Goal: Task Accomplishment & Management: Complete application form

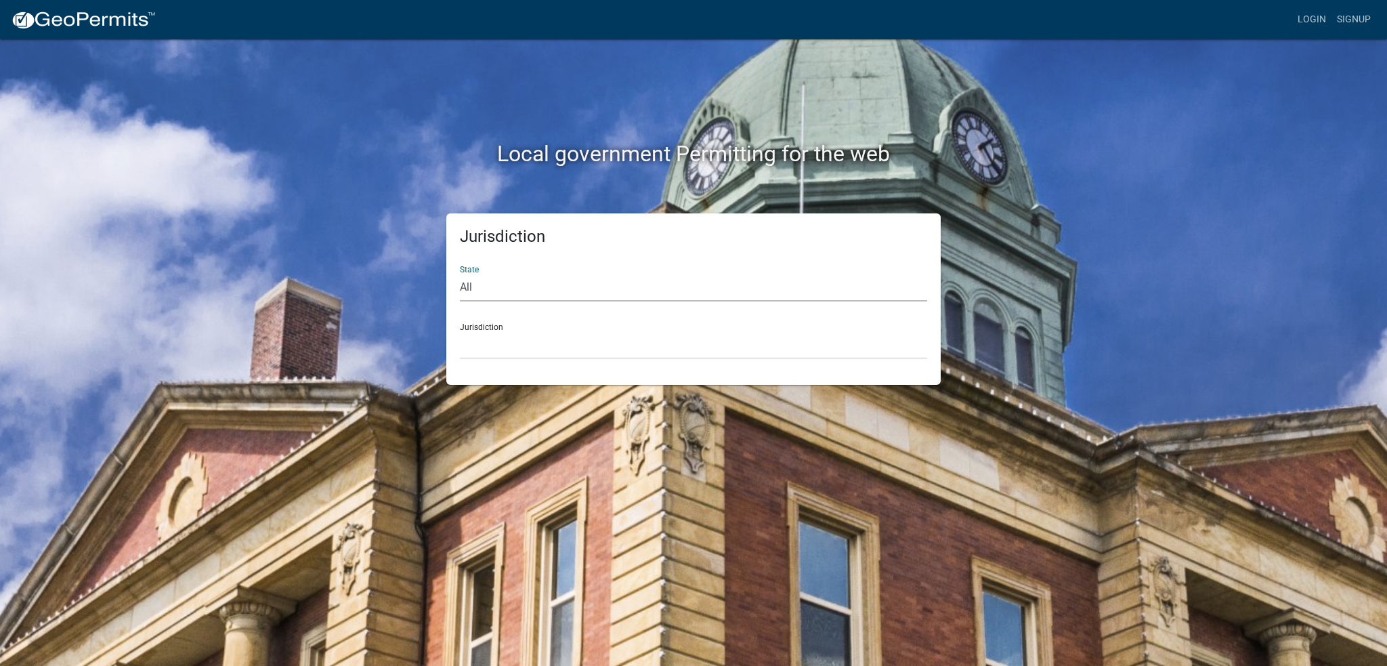
click at [540, 283] on select "All [US_STATE] [US_STATE] [US_STATE] [US_STATE] [US_STATE] [US_STATE] [US_STATE…" at bounding box center [693, 288] width 467 height 28
select select "[US_STATE]"
click at [460, 274] on select "All [US_STATE] [US_STATE] [US_STATE] [US_STATE] [US_STATE] [US_STATE] [US_STATE…" at bounding box center [693, 288] width 467 height 28
click at [507, 349] on select "[GEOGRAPHIC_DATA], [US_STATE] [GEOGRAPHIC_DATA], [US_STATE] [GEOGRAPHIC_DATA], …" at bounding box center [693, 345] width 467 height 28
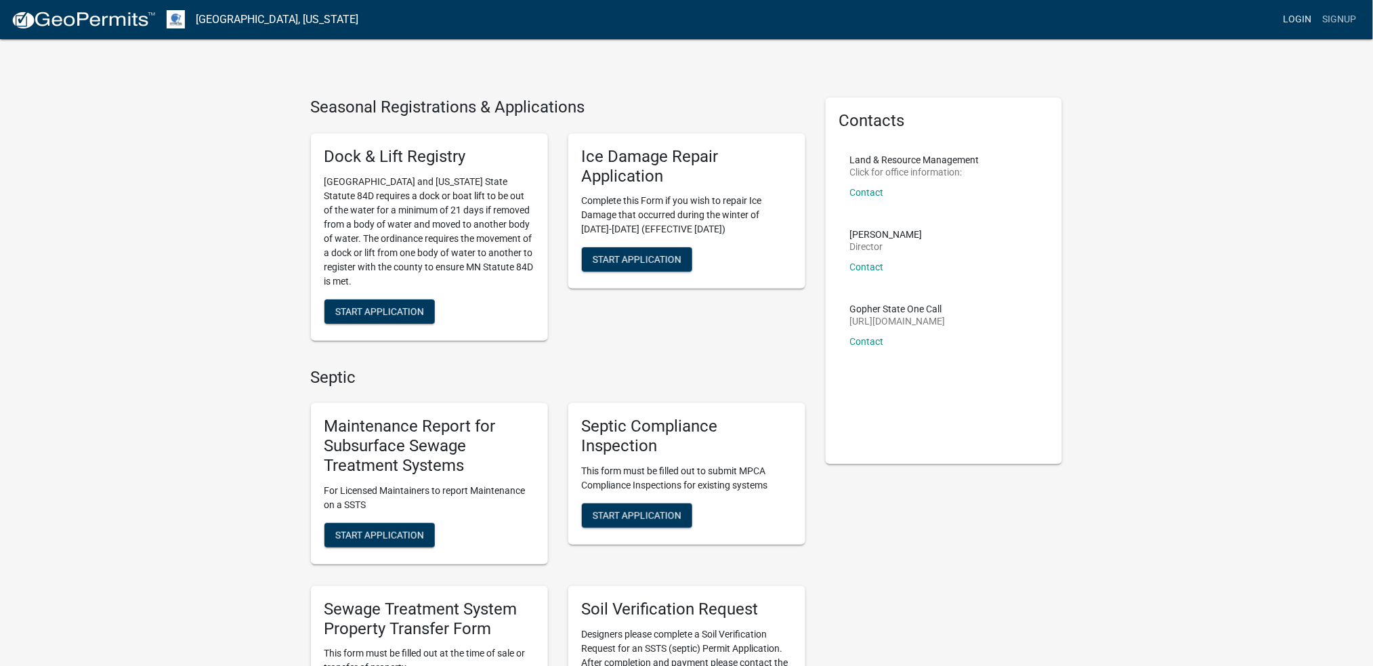
click at [1295, 16] on link "Login" at bounding box center [1297, 20] width 39 height 26
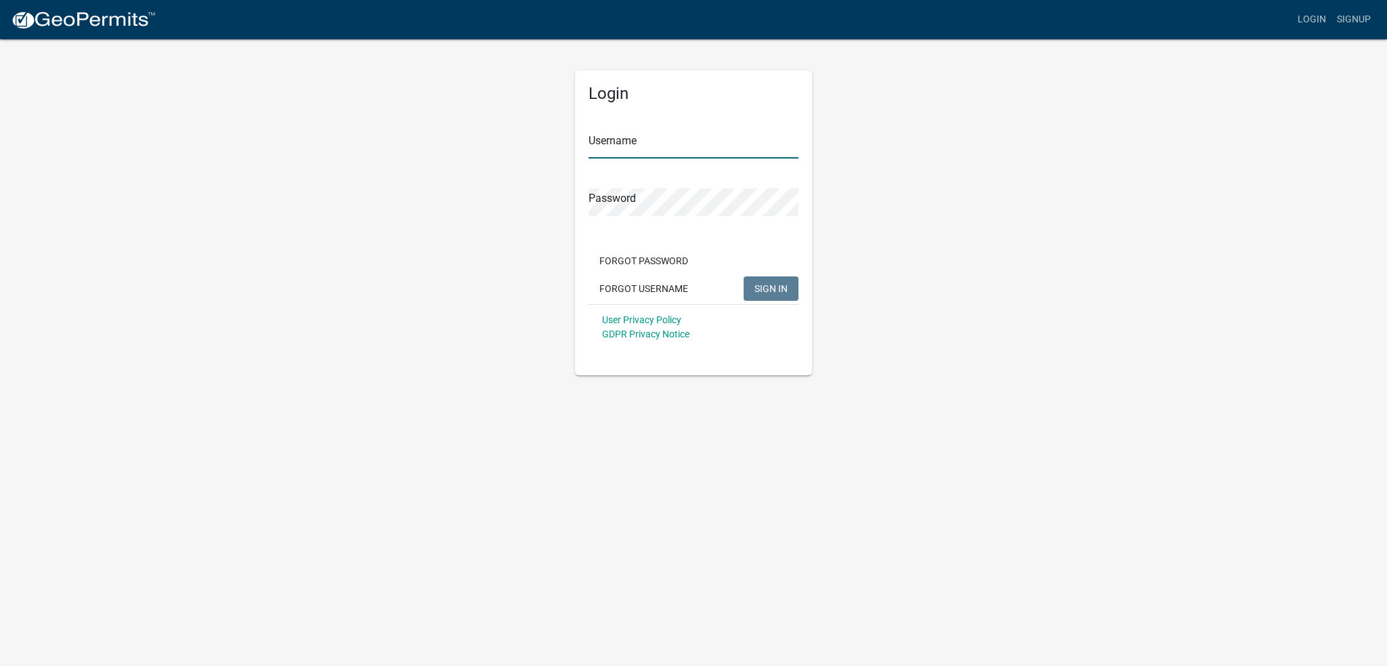
click at [628, 136] on input "Username" at bounding box center [693, 145] width 210 height 28
click at [626, 135] on input "Username" at bounding box center [693, 145] width 210 height 28
type input "[PERSON_NAME][EMAIL_ADDRESS][DOMAIN_NAME]"
click at [756, 282] on span "SIGN IN" at bounding box center [770, 287] width 33 height 11
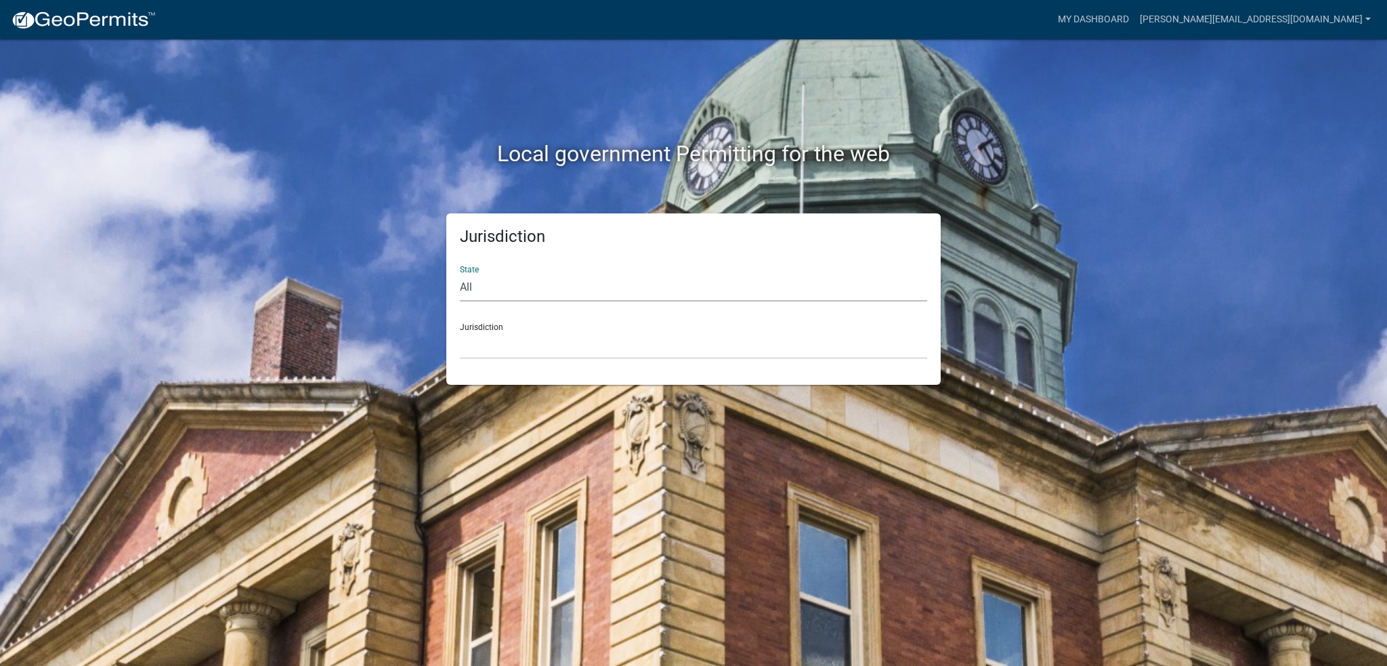
click at [565, 291] on select "All [US_STATE] [US_STATE] [US_STATE] [US_STATE] [US_STATE] [US_STATE] [US_STATE…" at bounding box center [693, 288] width 467 height 28
select select "[US_STATE]"
click at [460, 274] on select "All [US_STATE] [US_STATE] [US_STATE] [US_STATE] [US_STATE] [US_STATE] [US_STATE…" at bounding box center [693, 288] width 467 height 28
click at [499, 334] on select "[GEOGRAPHIC_DATA], [US_STATE] [GEOGRAPHIC_DATA], [US_STATE] [GEOGRAPHIC_DATA], …" at bounding box center [693, 345] width 467 height 28
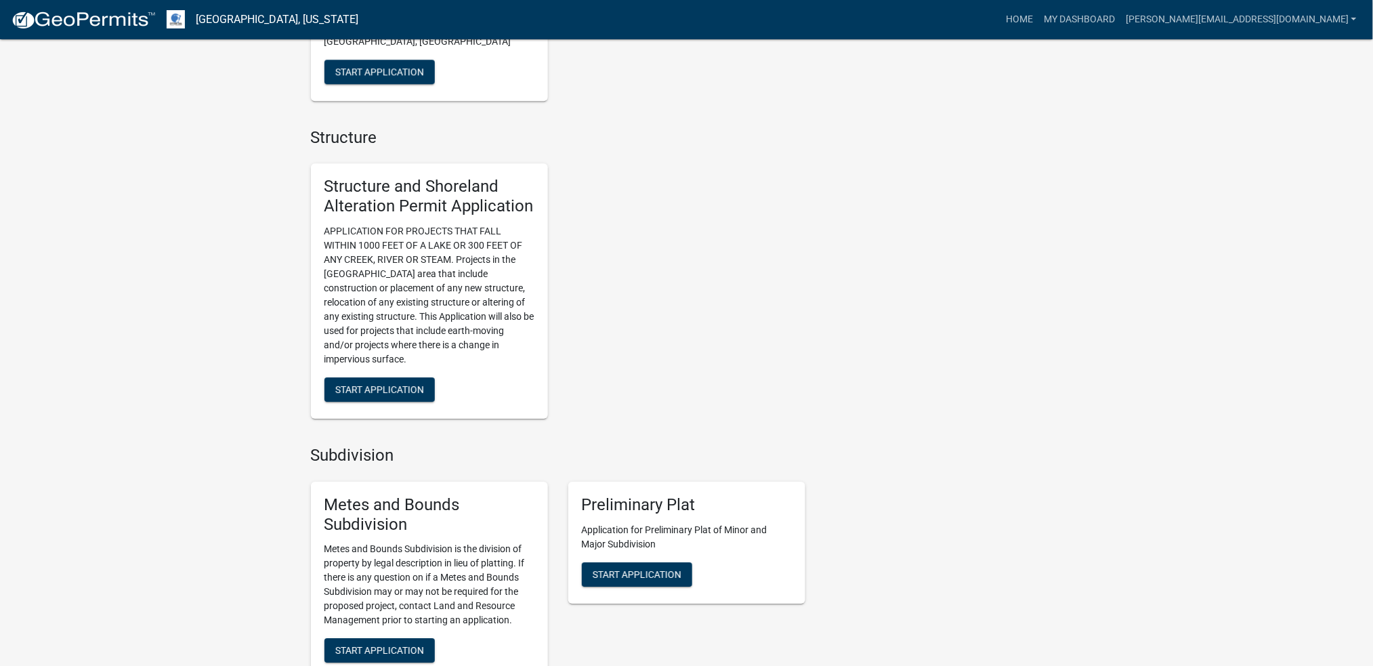
scroll to position [1300, 0]
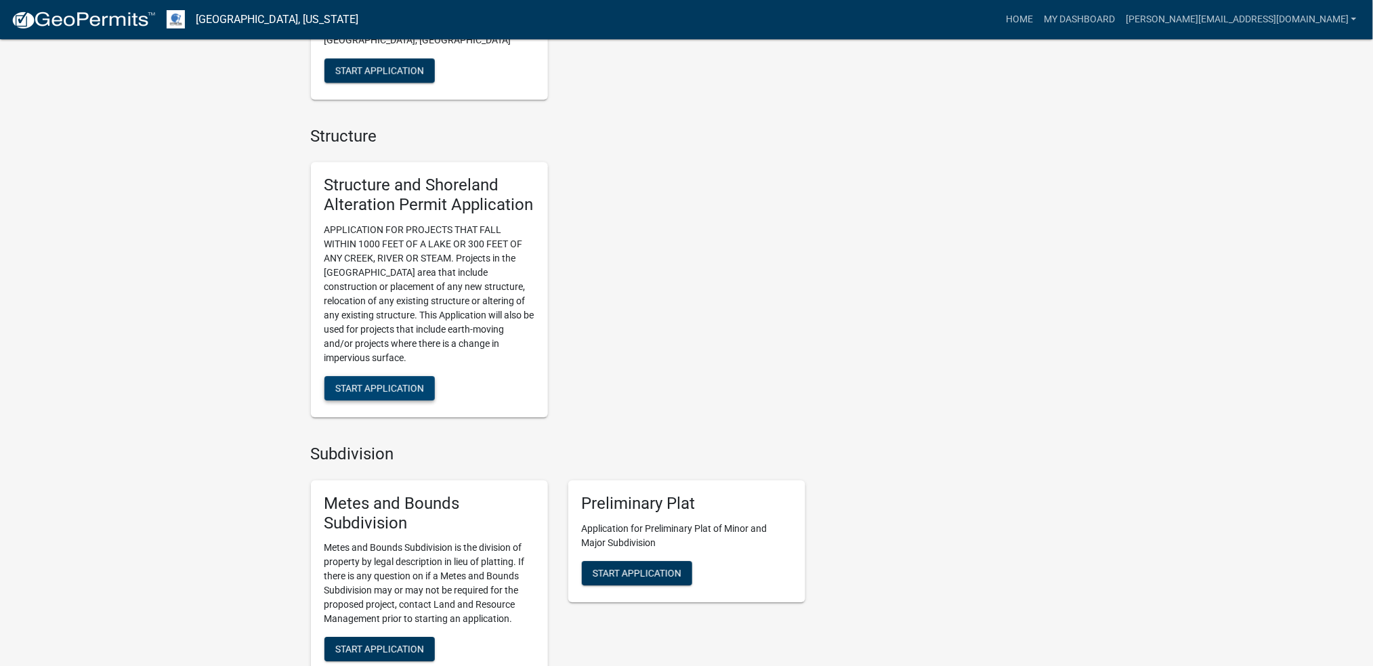
click at [377, 383] on span "Start Application" at bounding box center [379, 388] width 89 height 11
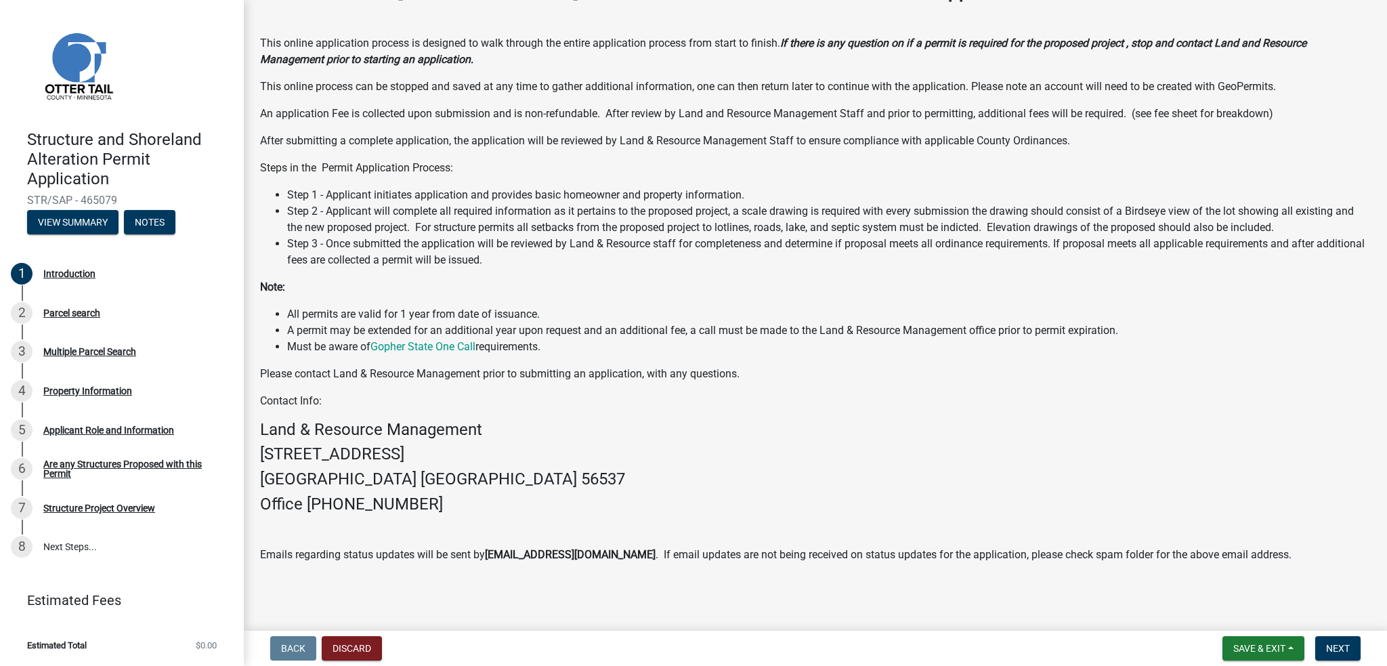
scroll to position [95, 0]
click at [1341, 645] on span "Next" at bounding box center [1338, 648] width 24 height 11
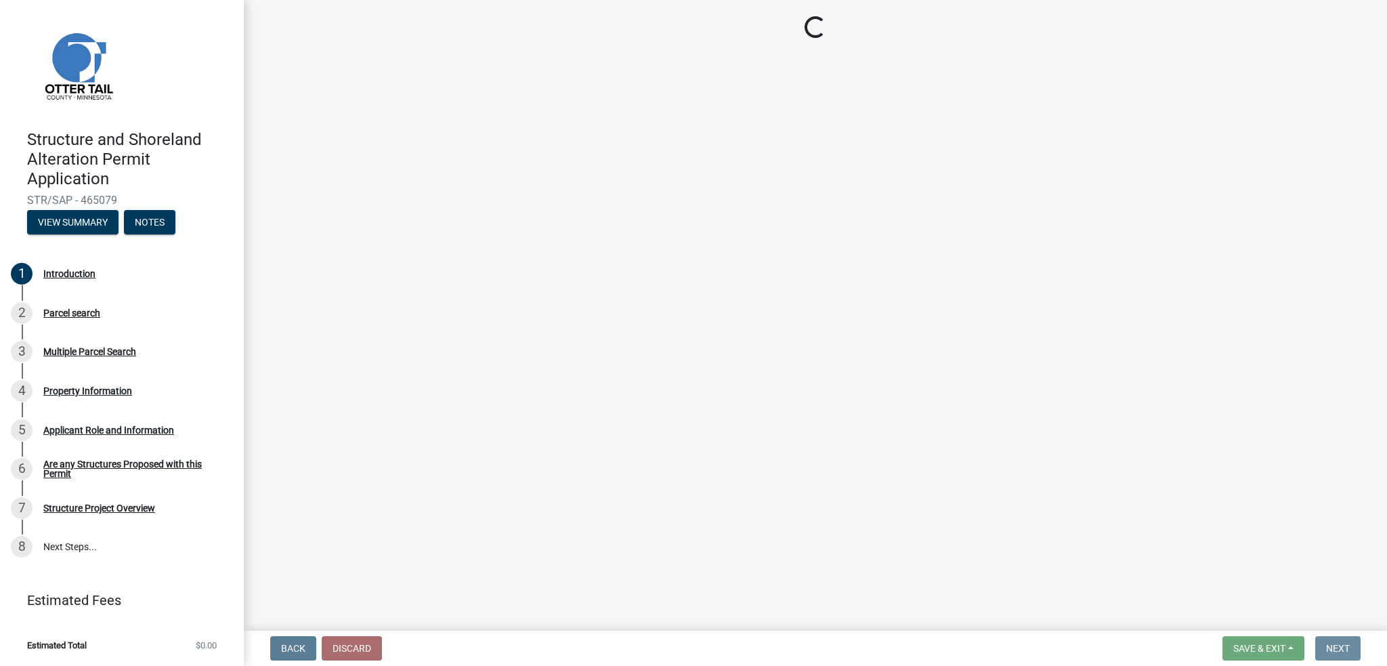
scroll to position [0, 0]
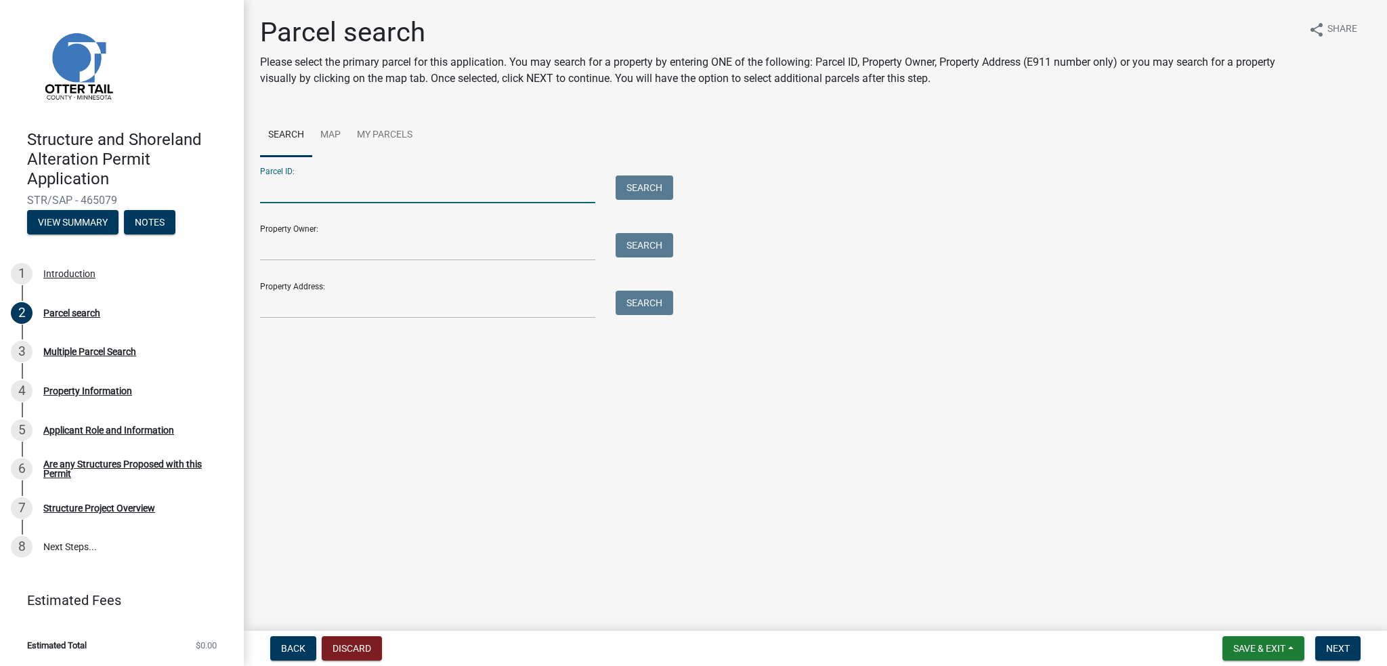
click at [315, 190] on input "Parcel ID:" at bounding box center [427, 189] width 335 height 28
type input "52000990720000"
click at [630, 186] on button "Search" at bounding box center [645, 187] width 58 height 24
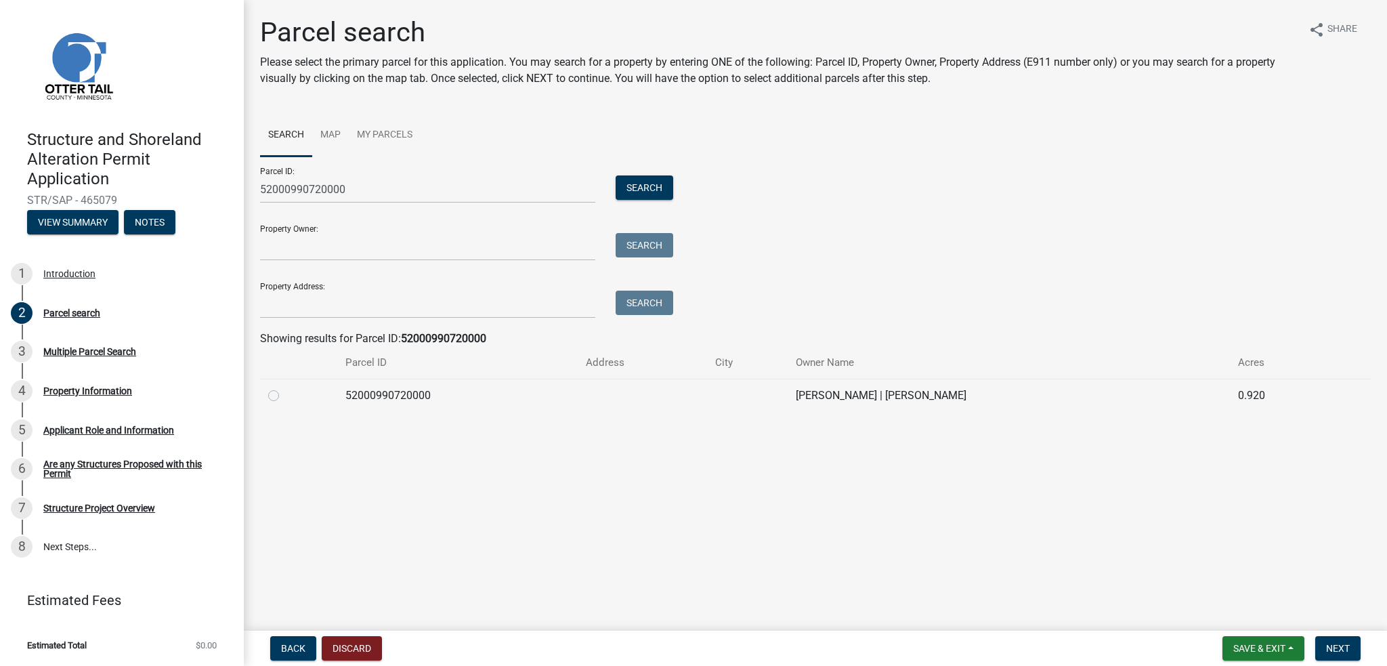
click at [284, 387] on label at bounding box center [284, 387] width 0 height 0
click at [284, 396] on input "radio" at bounding box center [288, 391] width 9 height 9
radio input "true"
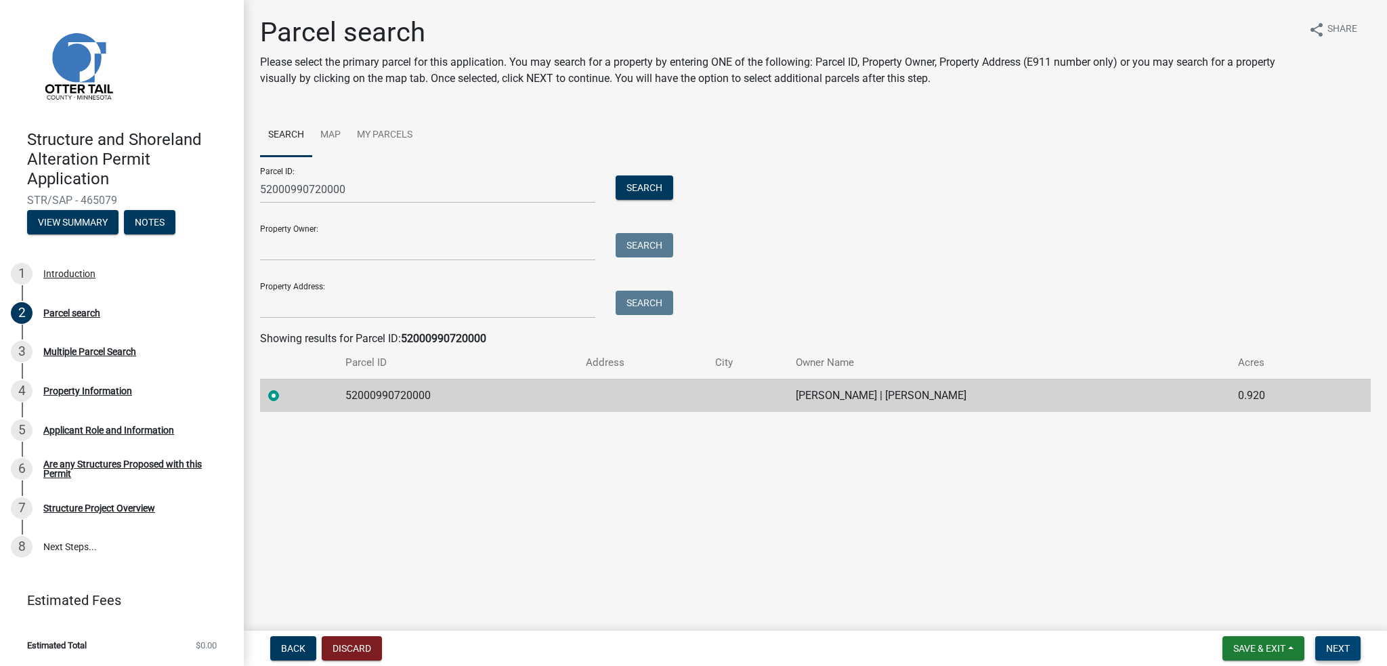
click at [1337, 646] on span "Next" at bounding box center [1338, 648] width 24 height 11
click at [1339, 651] on span "Next" at bounding box center [1338, 648] width 24 height 11
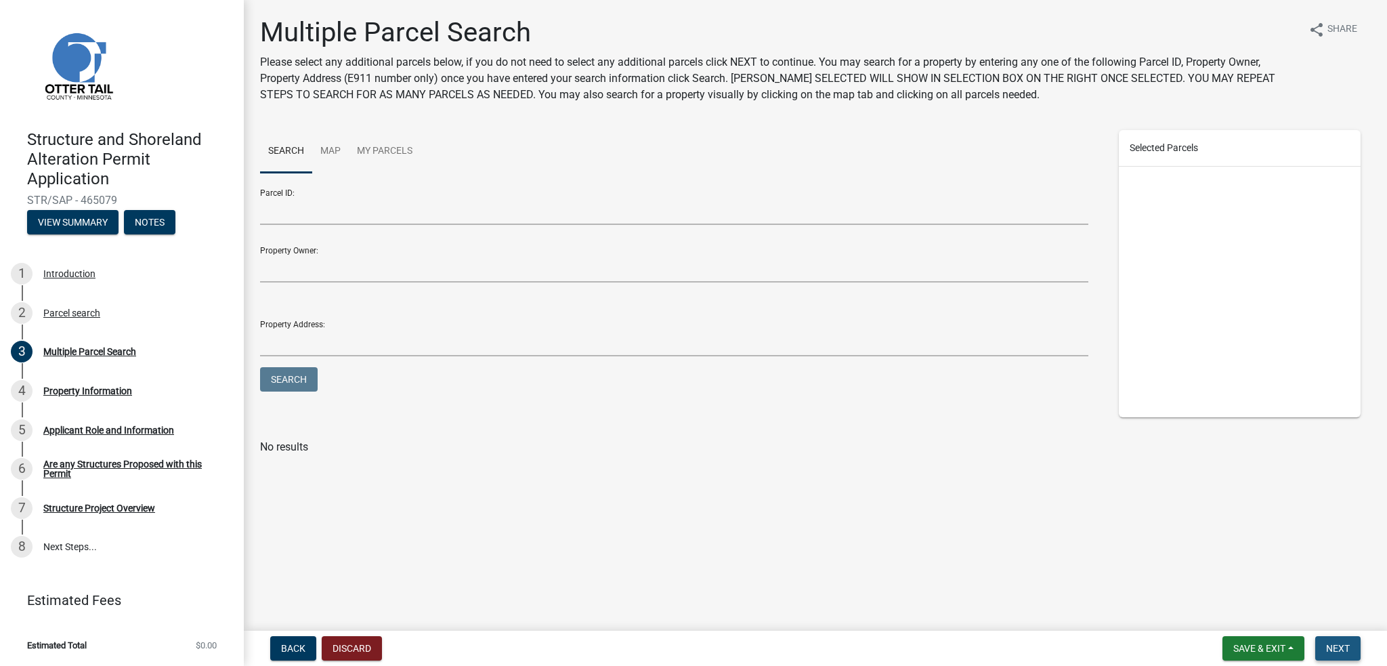
click at [1339, 651] on span "Next" at bounding box center [1338, 648] width 24 height 11
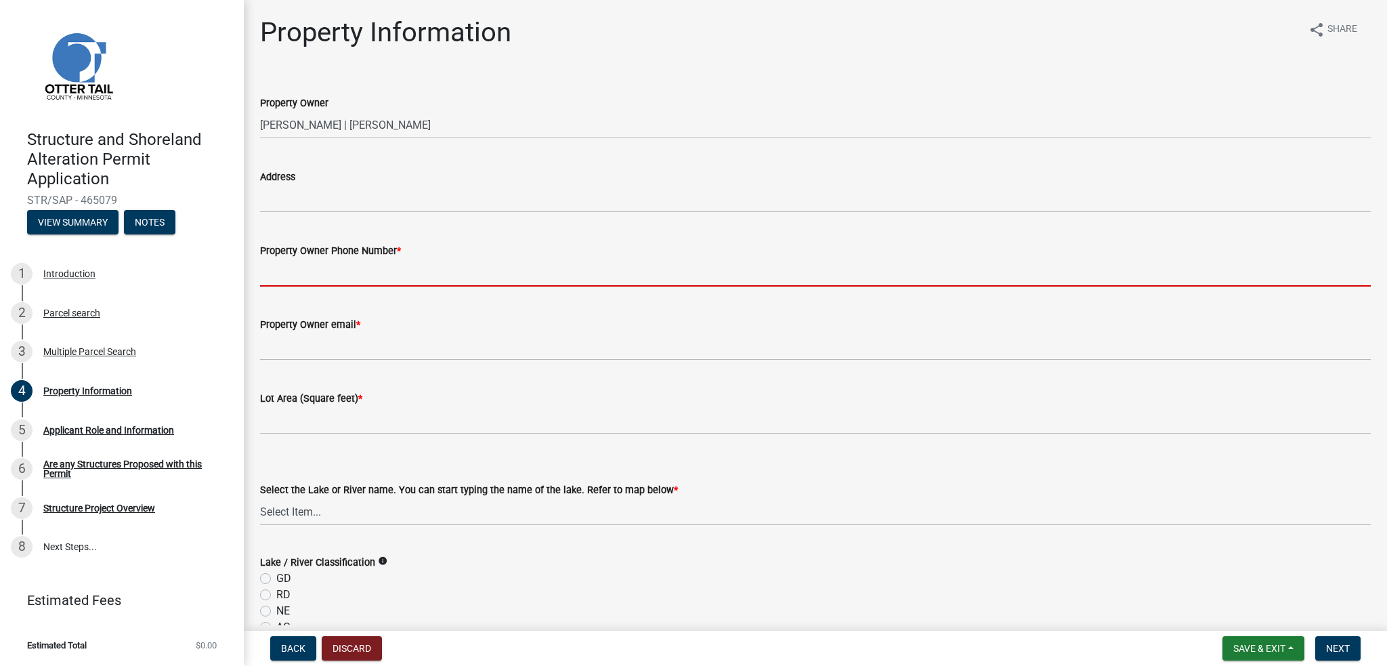
click at [301, 276] on input "Property Owner Phone Number *" at bounding box center [815, 273] width 1111 height 28
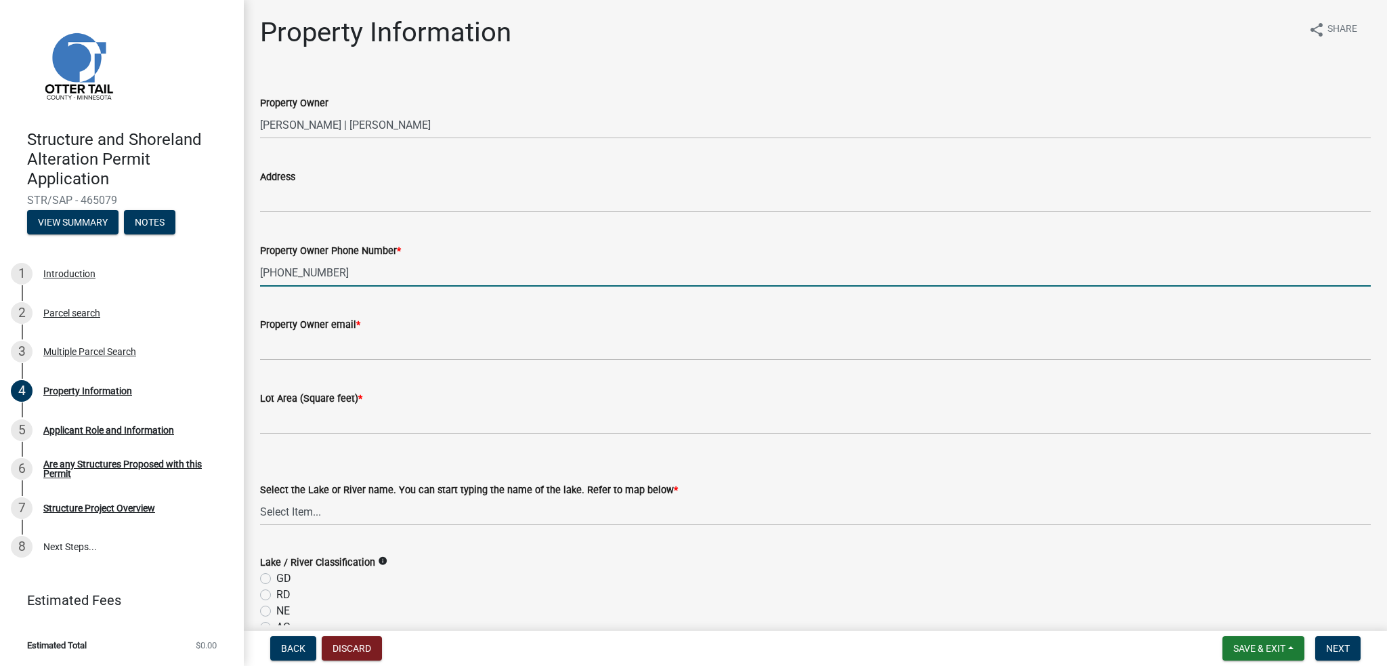
type input "[PHONE_NUMBER]"
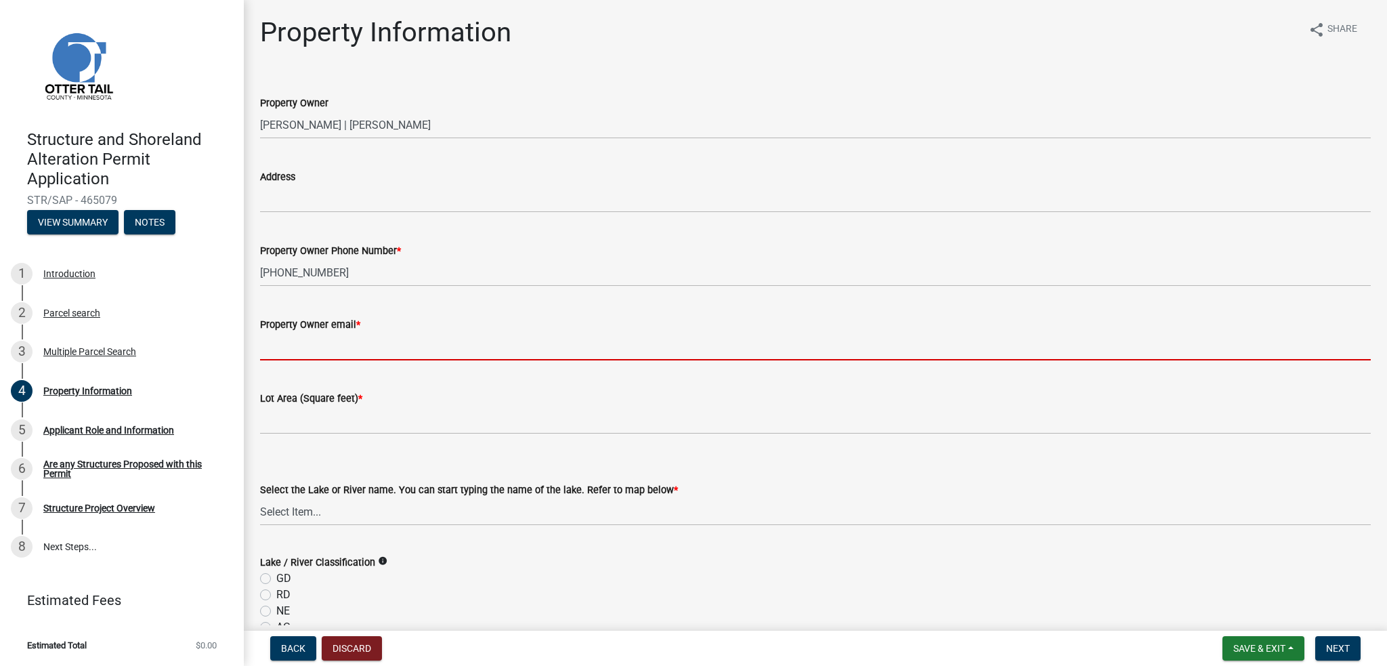
click at [289, 342] on input "Property Owner email *" at bounding box center [815, 346] width 1111 height 28
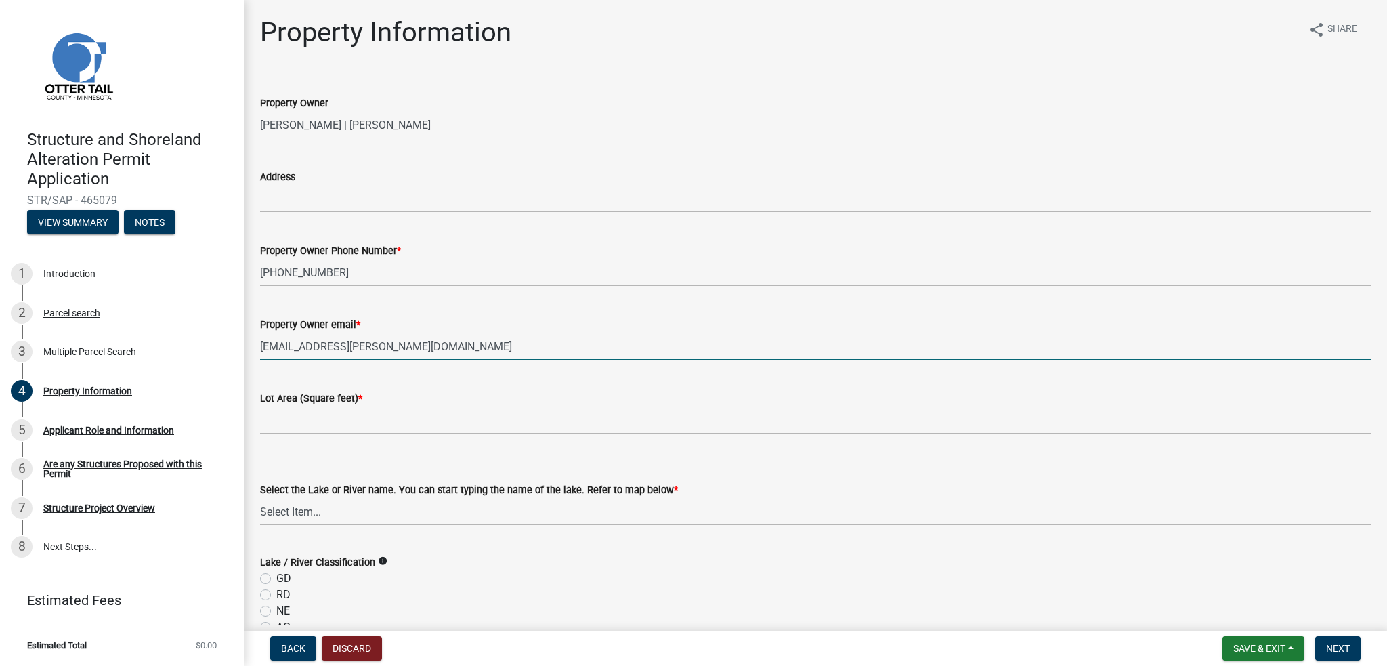
type input "[EMAIL_ADDRESS][PERSON_NAME][DOMAIN_NAME]"
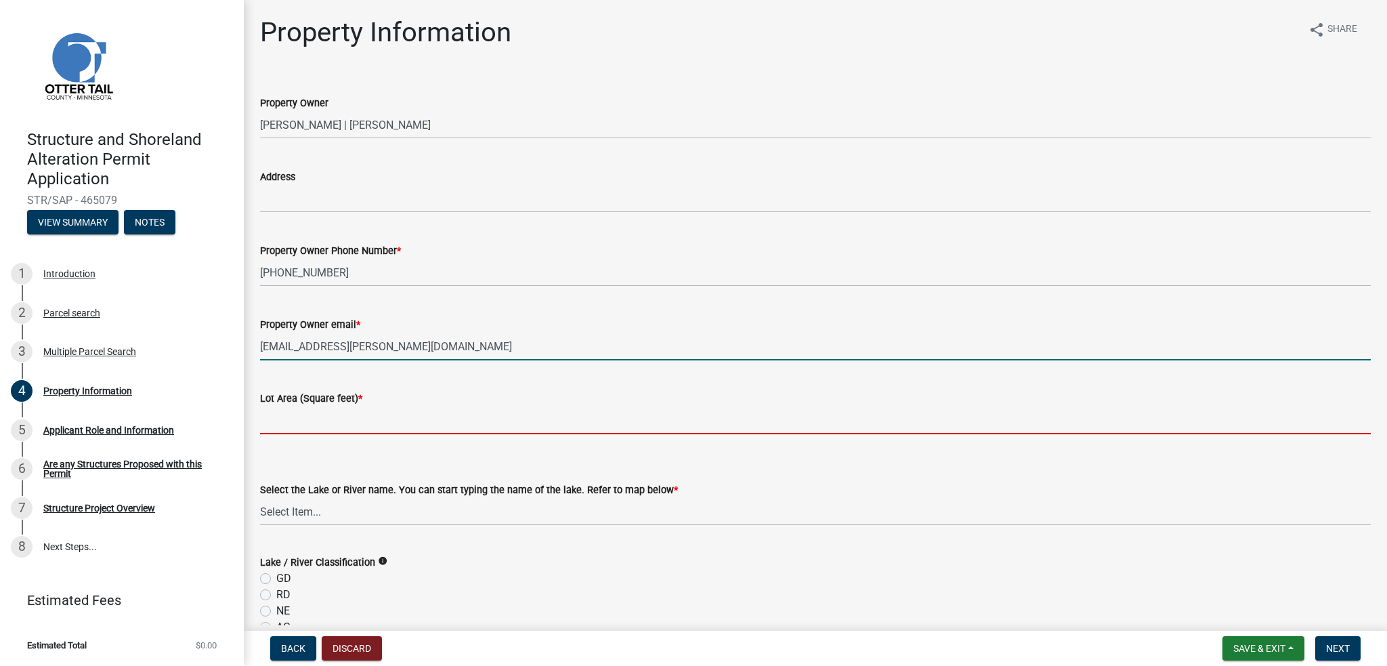
click at [293, 418] on input "text" at bounding box center [815, 420] width 1111 height 28
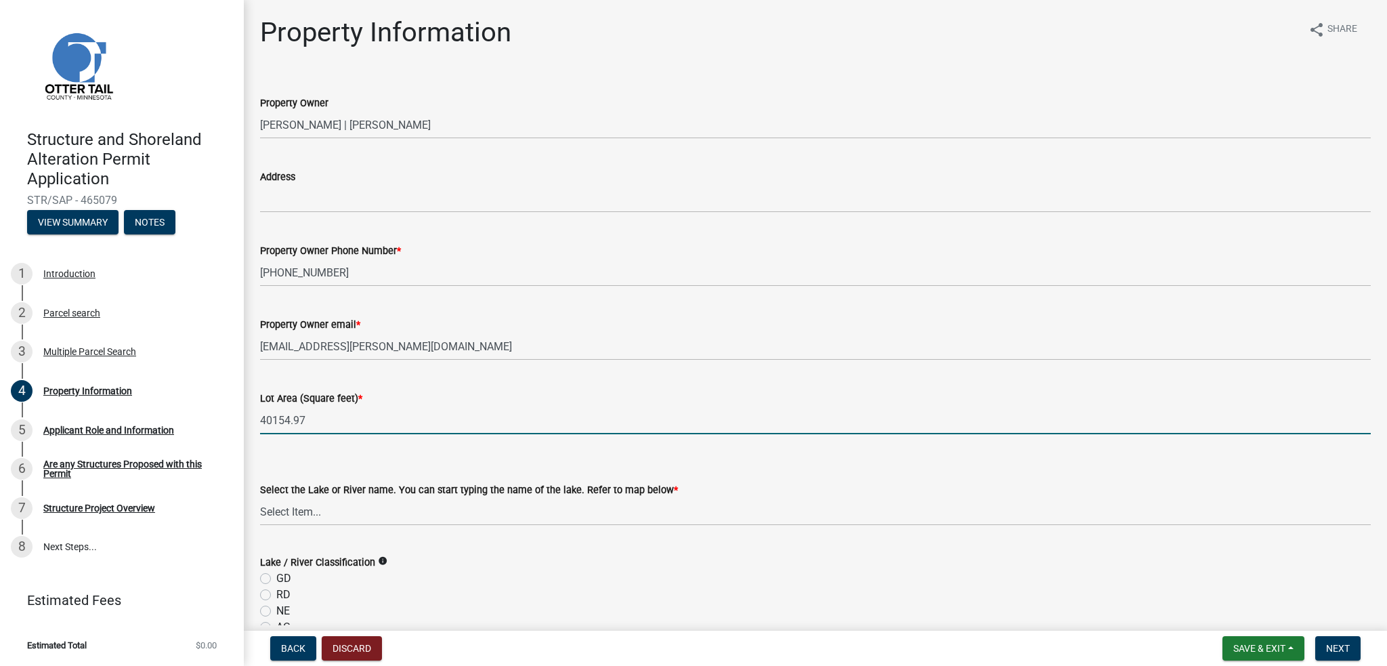
click at [269, 422] on input "40154.97" at bounding box center [815, 420] width 1111 height 28
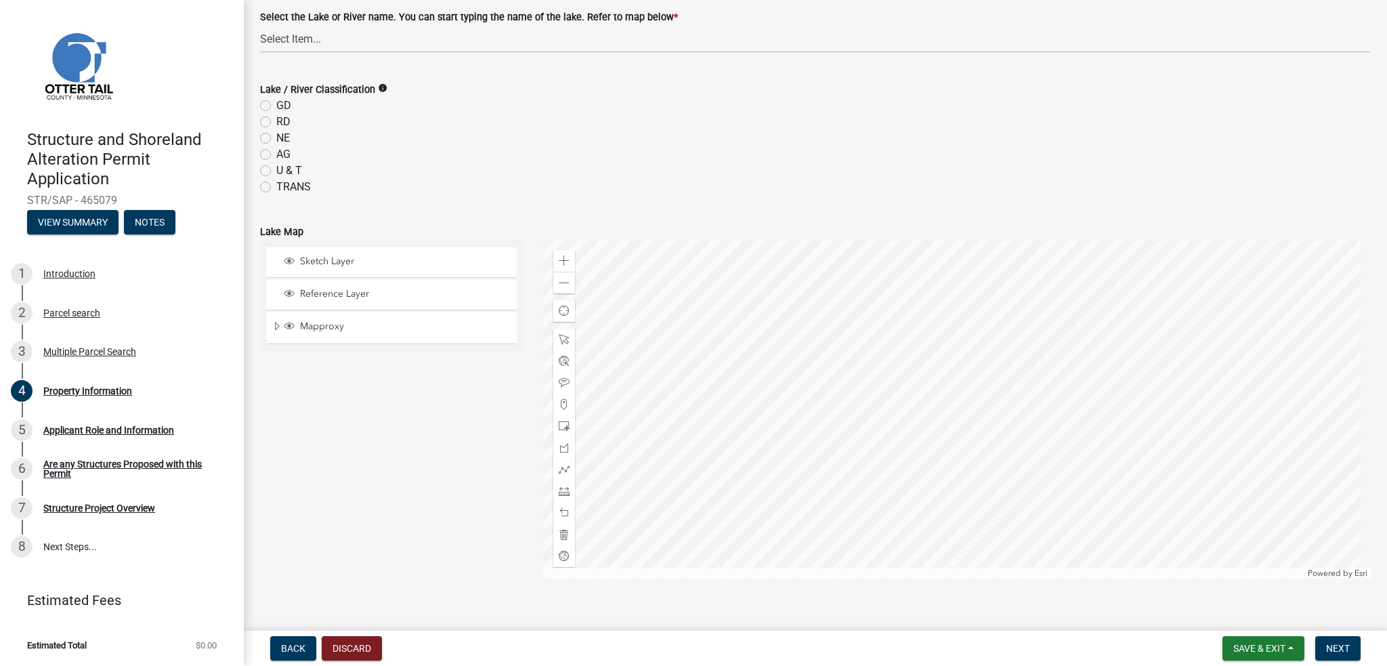
scroll to position [468, 0]
click at [295, 45] on select "Select Item... None [PERSON_NAME] 56-031 [PERSON_NAME] 56-118 [PERSON_NAME] 56-…" at bounding box center [815, 44] width 1111 height 28
type input "40154.97"
click at [260, 30] on select "Select Item... None [PERSON_NAME] 56-031 [PERSON_NAME] 56-118 [PERSON_NAME] 56-…" at bounding box center [815, 44] width 1111 height 28
select select "7a383bc9-1ab3-45d1-a8e2-10abd99d8c01"
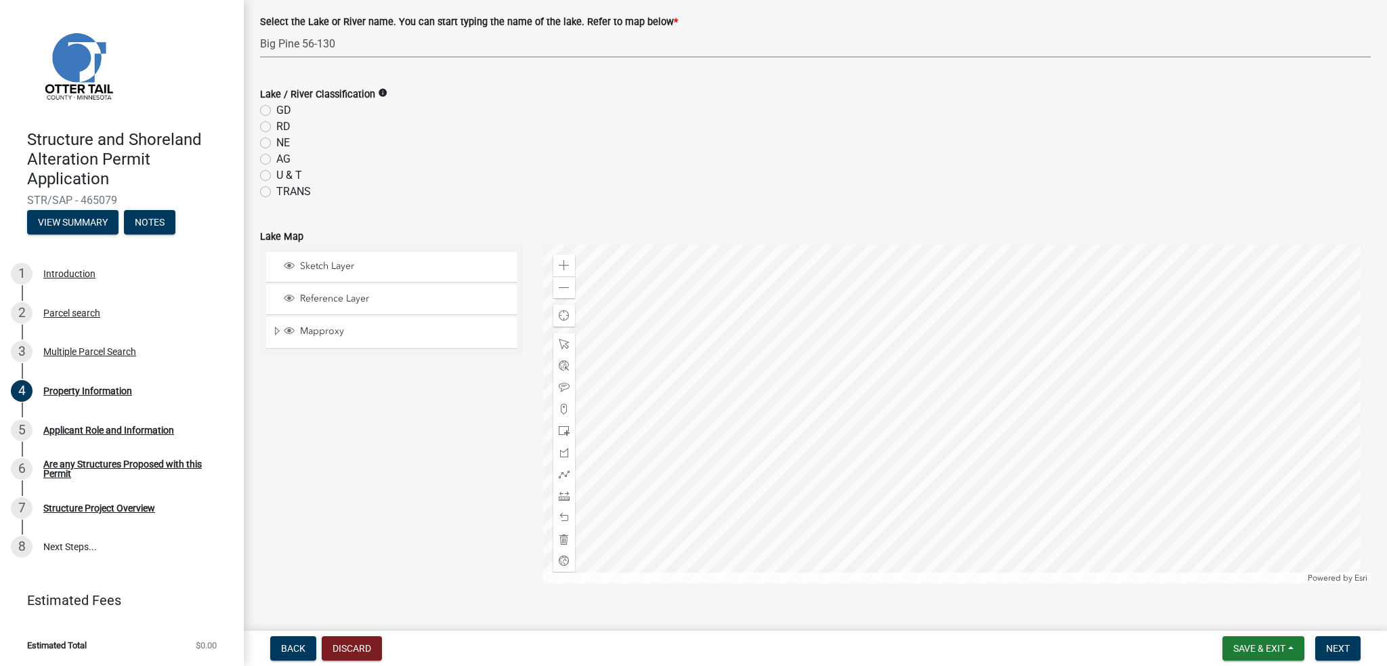
click at [276, 113] on label "GD" at bounding box center [283, 110] width 15 height 16
click at [276, 111] on input "GD" at bounding box center [280, 106] width 9 height 9
radio input "true"
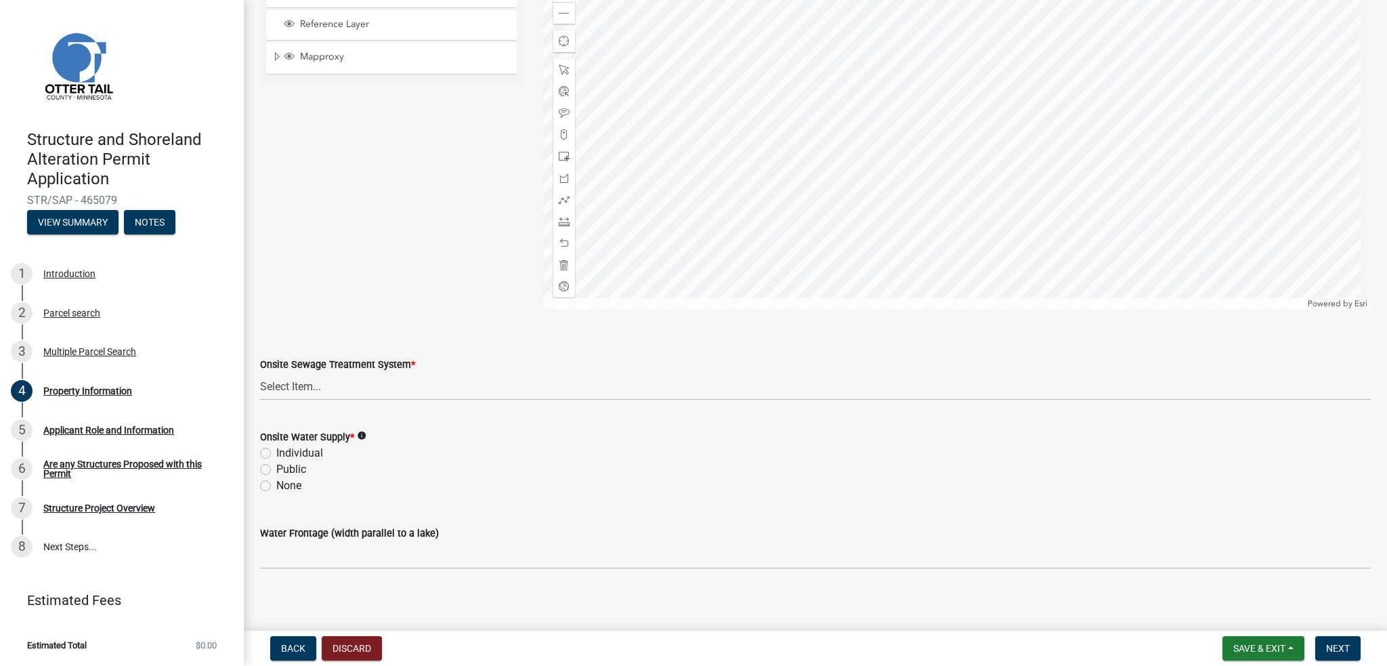
scroll to position [749, 0]
click at [307, 381] on select "Select Item... L&R Certificate of Compliance within 5yrs Compliance Inspection …" at bounding box center [815, 380] width 1111 height 28
click at [260, 366] on select "Select Item... L&R Certificate of Compliance within 5yrs Compliance Inspection …" at bounding box center [815, 380] width 1111 height 28
select select "9233bc03-43b7-4bc3-a622-0f4482adc204"
click at [276, 480] on label "None" at bounding box center [288, 479] width 25 height 16
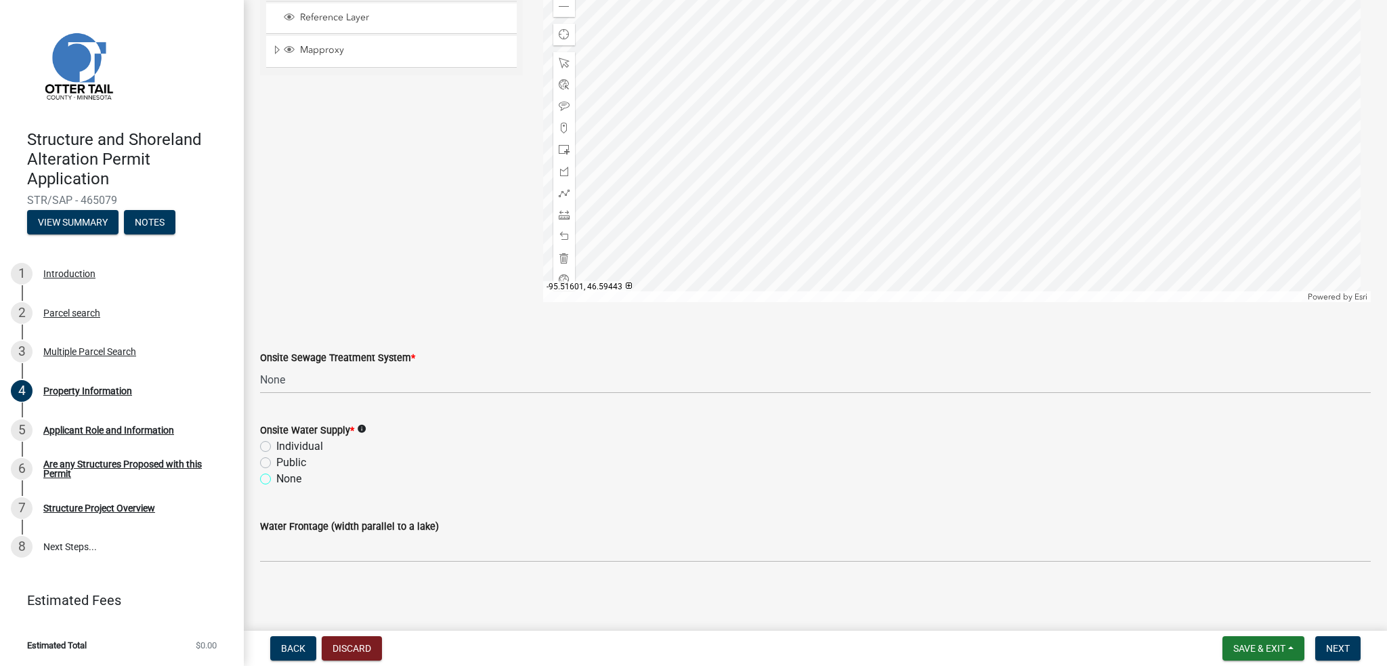
click at [276, 479] on input "None" at bounding box center [280, 475] width 9 height 9
radio input "true"
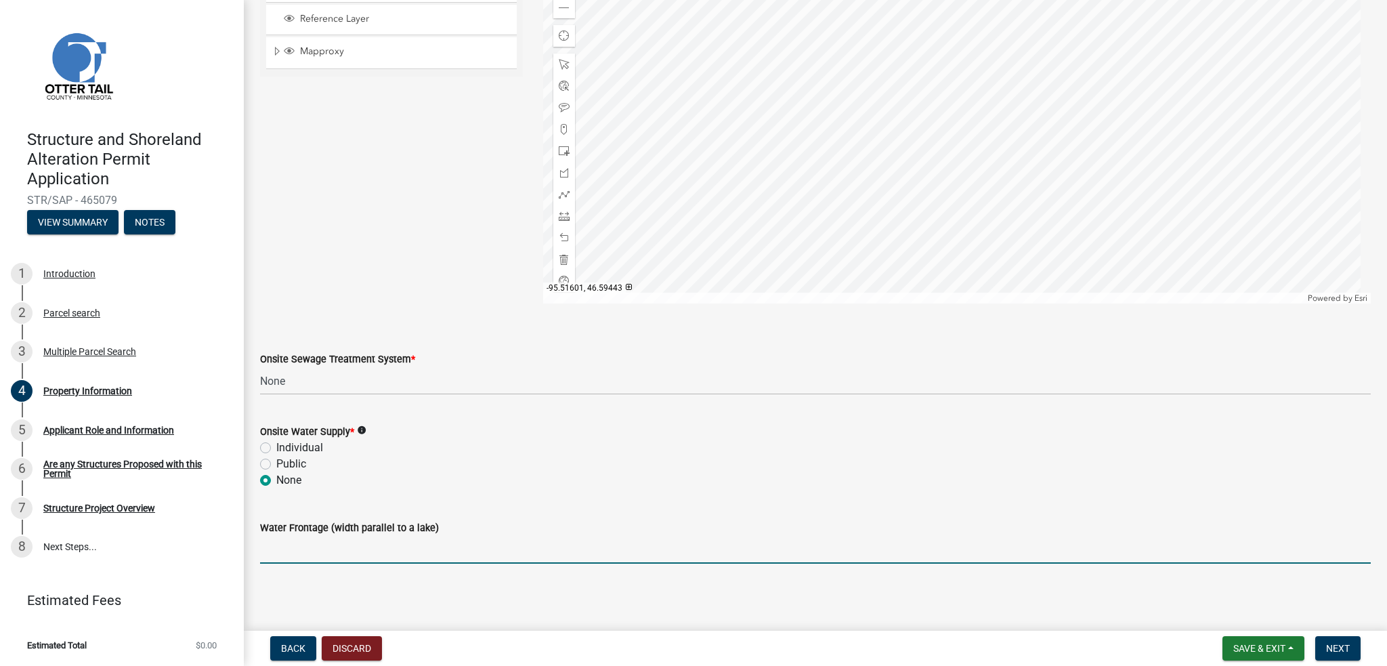
click at [339, 555] on input "Water Frontage (width parallel to a lake)" at bounding box center [815, 550] width 1111 height 28
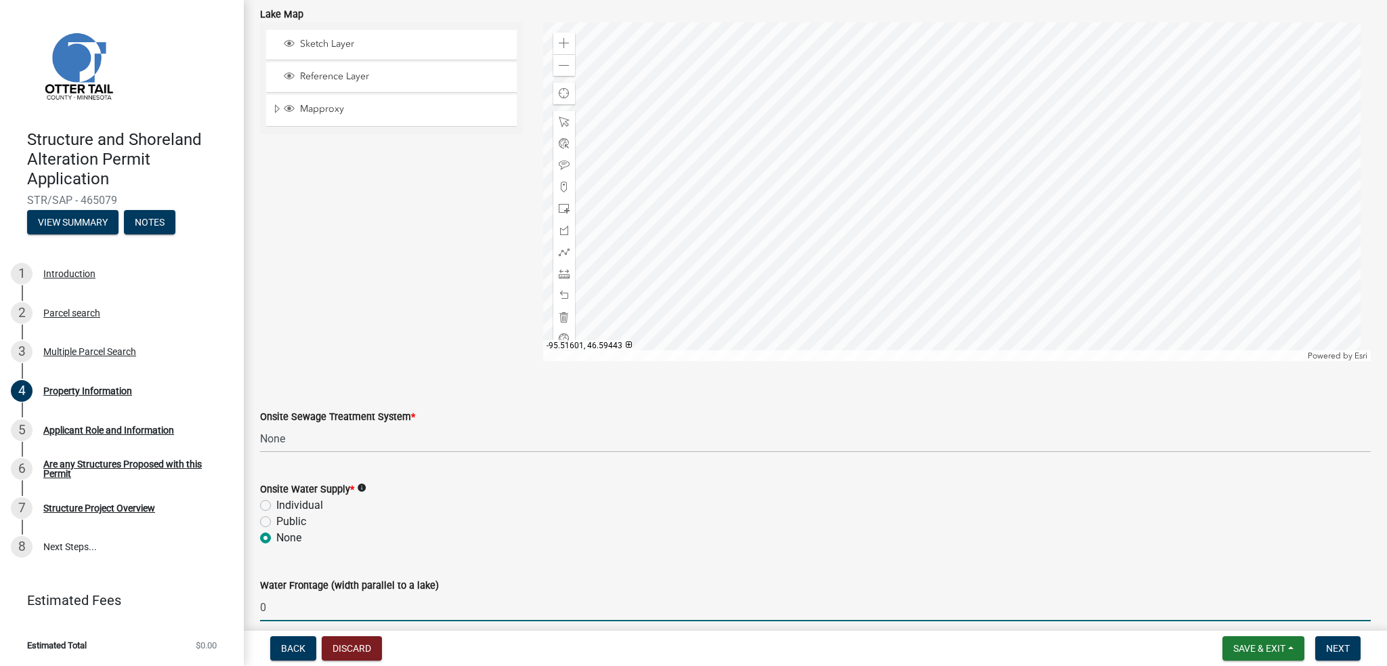
scroll to position [691, 0]
type input "0"
click at [1333, 649] on span "Next" at bounding box center [1338, 648] width 24 height 11
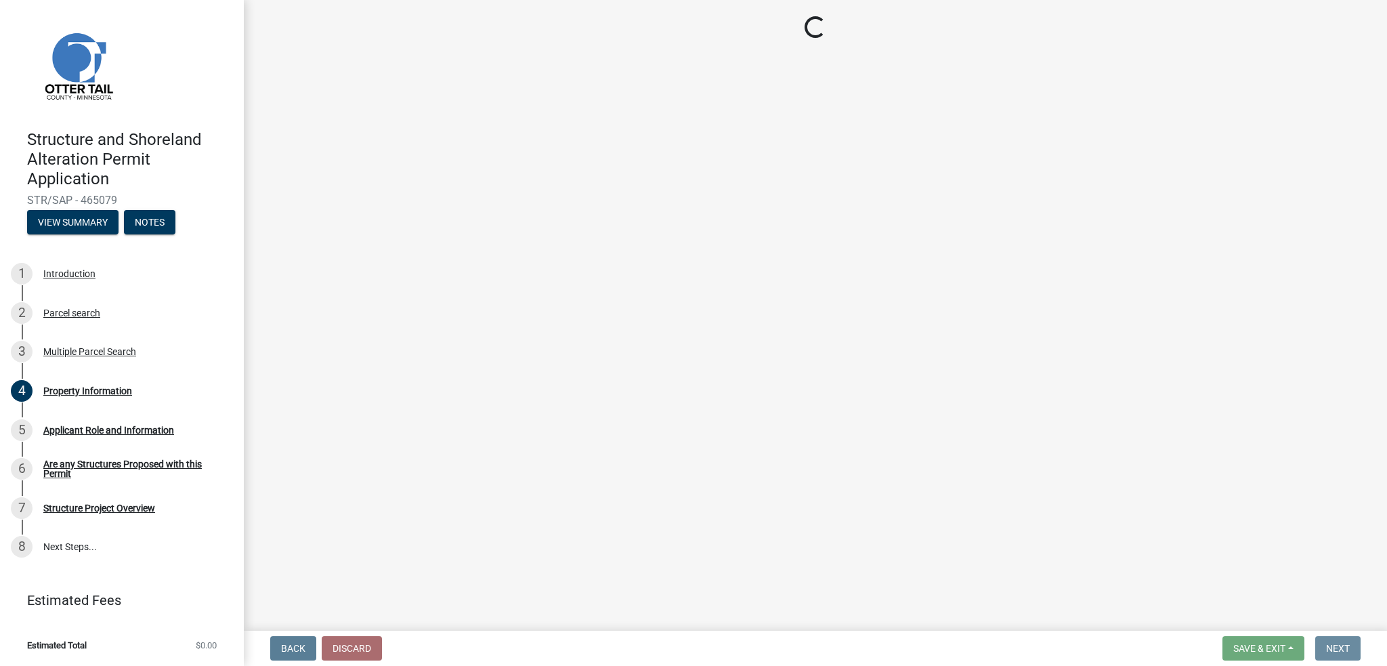
scroll to position [0, 0]
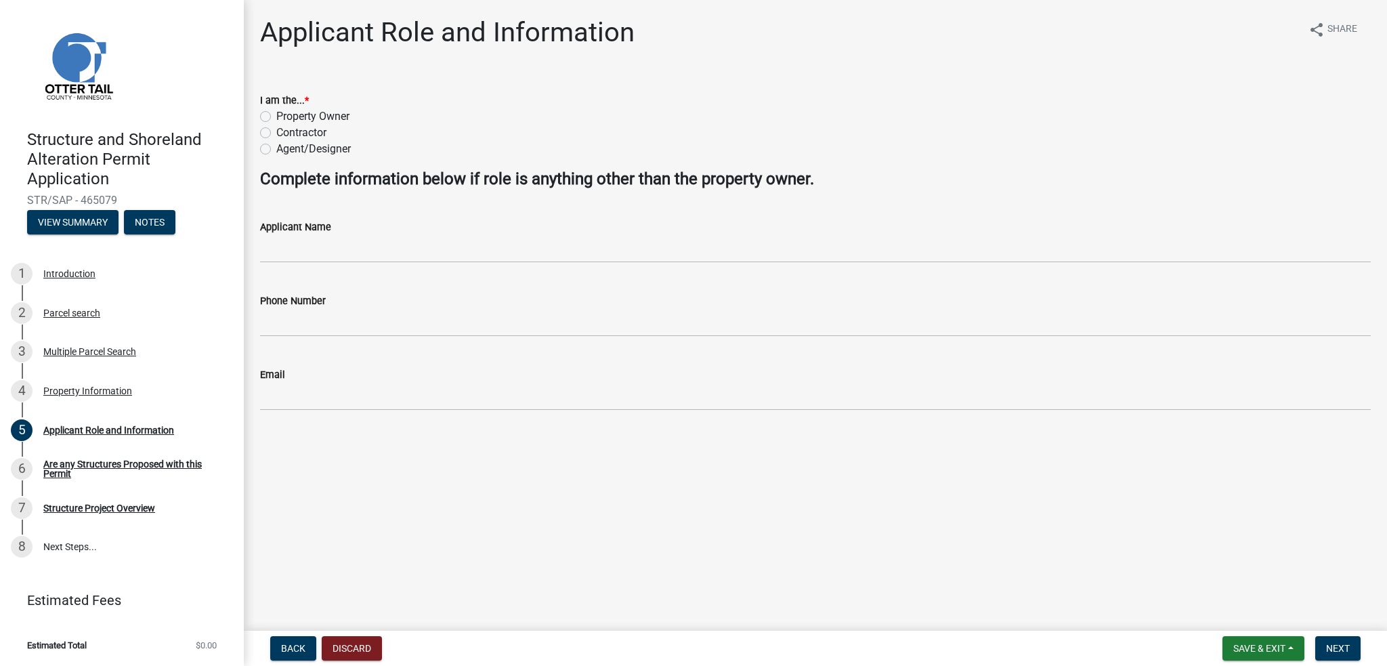
click at [276, 130] on label "Contractor" at bounding box center [301, 133] width 50 height 16
click at [276, 130] on input "Contractor" at bounding box center [280, 129] width 9 height 9
radio input "true"
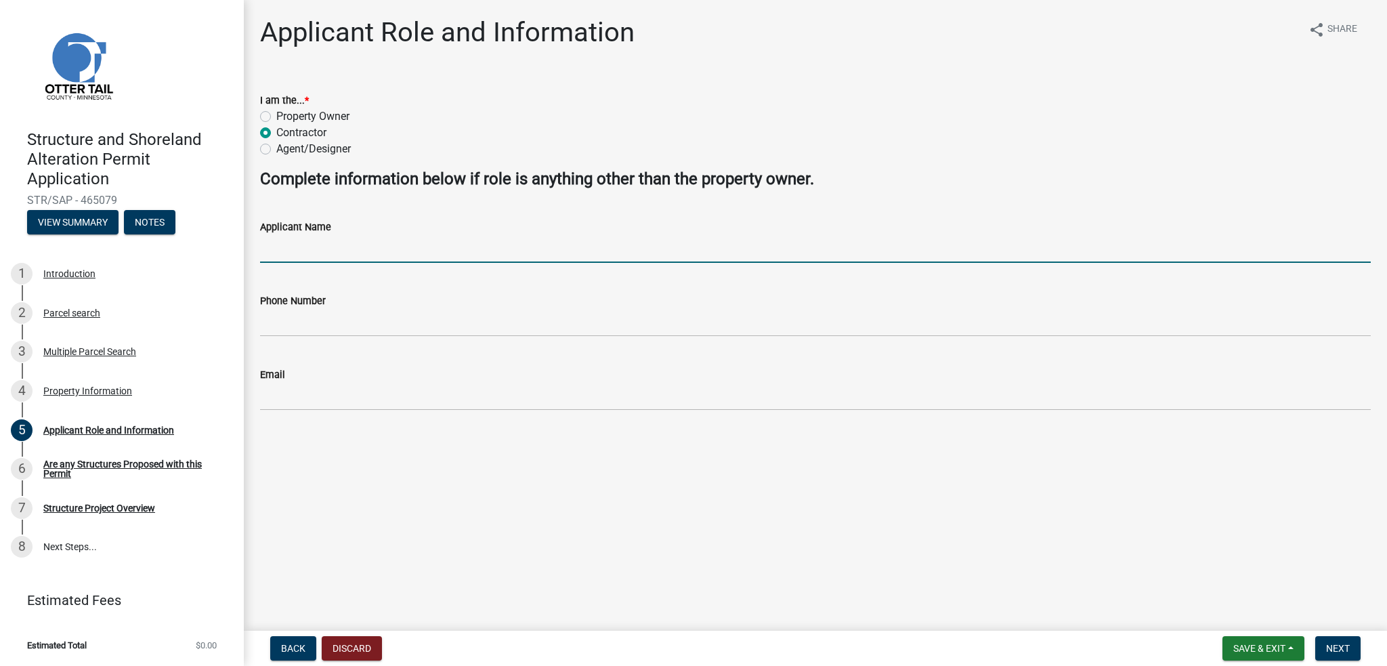
click at [306, 249] on input "Applicant Name" at bounding box center [815, 249] width 1111 height 28
type input "[PERSON_NAME]"
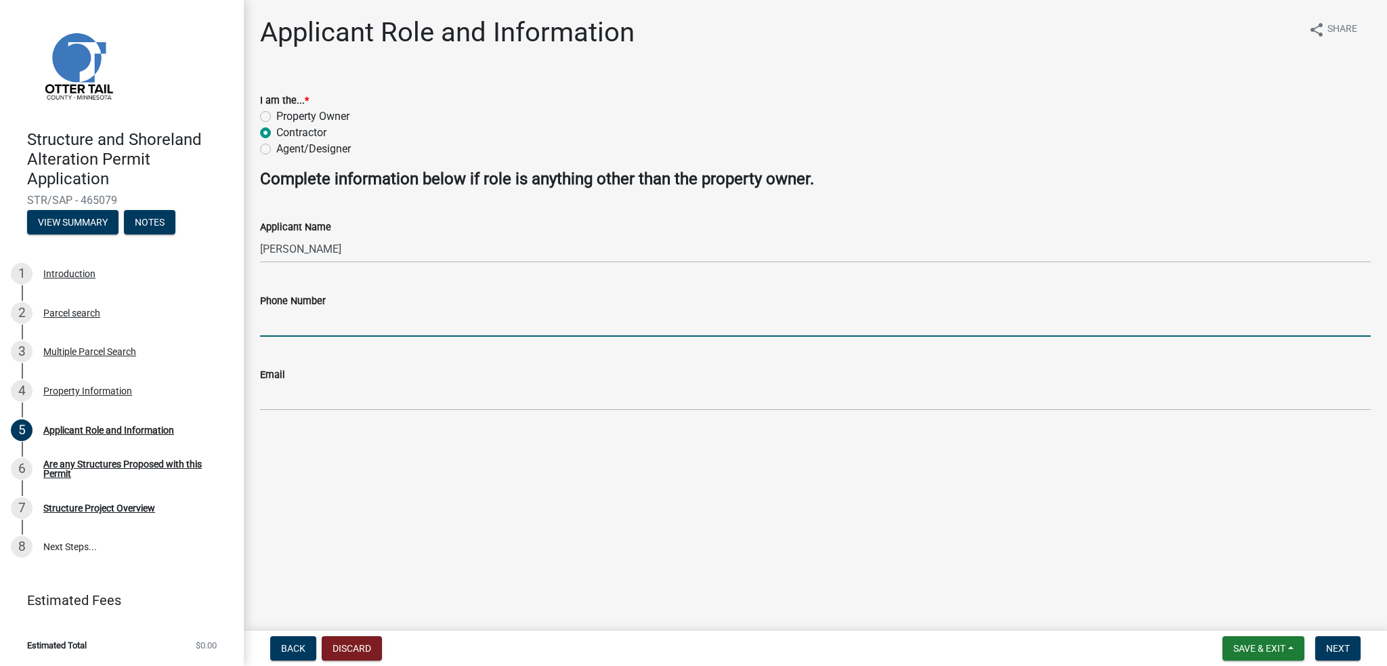
click at [314, 321] on input "Phone Number" at bounding box center [815, 323] width 1111 height 28
type input "[PHONE_NUMBER]"
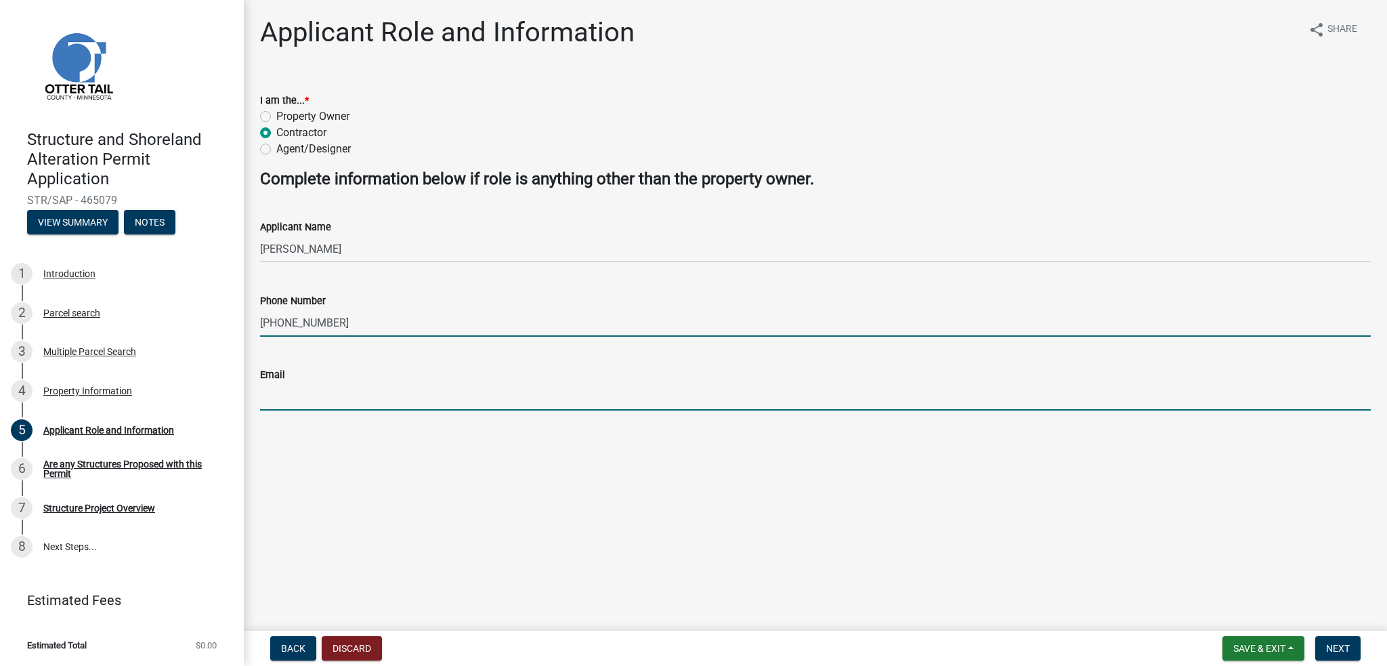
click at [326, 402] on input "Email" at bounding box center [815, 397] width 1111 height 28
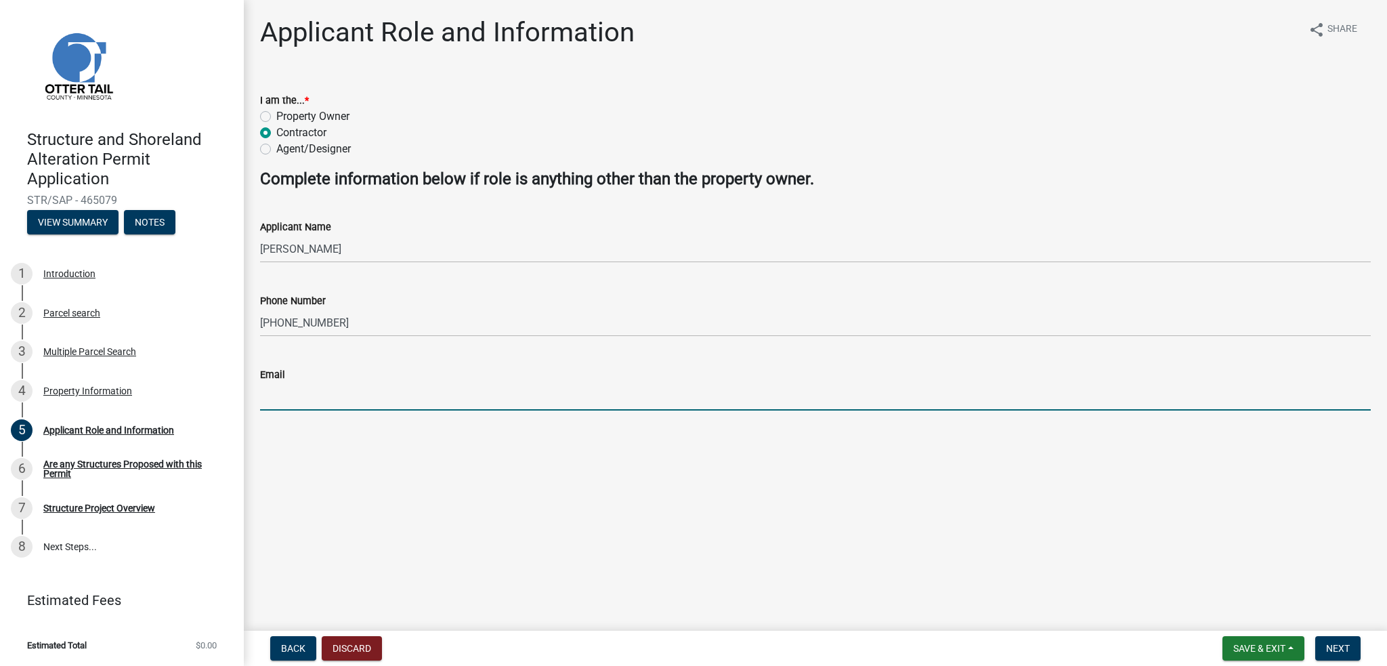
type input "[PERSON_NAME][EMAIL_ADDRESS][DOMAIN_NAME]"
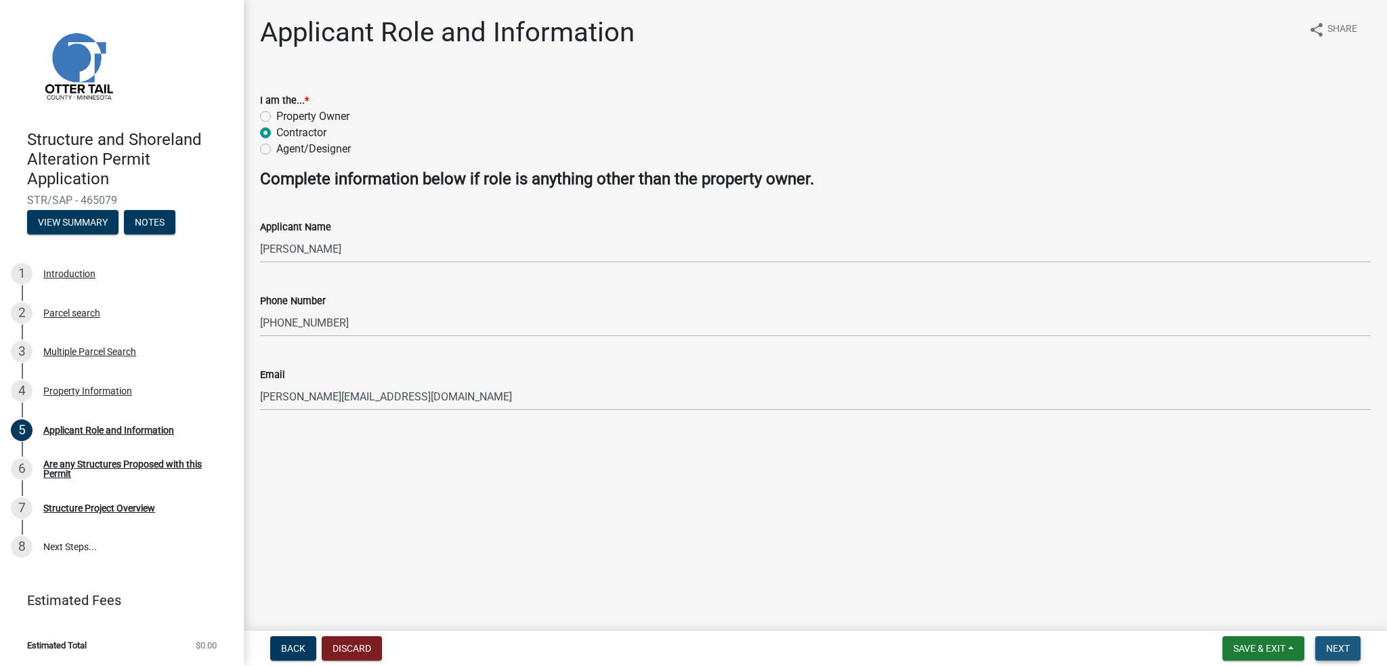
click at [1339, 644] on span "Next" at bounding box center [1338, 648] width 24 height 11
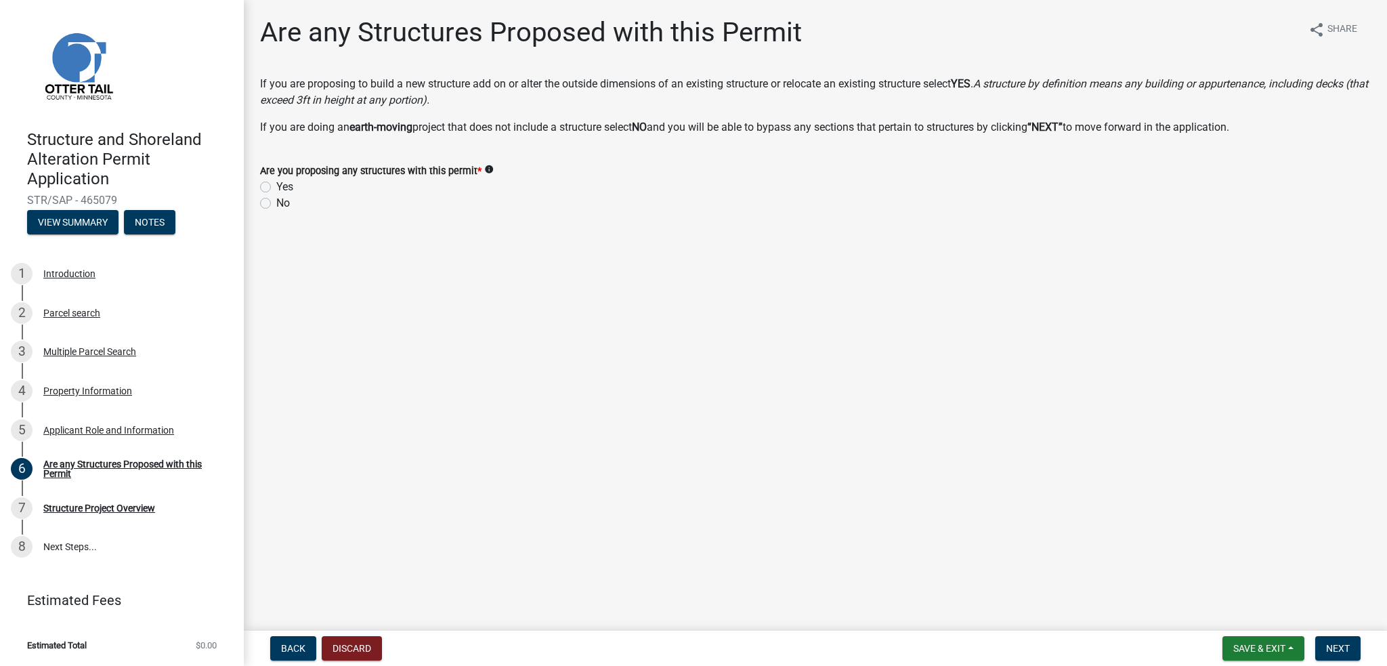
click at [276, 203] on label "No" at bounding box center [283, 203] width 14 height 16
click at [276, 203] on input "No" at bounding box center [280, 199] width 9 height 9
radio input "true"
click at [1345, 651] on span "Next" at bounding box center [1338, 648] width 24 height 11
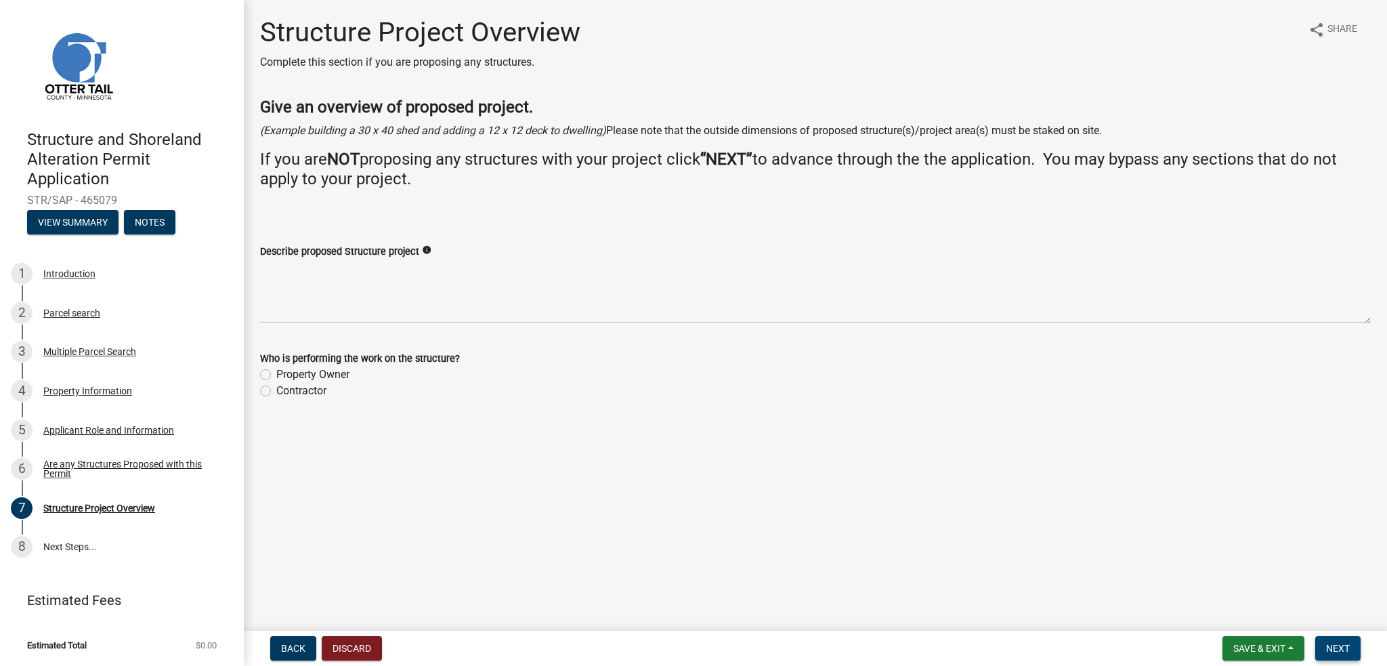
click at [1345, 651] on span "Next" at bounding box center [1338, 648] width 24 height 11
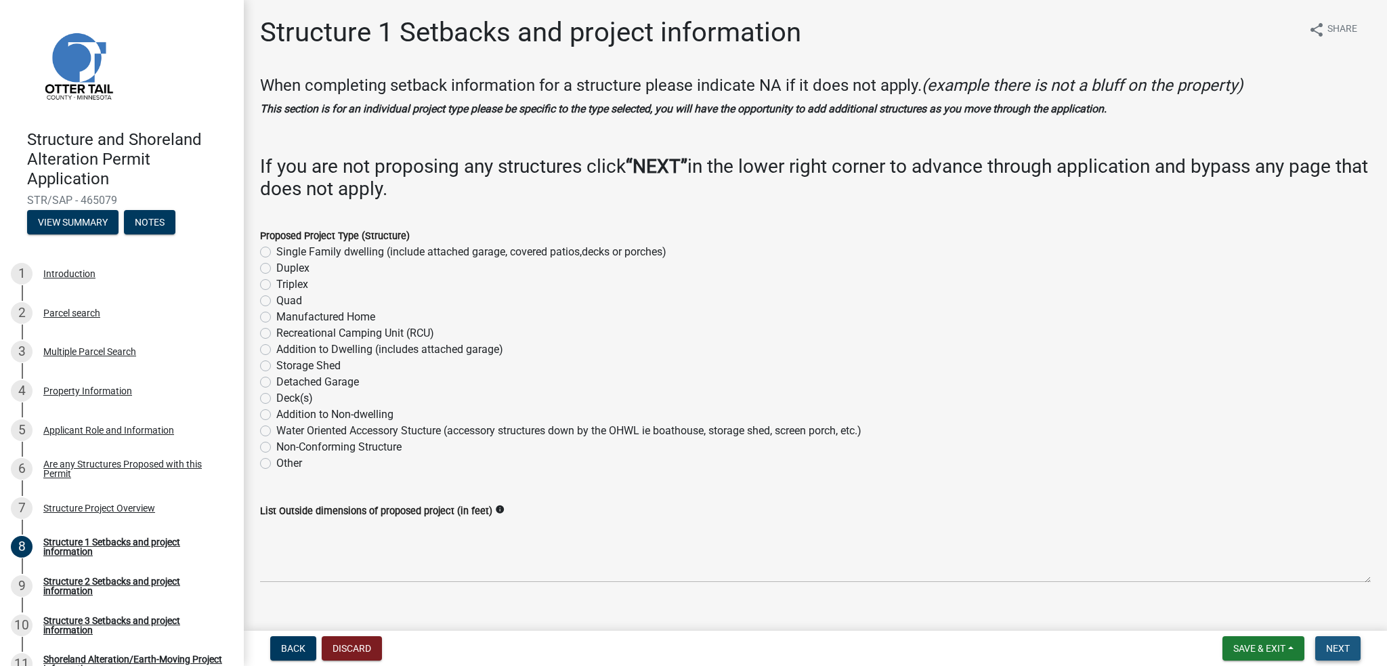
click at [1345, 651] on span "Next" at bounding box center [1338, 648] width 24 height 11
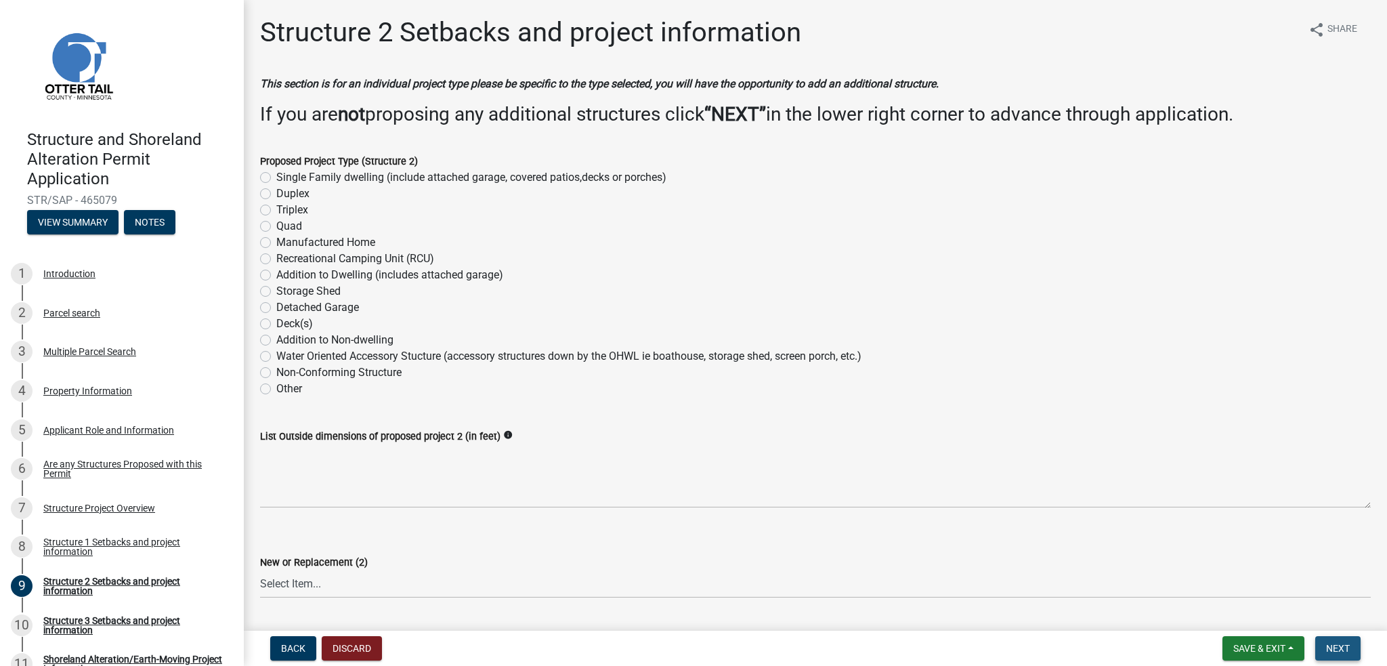
click at [1345, 651] on span "Next" at bounding box center [1338, 648] width 24 height 11
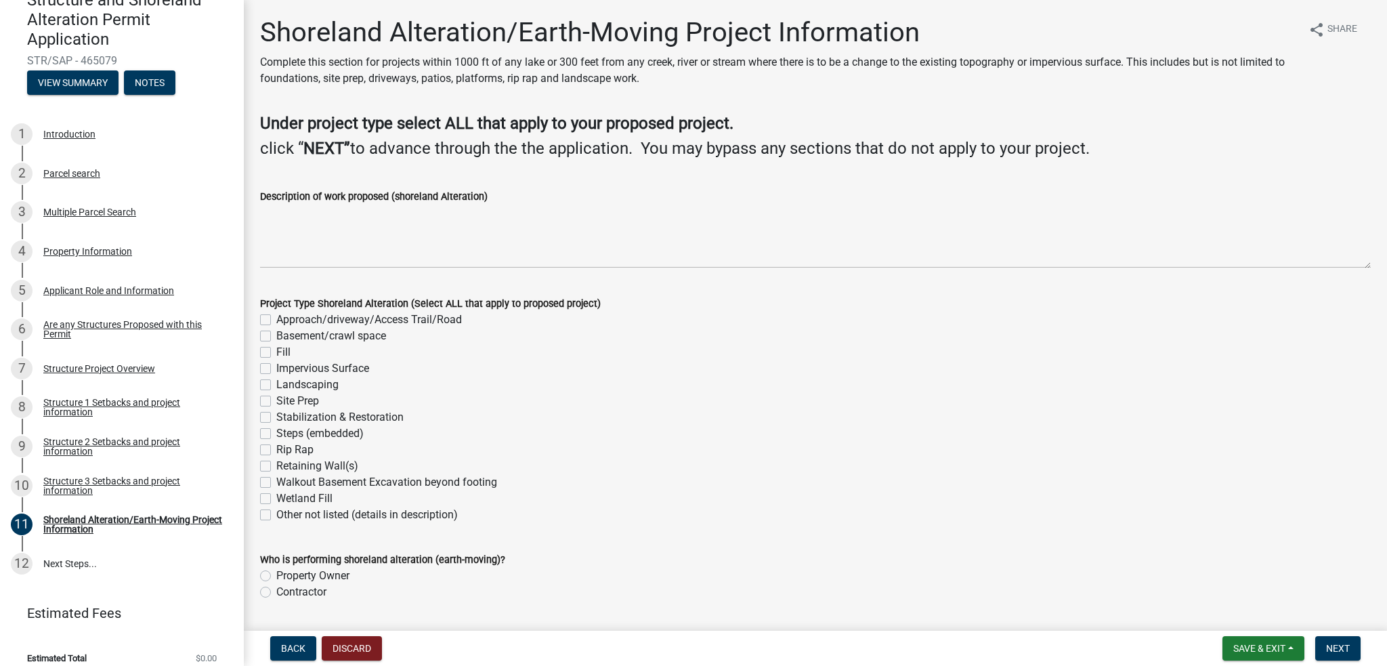
scroll to position [142, 0]
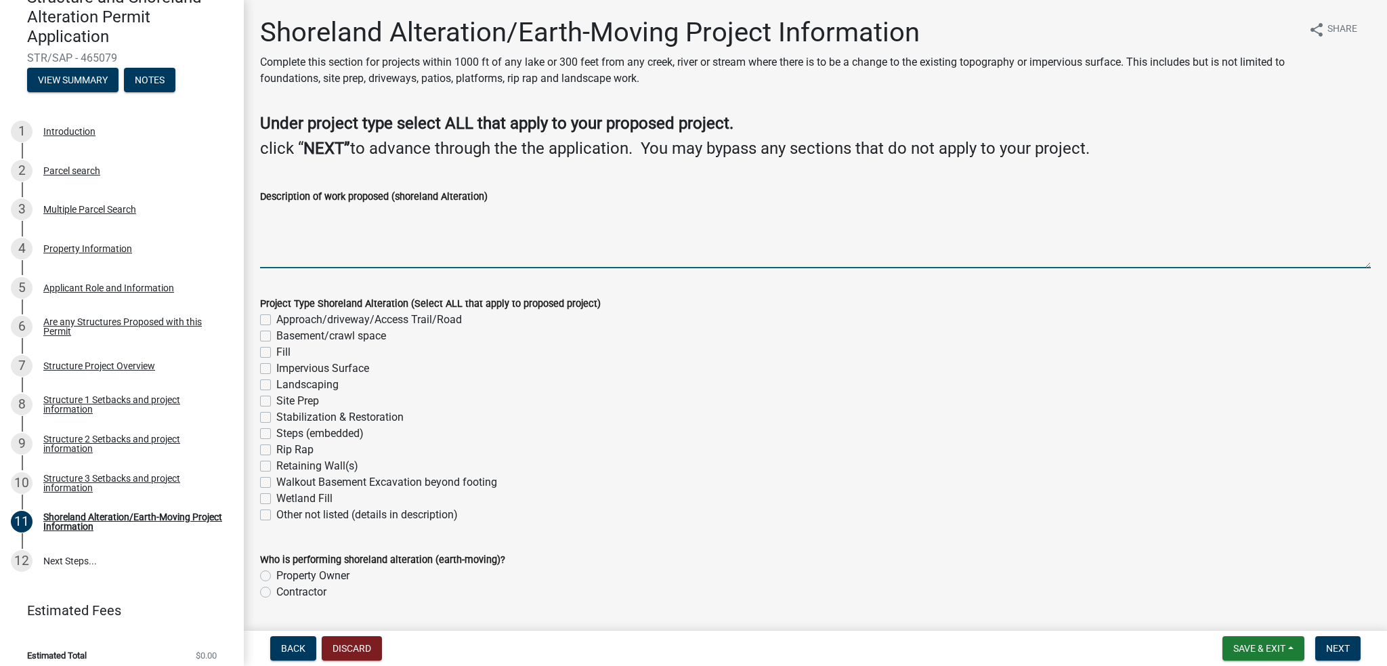
click at [407, 251] on textarea "Description of work proposed (shoreland Alteration)" at bounding box center [815, 237] width 1111 height 64
type textarea "r"
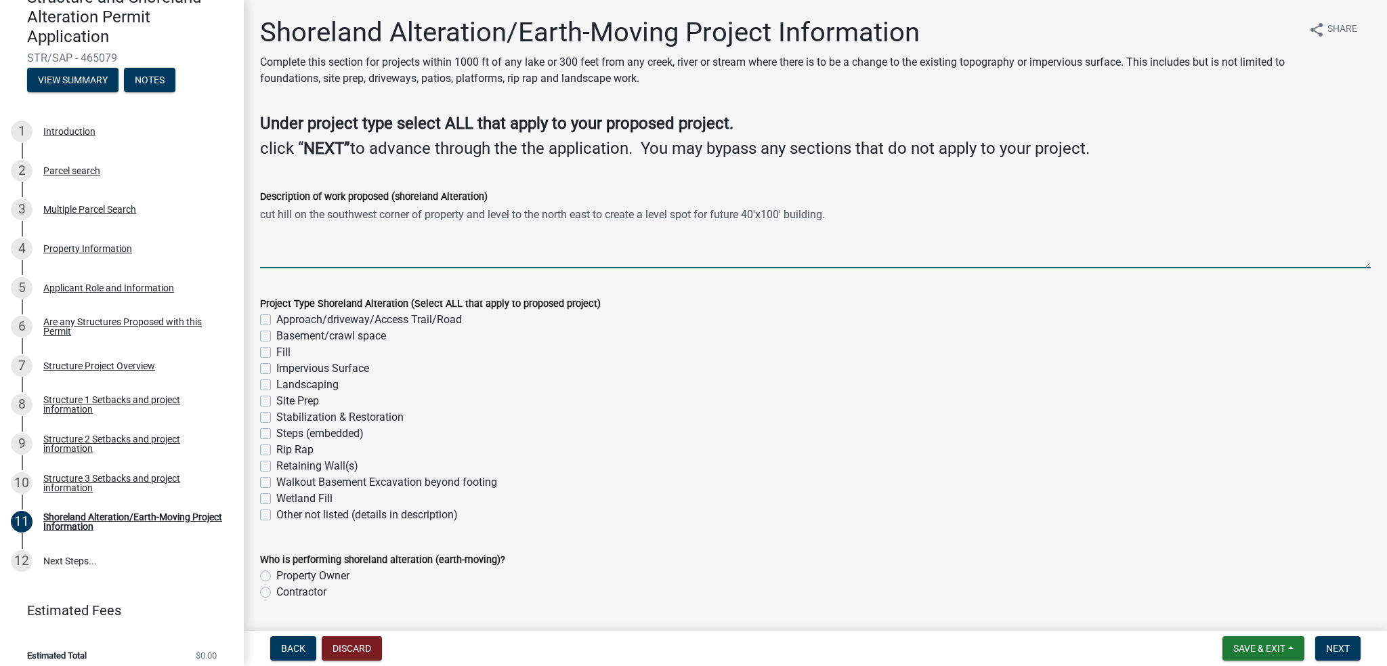
type textarea "cut hill on the southwest corner of property and level to the north east to cre…"
click at [276, 400] on label "Site Prep" at bounding box center [297, 401] width 43 height 16
click at [276, 400] on input "Site Prep" at bounding box center [280, 397] width 9 height 9
checkbox input "true"
checkbox input "false"
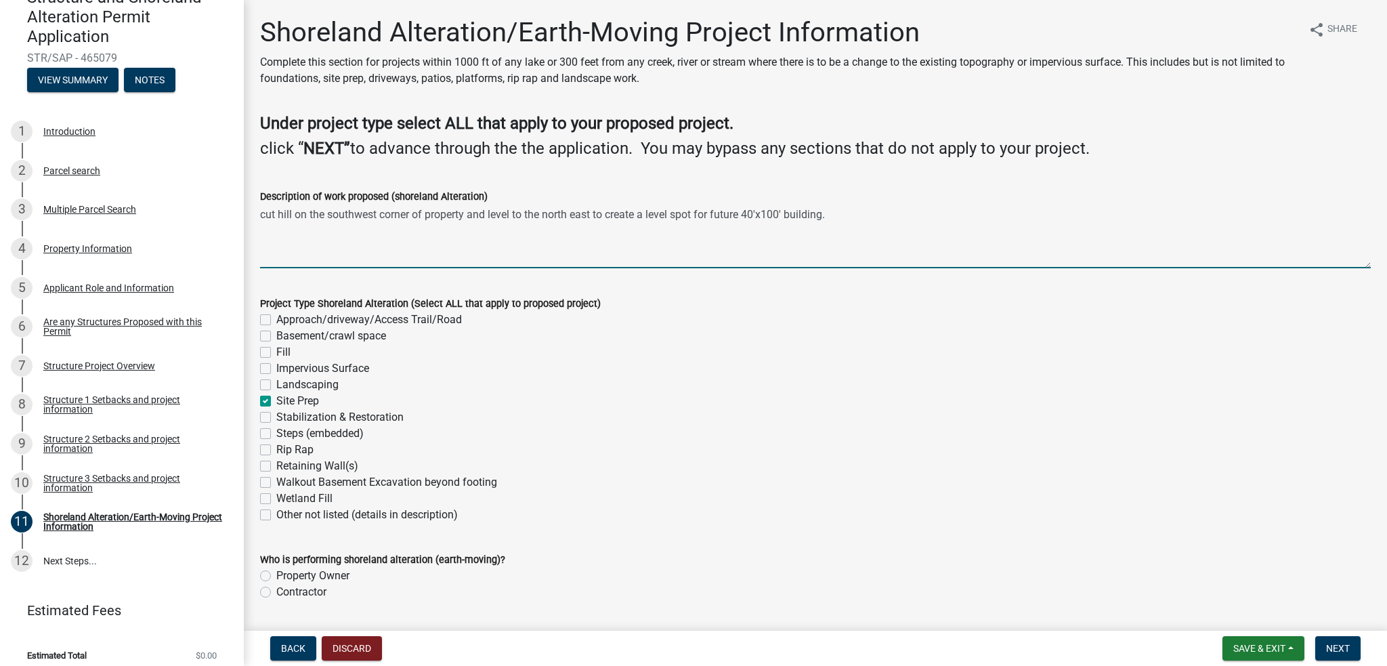
checkbox input "false"
checkbox input "true"
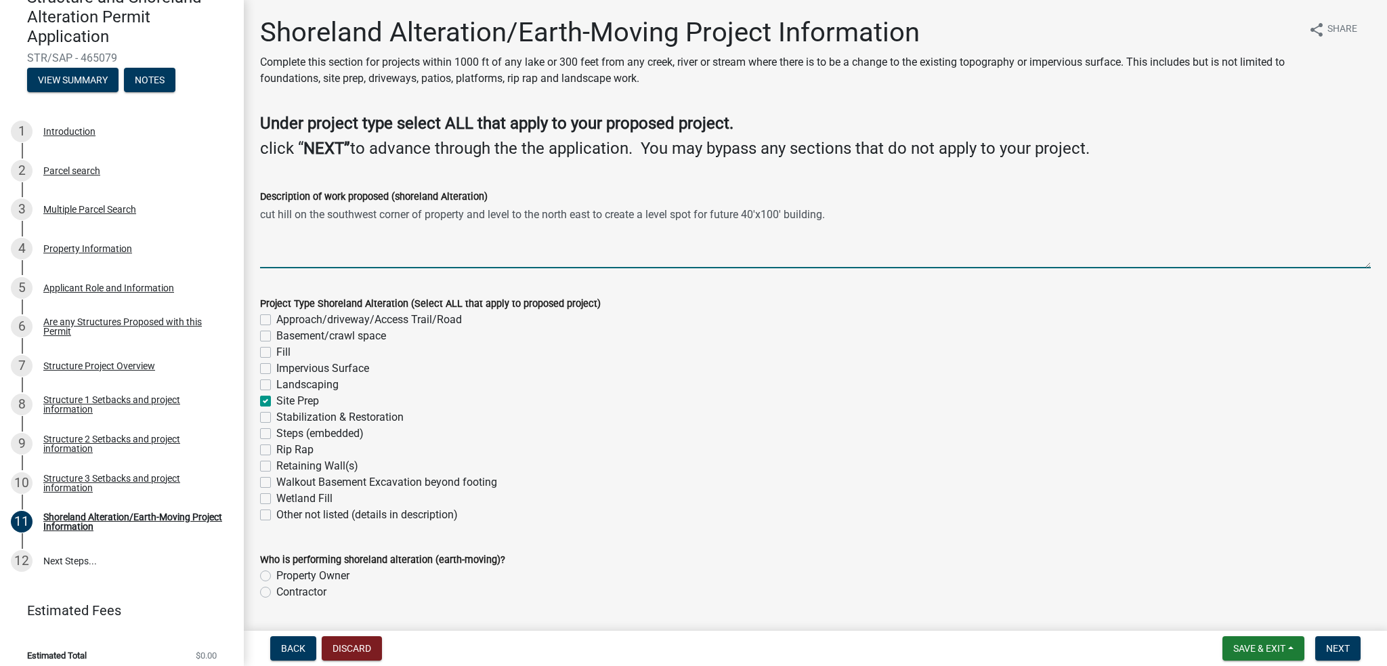
checkbox input "false"
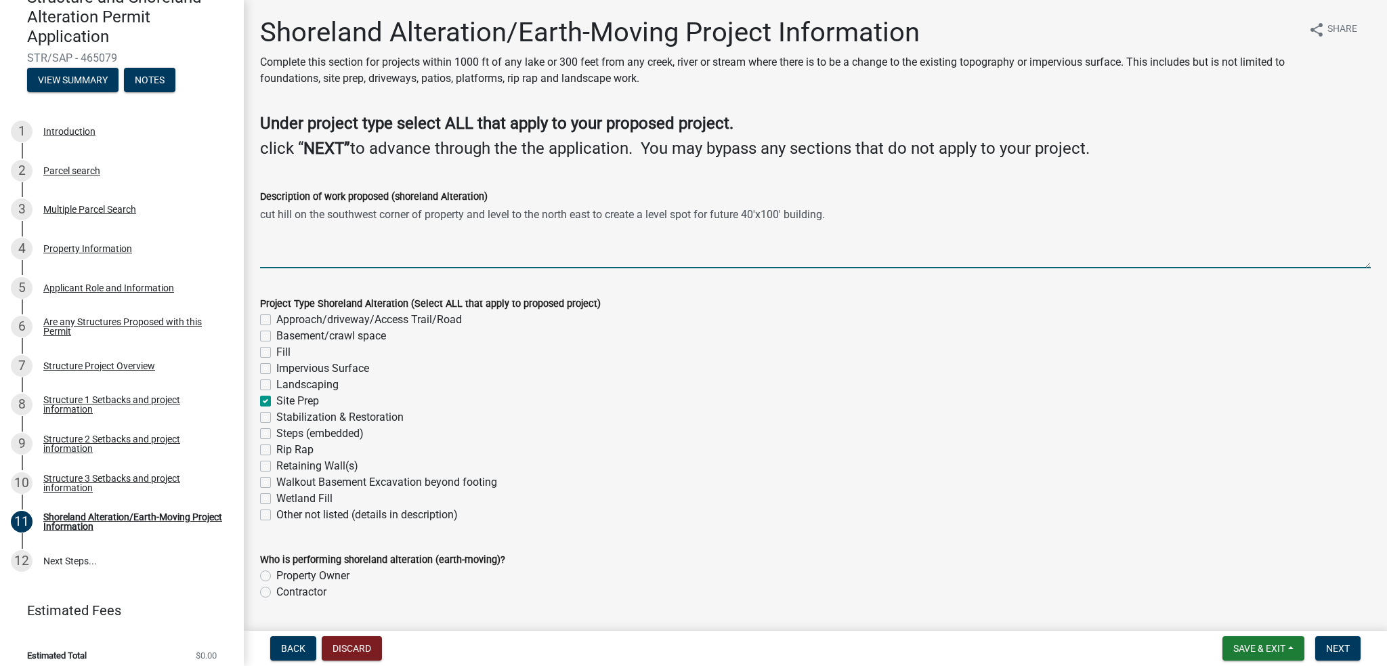
checkbox input "false"
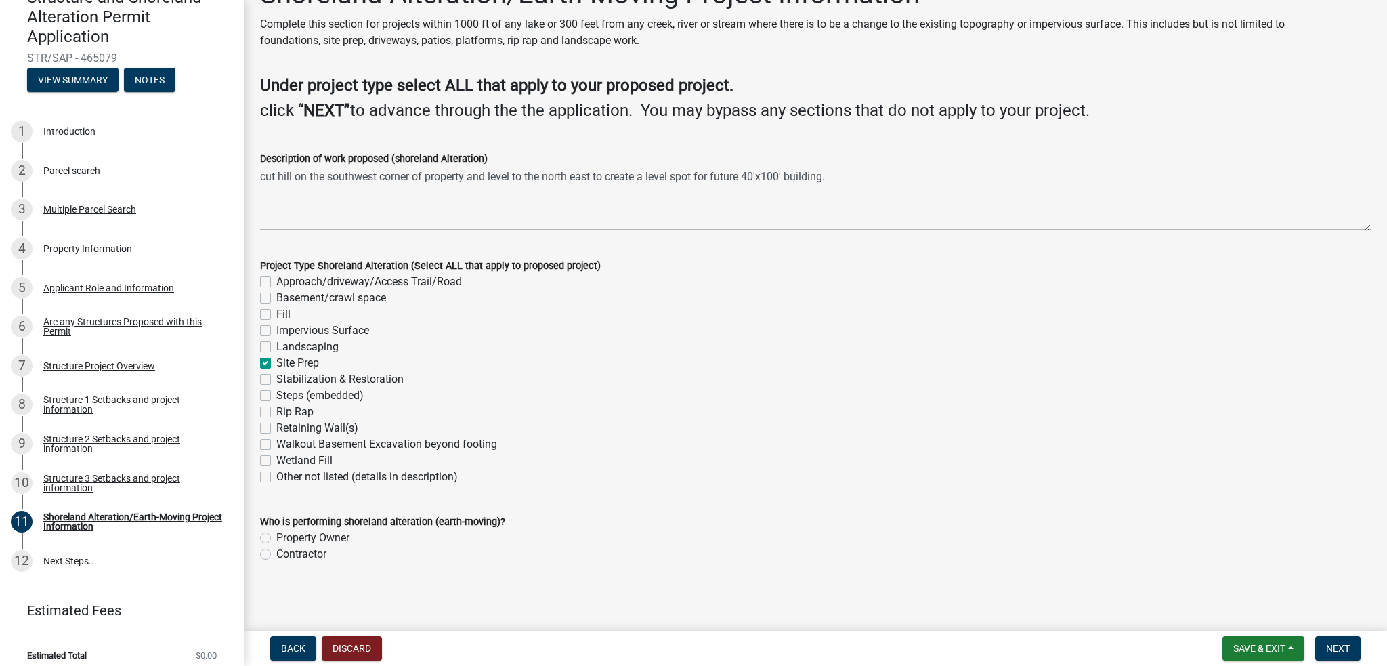
scroll to position [39, 0]
click at [276, 551] on label "Contractor" at bounding box center [301, 553] width 50 height 16
click at [276, 551] on input "Contractor" at bounding box center [280, 549] width 9 height 9
radio input "true"
click at [1337, 650] on span "Next" at bounding box center [1338, 648] width 24 height 11
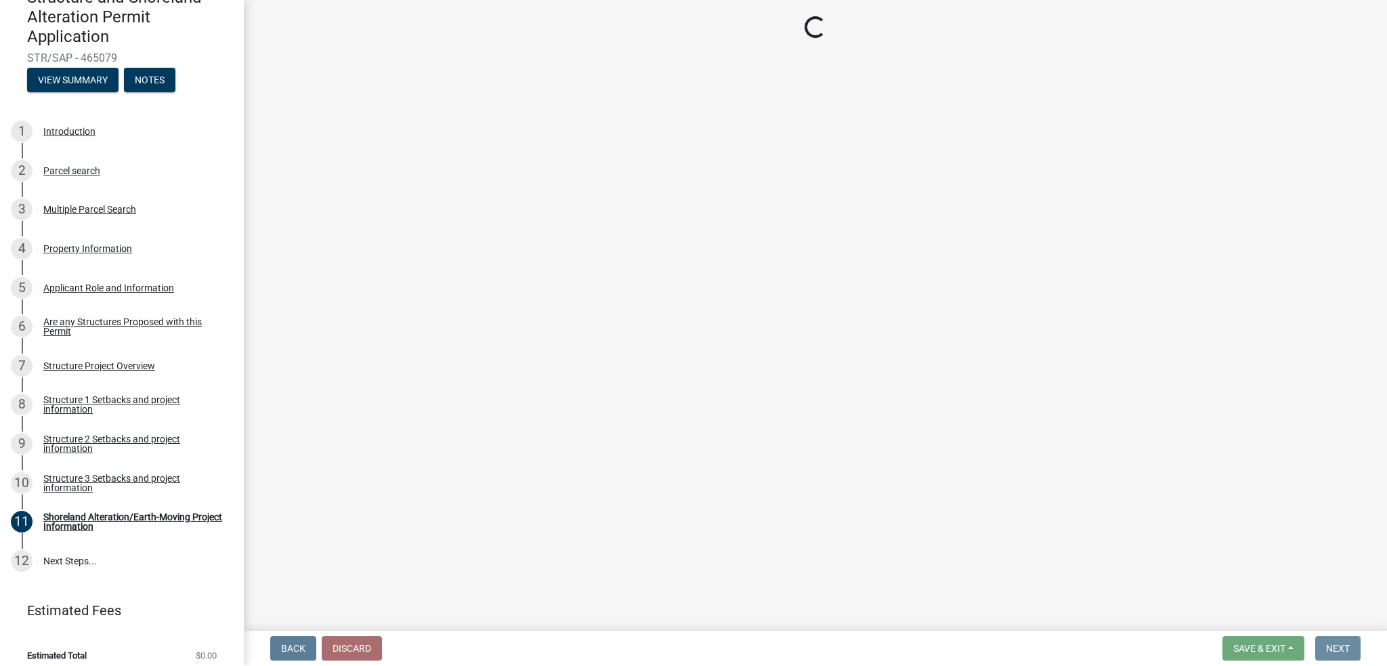
scroll to position [0, 0]
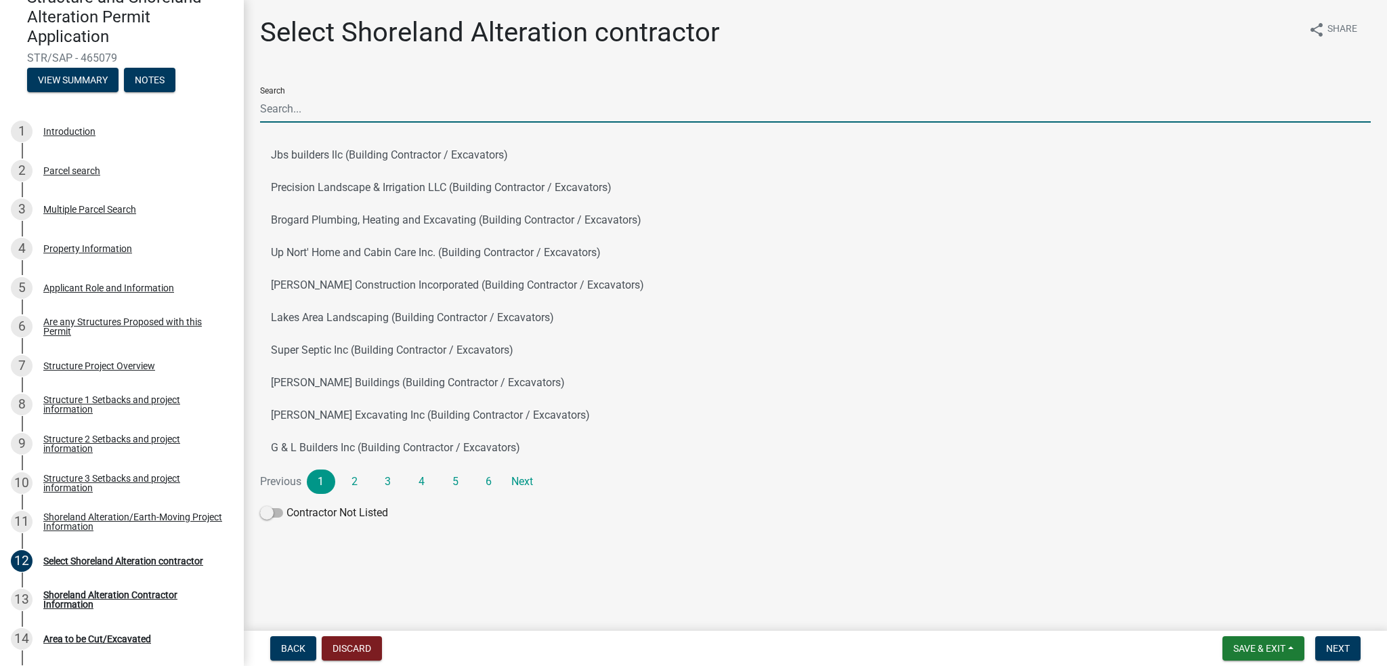
click at [286, 109] on input "Search" at bounding box center [815, 109] width 1111 height 28
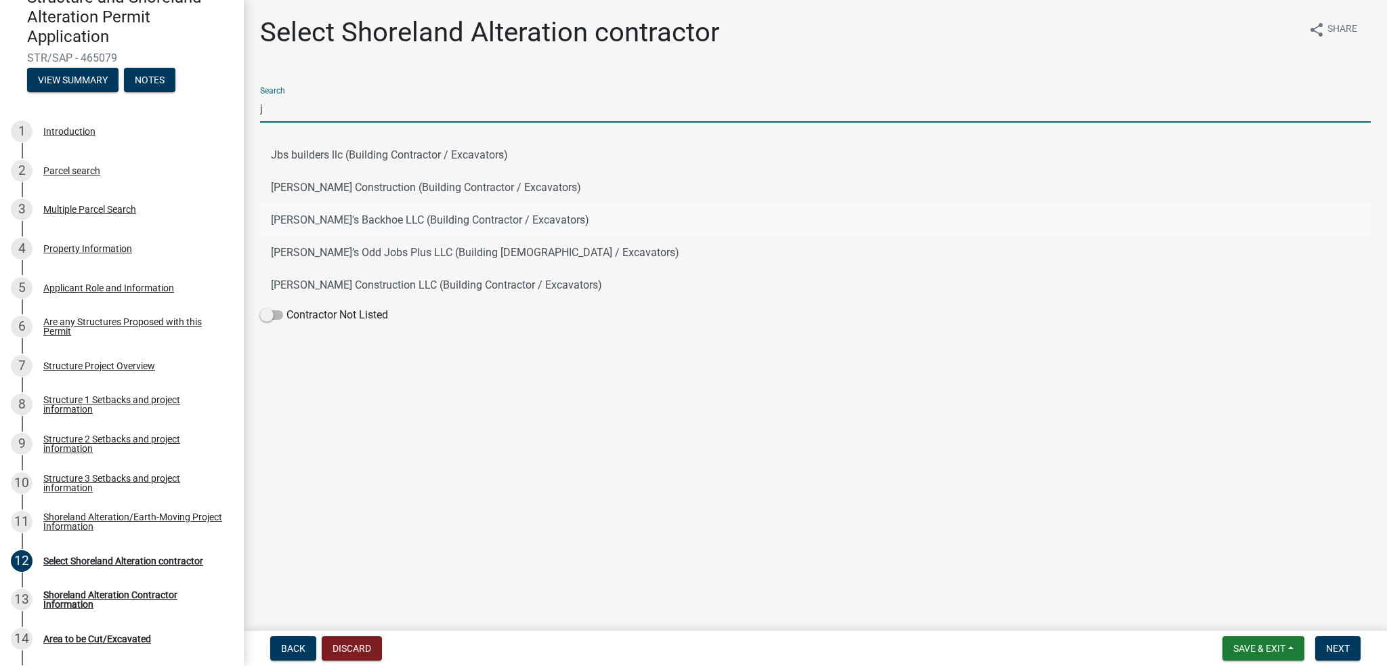
type input "j"
click at [308, 218] on button "[PERSON_NAME]'s Backhoe LLC (Building Contractor / Excavators)" at bounding box center [815, 220] width 1111 height 33
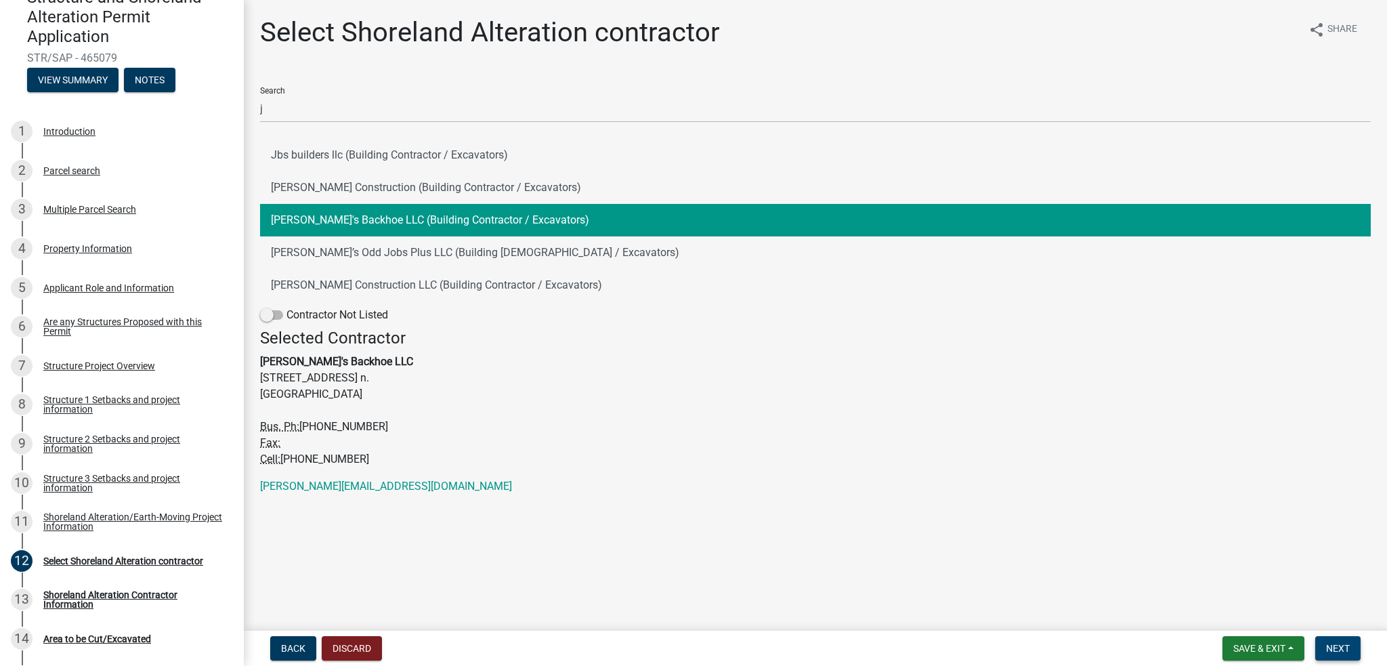
click at [1337, 645] on span "Next" at bounding box center [1338, 648] width 24 height 11
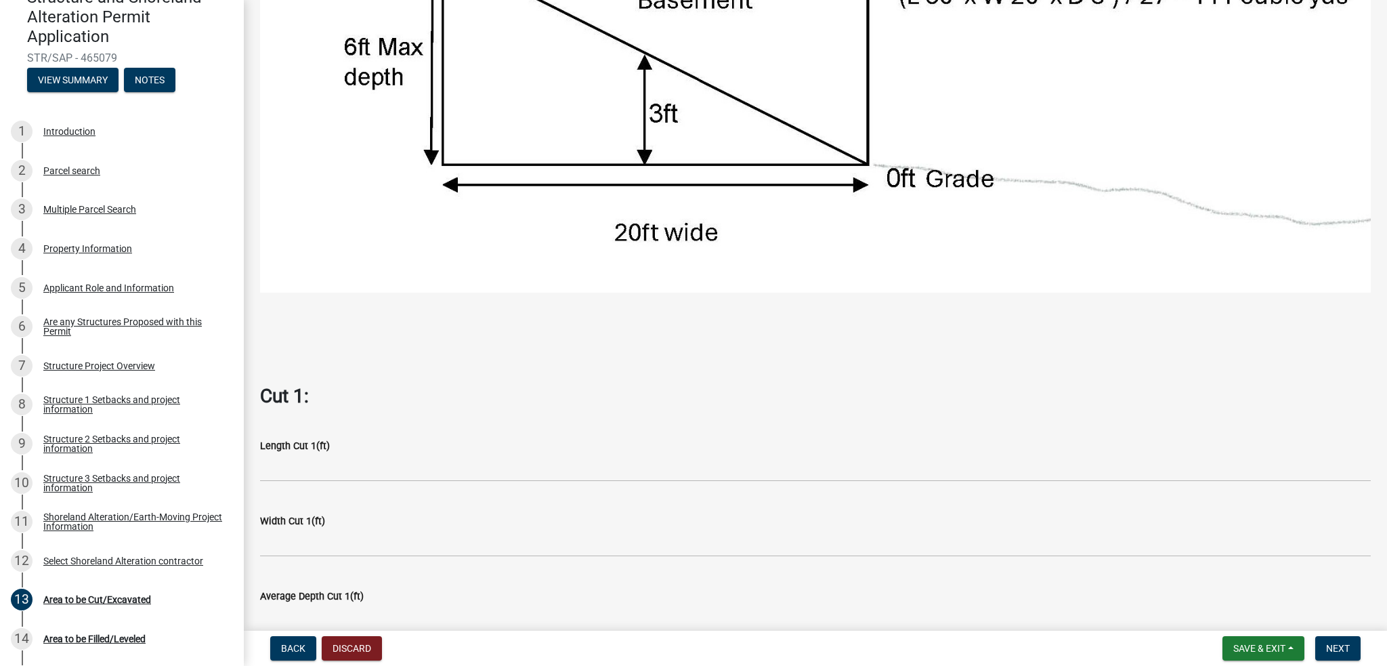
scroll to position [572, 0]
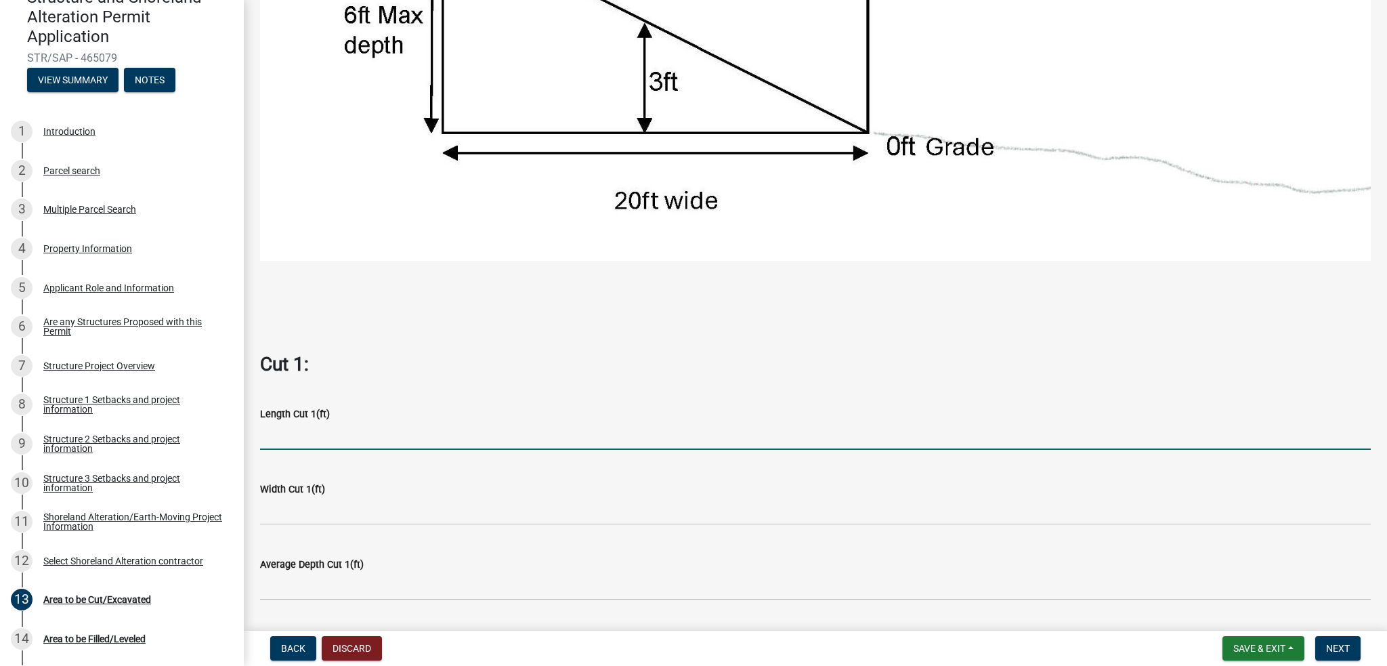
click at [315, 422] on input "text" at bounding box center [815, 436] width 1111 height 28
type input "70"
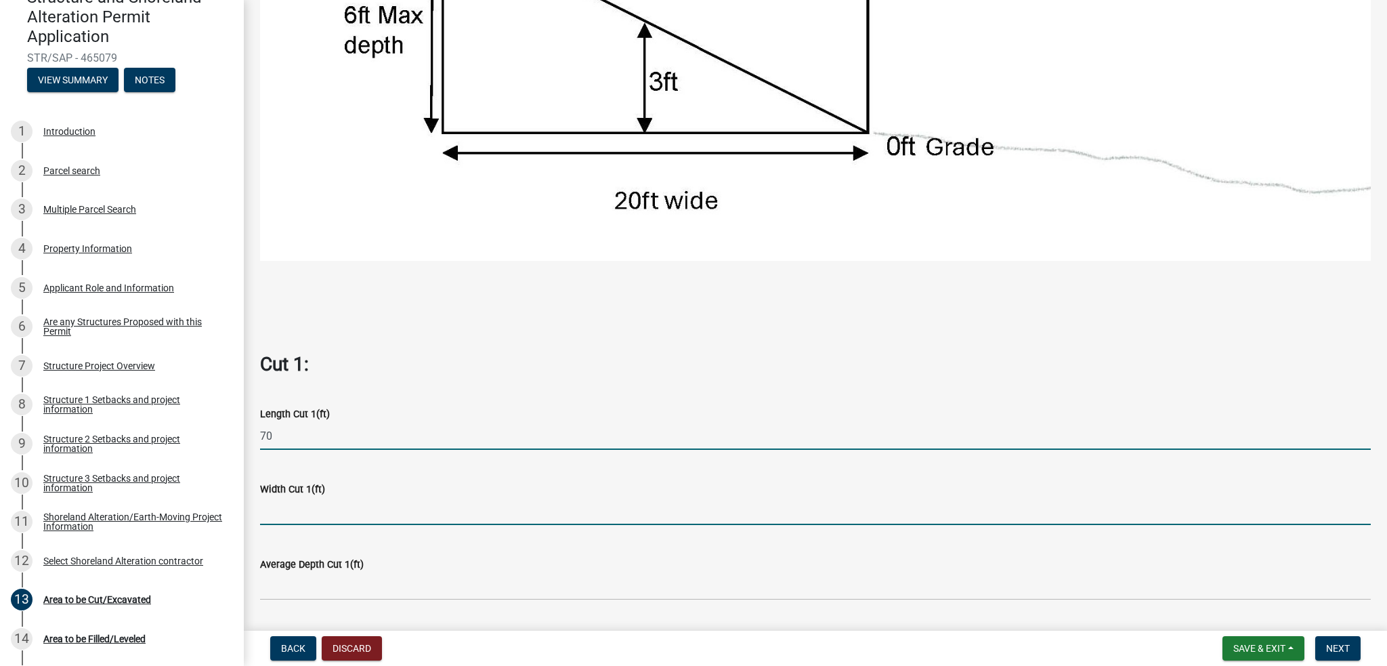
click at [284, 505] on input "text" at bounding box center [815, 511] width 1111 height 28
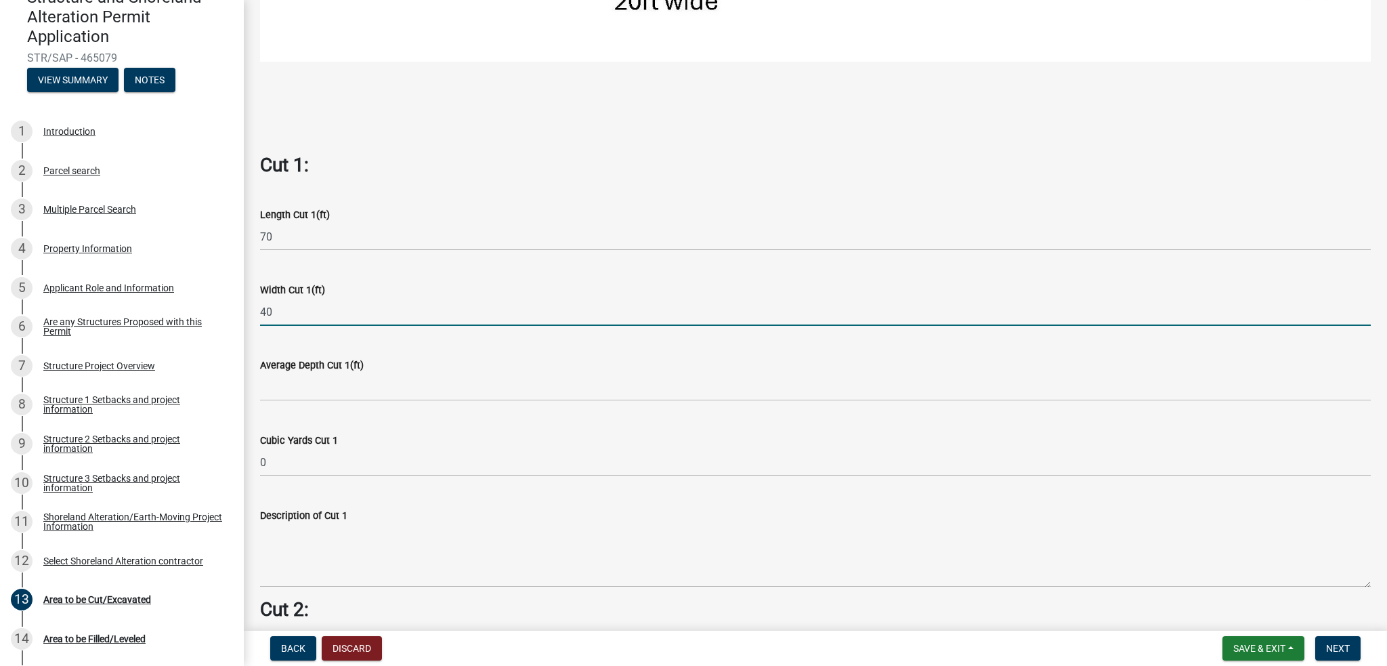
scroll to position [815, 0]
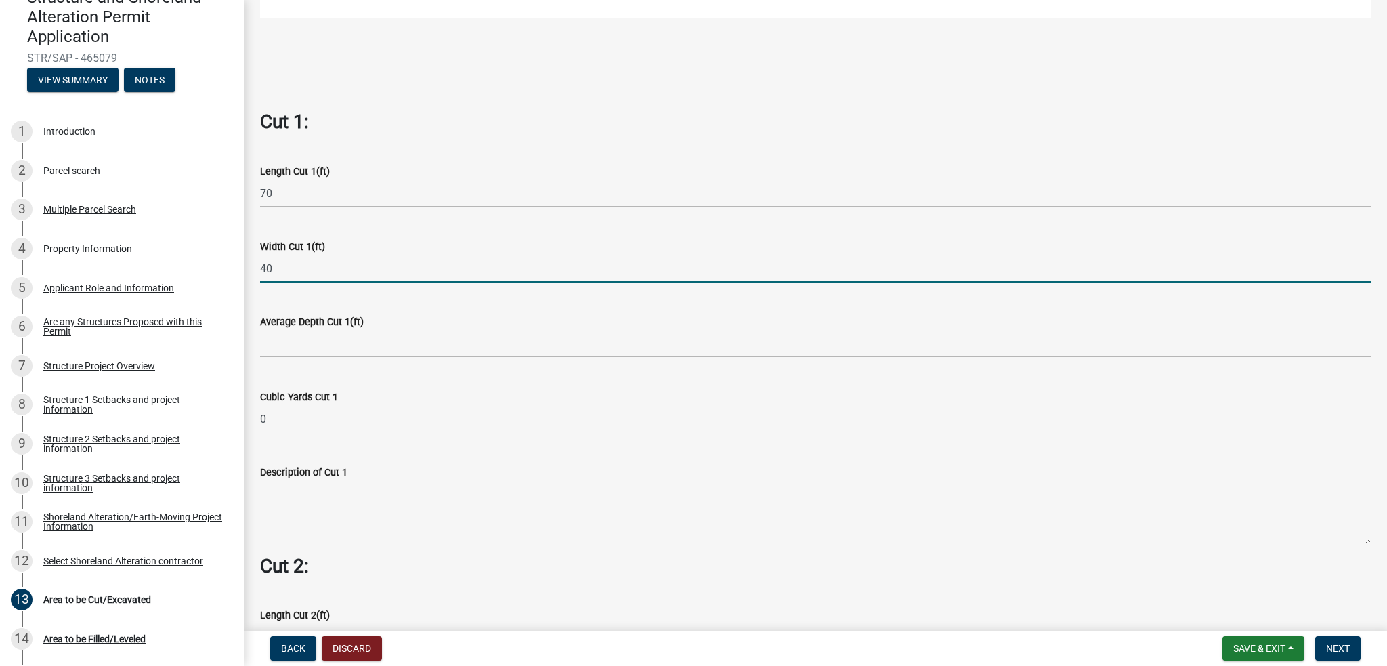
type input "40"
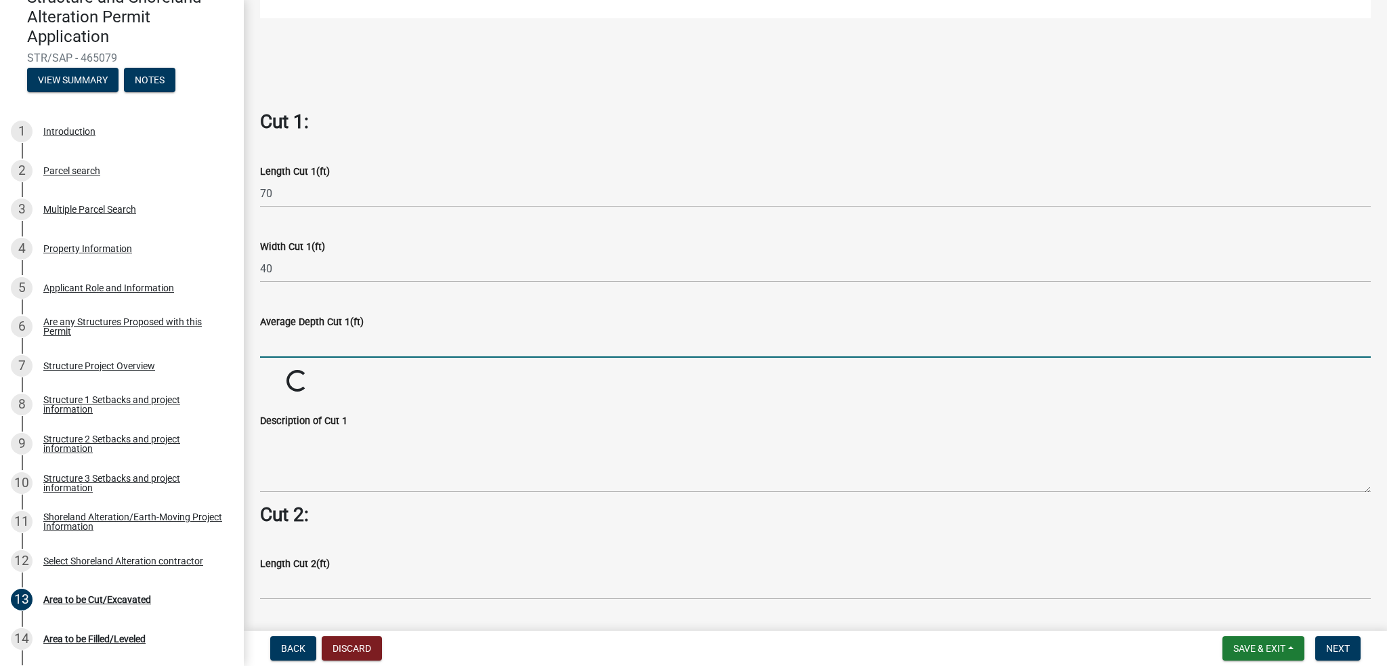
click at [302, 330] on input "text" at bounding box center [815, 344] width 1111 height 28
type input "2"
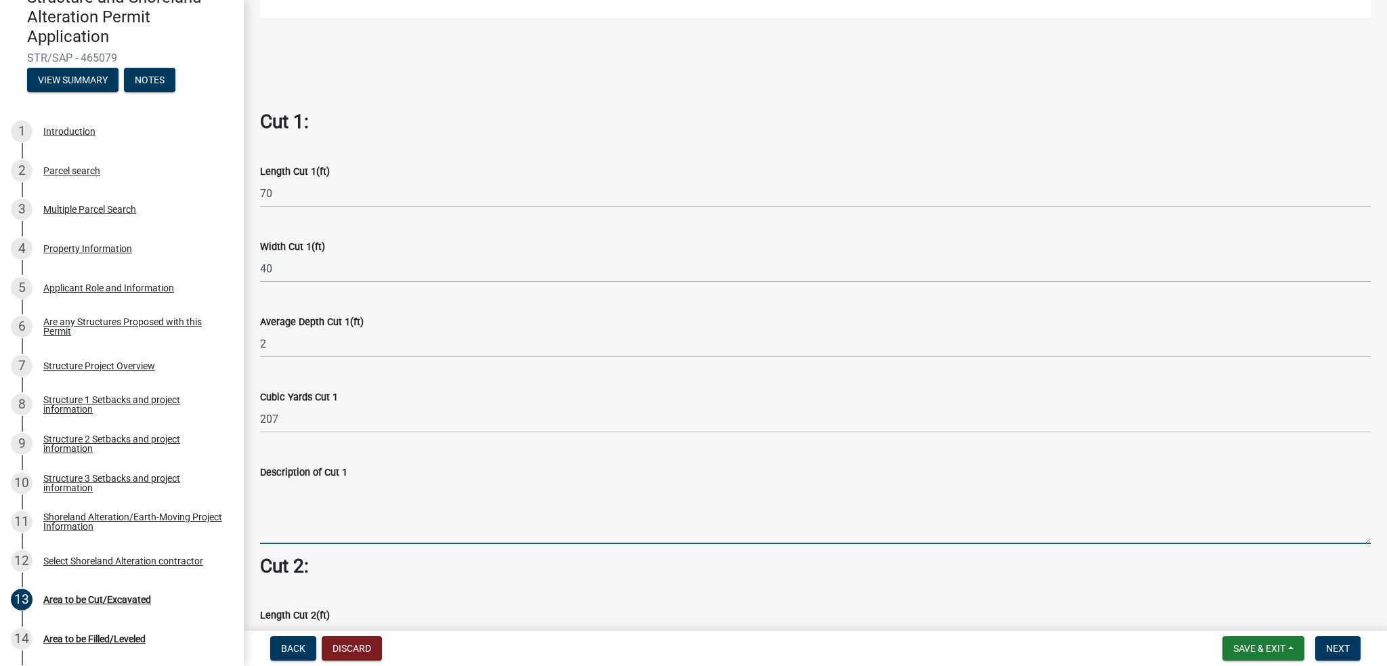
click at [280, 509] on textarea "Description of Cut 1" at bounding box center [815, 512] width 1111 height 64
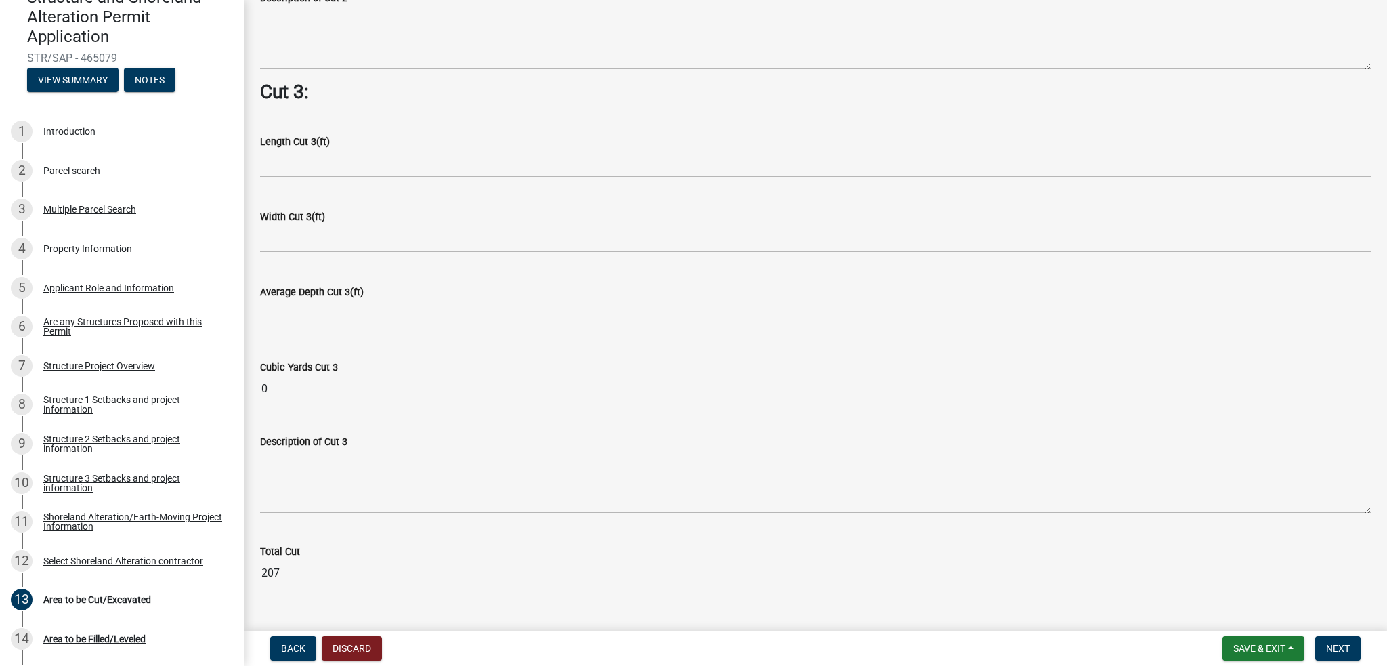
scroll to position [1748, 0]
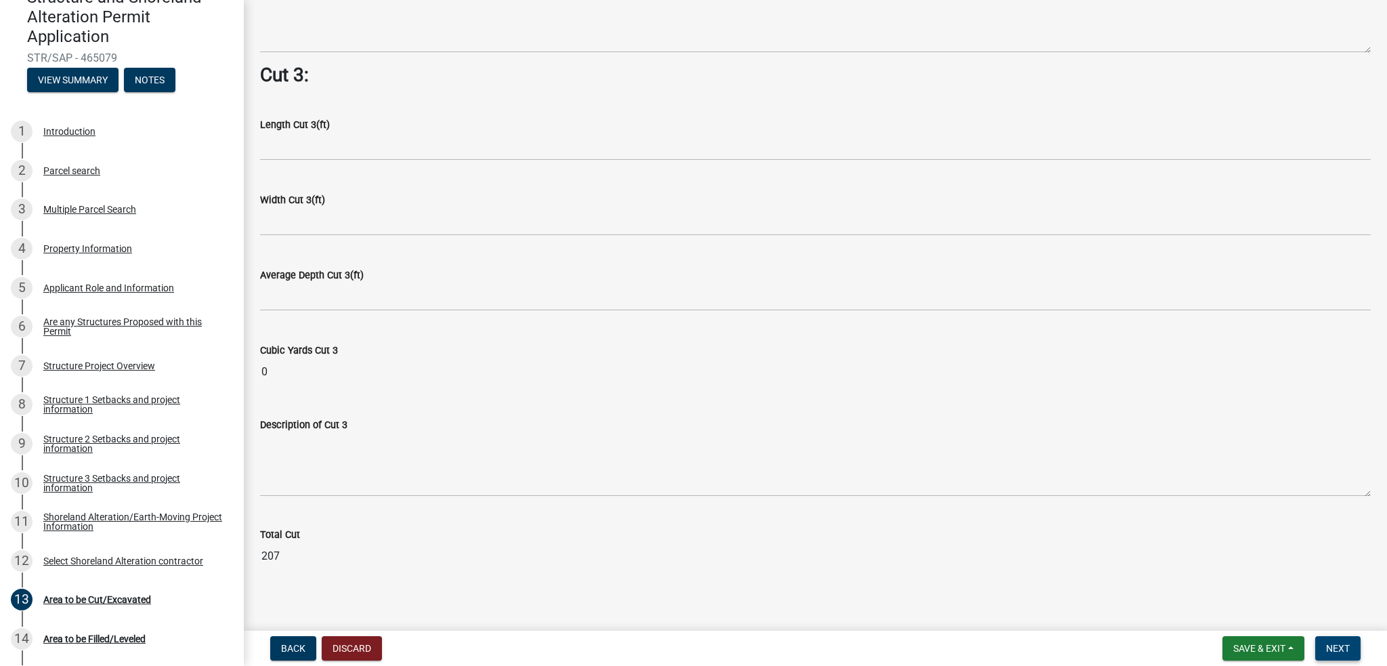
type textarea "cut 207 yds of sand out of [GEOGRAPHIC_DATA]"
click at [1344, 645] on span "Next" at bounding box center [1338, 648] width 24 height 11
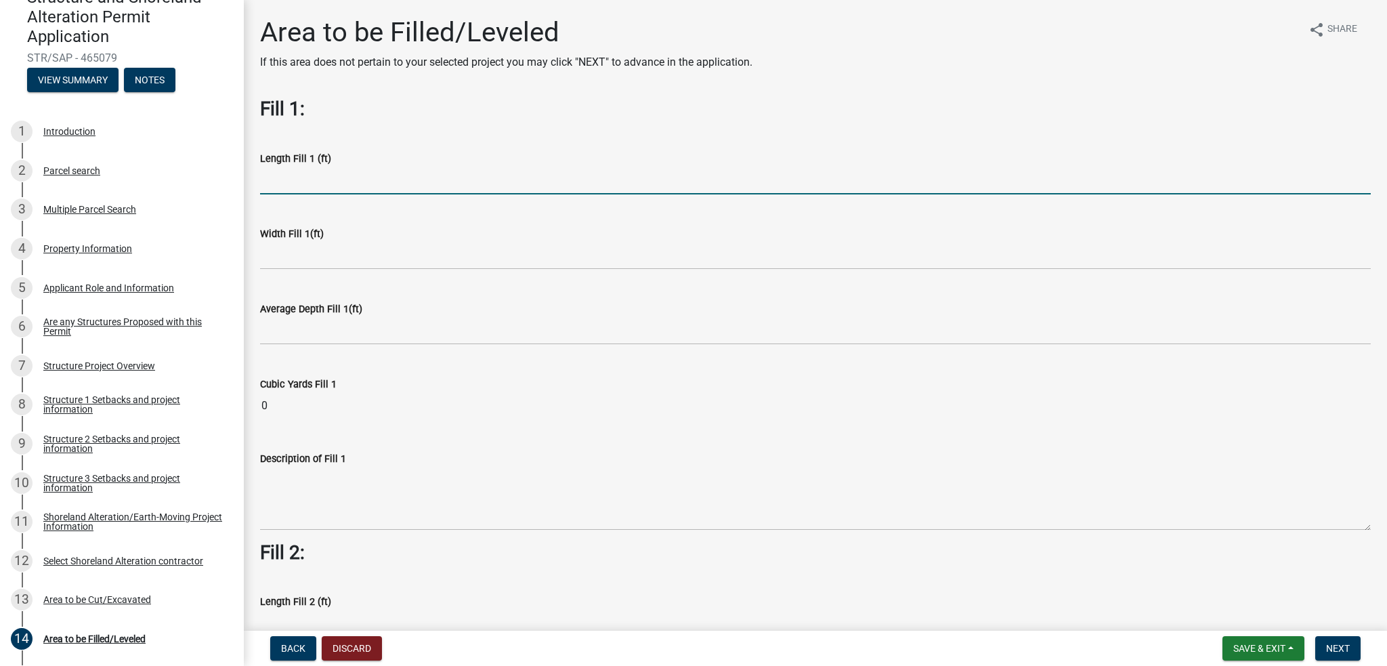
click at [330, 186] on input "text" at bounding box center [815, 181] width 1111 height 28
type input "50"
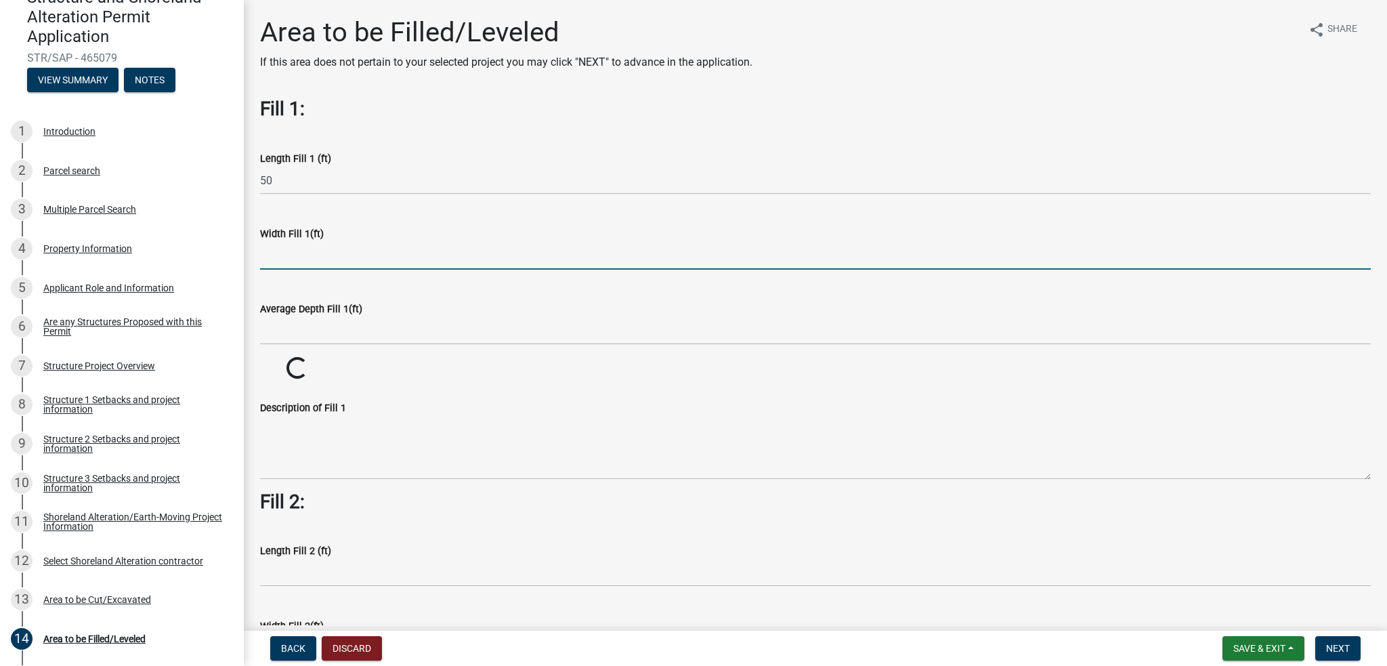
click at [296, 252] on input "text" at bounding box center [815, 256] width 1111 height 28
type input "50"
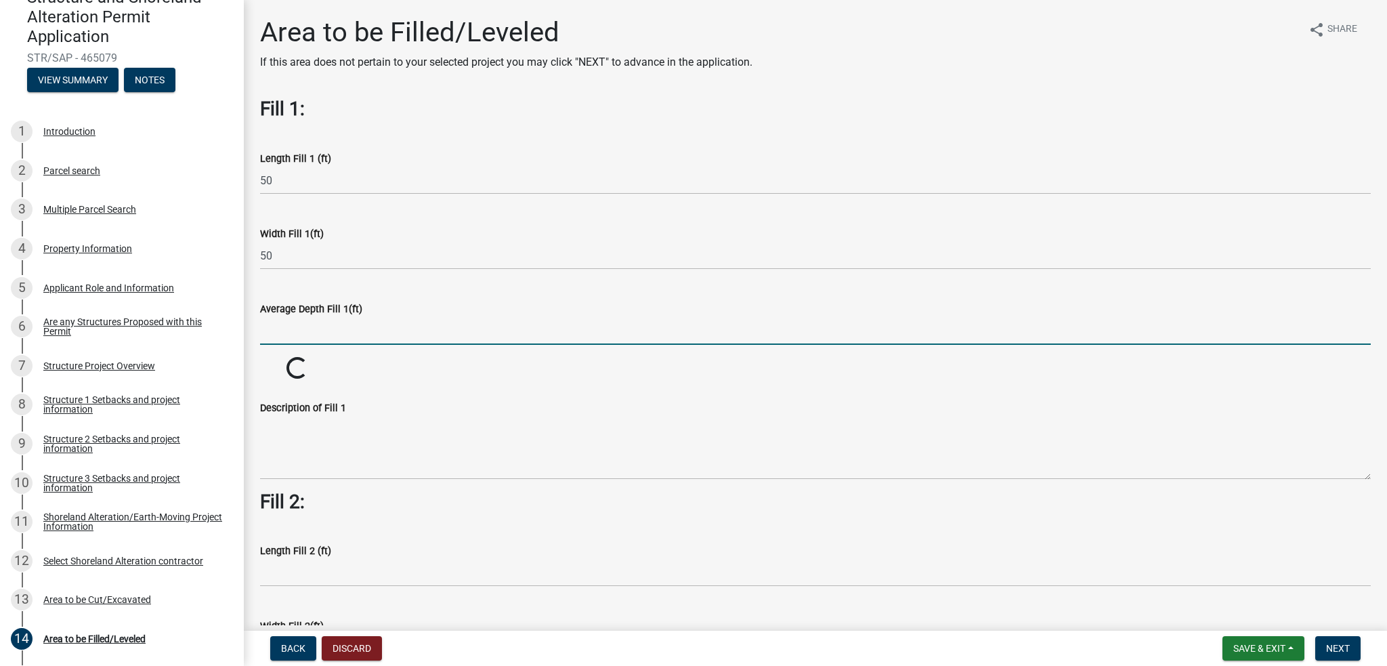
click at [282, 334] on input "text" at bounding box center [815, 331] width 1111 height 28
type input "2"
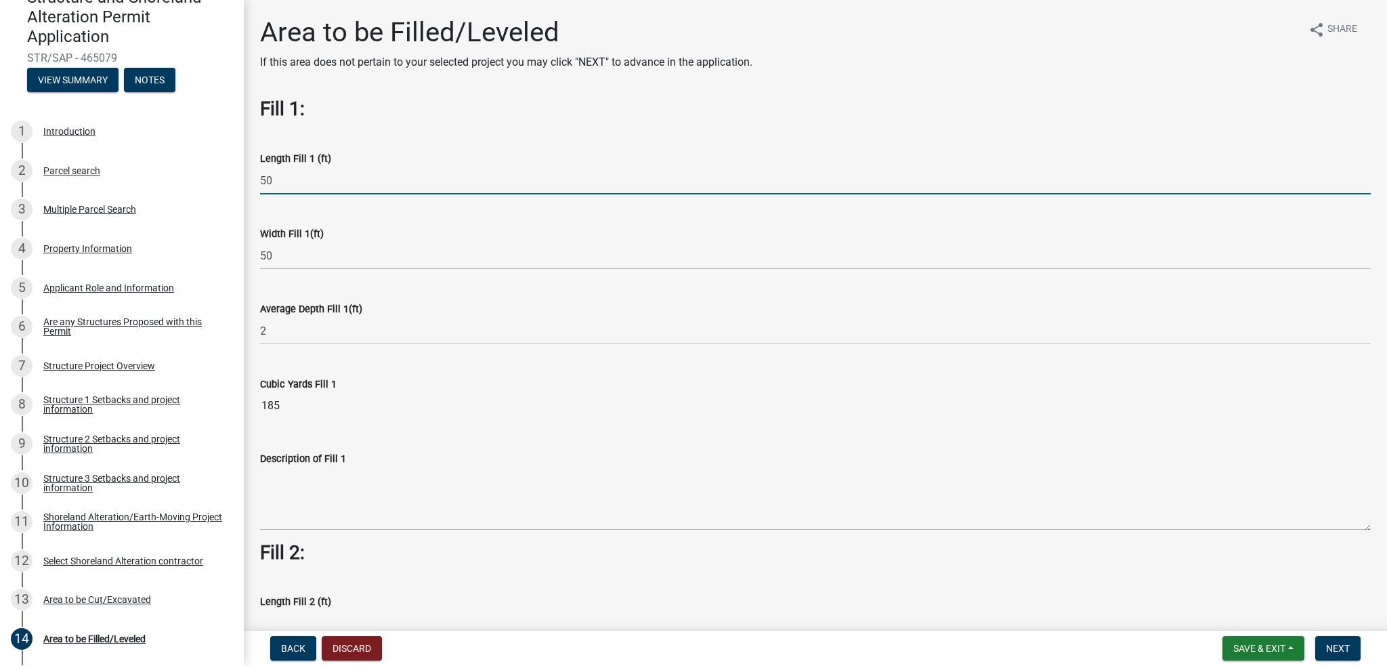
click at [276, 184] on input "50" at bounding box center [815, 181] width 1111 height 28
type input "5"
type input "60"
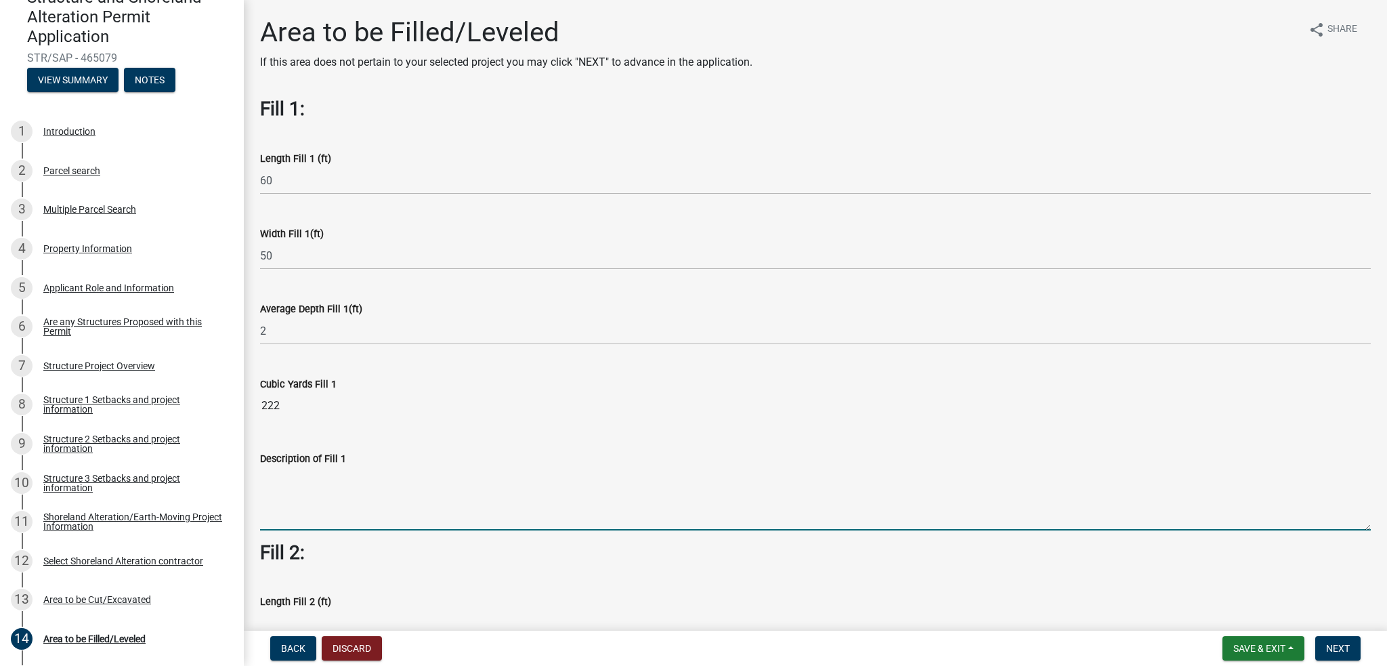
click at [286, 487] on textarea "Description of Fill 1" at bounding box center [815, 499] width 1111 height 64
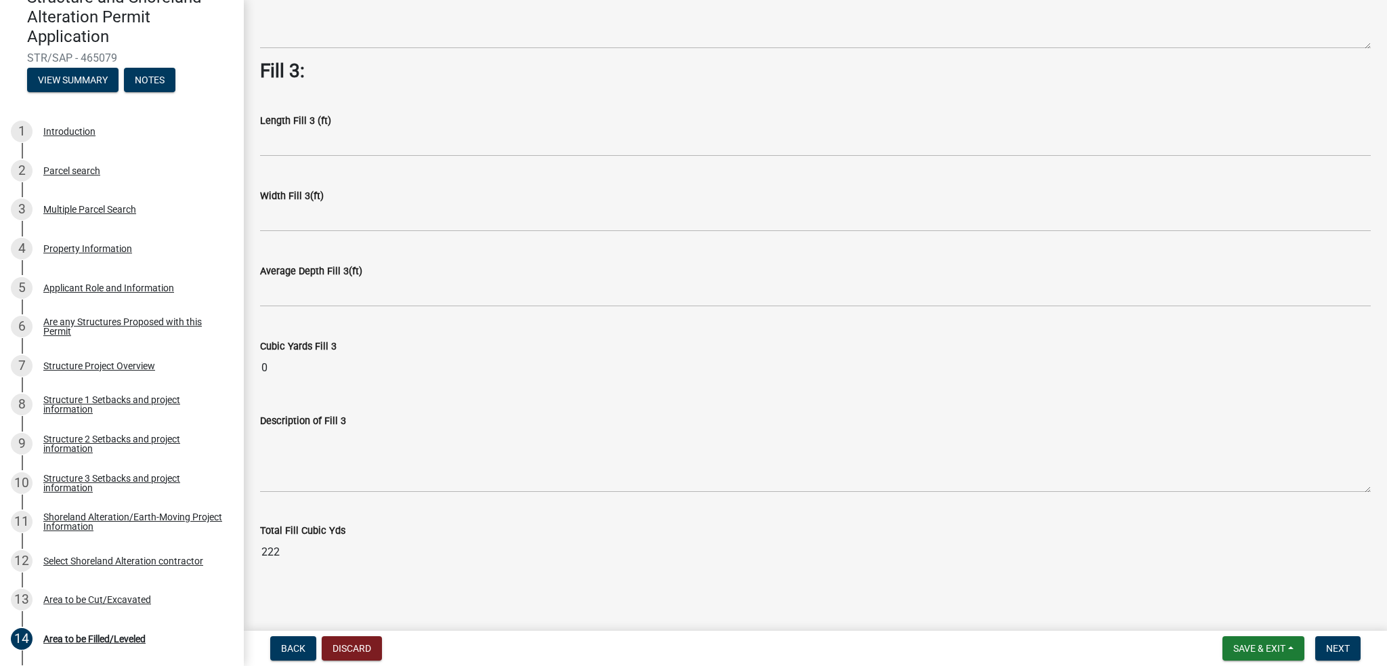
scroll to position [929, 0]
type textarea "use the fill from the cut and level to the north east."
click at [1344, 641] on button "Next" at bounding box center [1337, 648] width 45 height 24
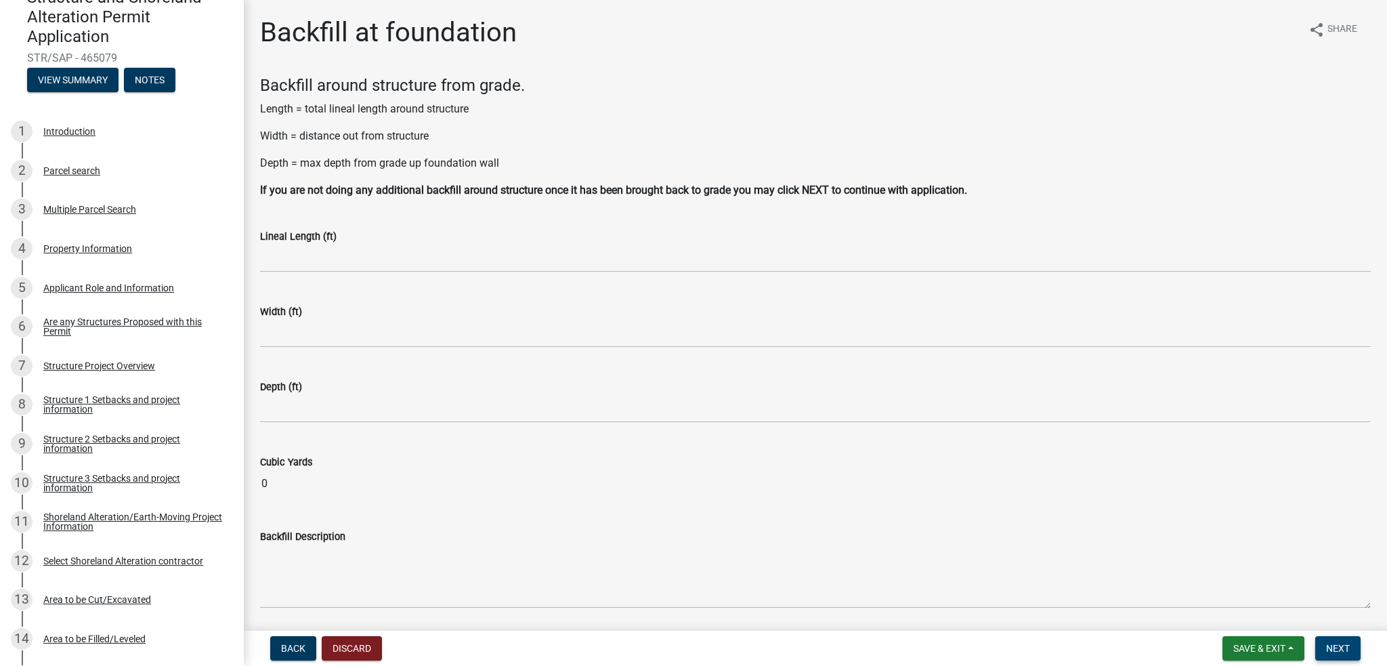
click at [1344, 641] on button "Next" at bounding box center [1337, 648] width 45 height 24
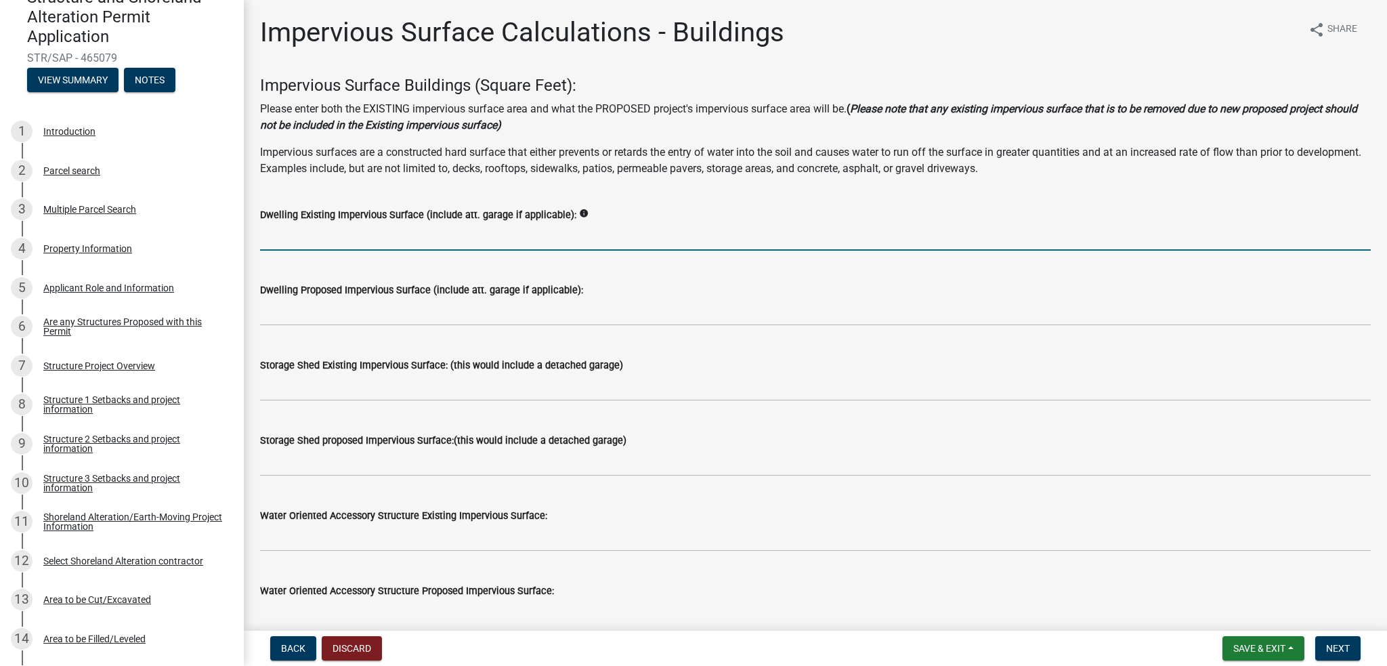
click at [337, 242] on input "text" at bounding box center [815, 237] width 1111 height 28
type input "0"
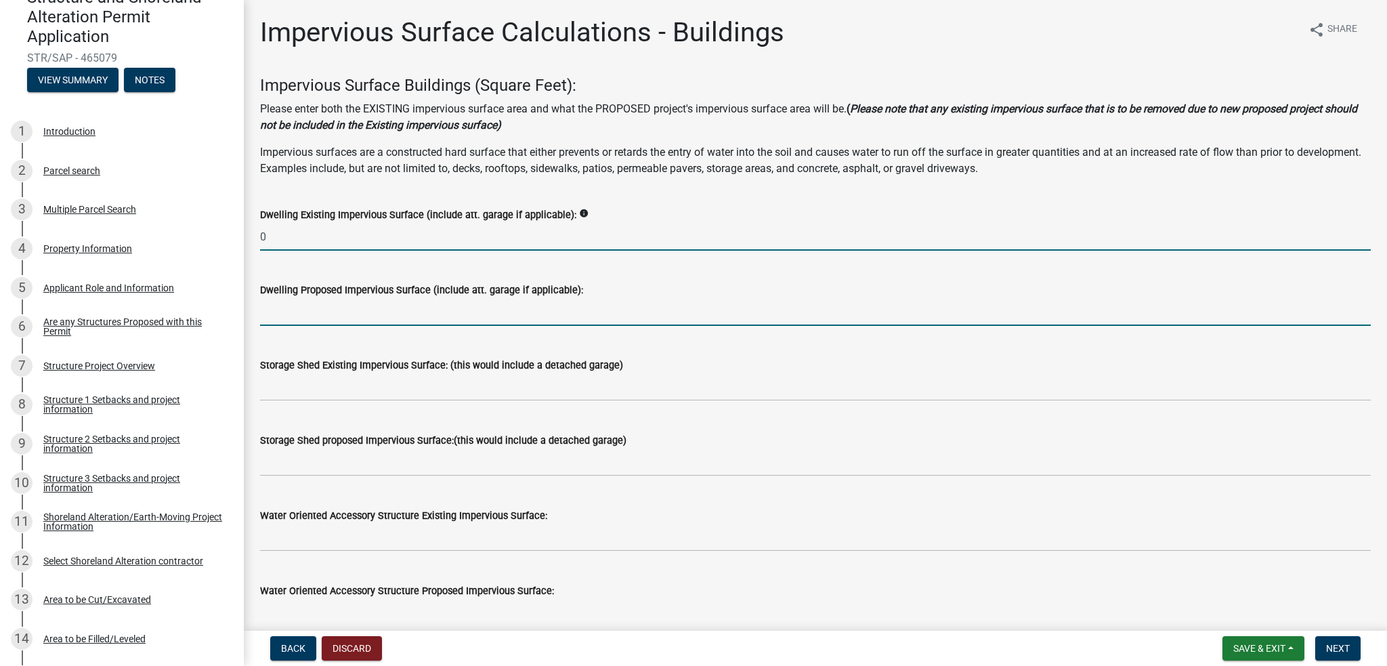
click at [304, 320] on input "text" at bounding box center [815, 312] width 1111 height 28
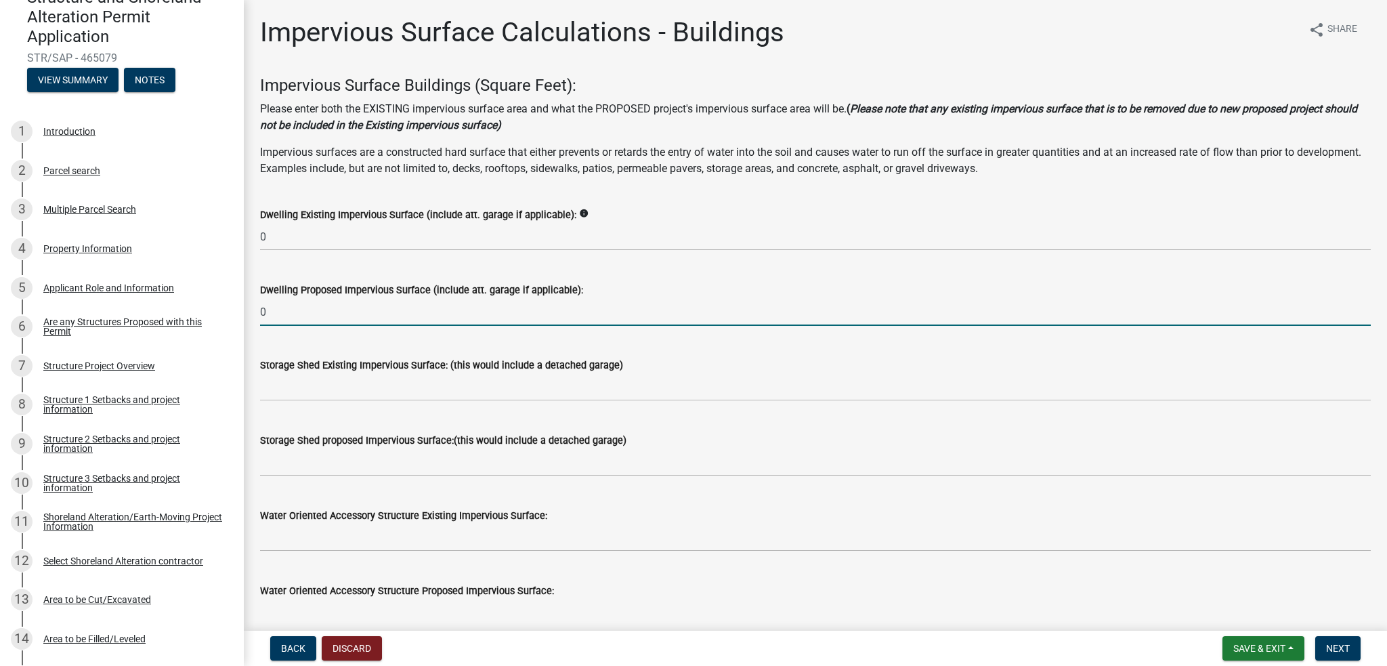
type input "0"
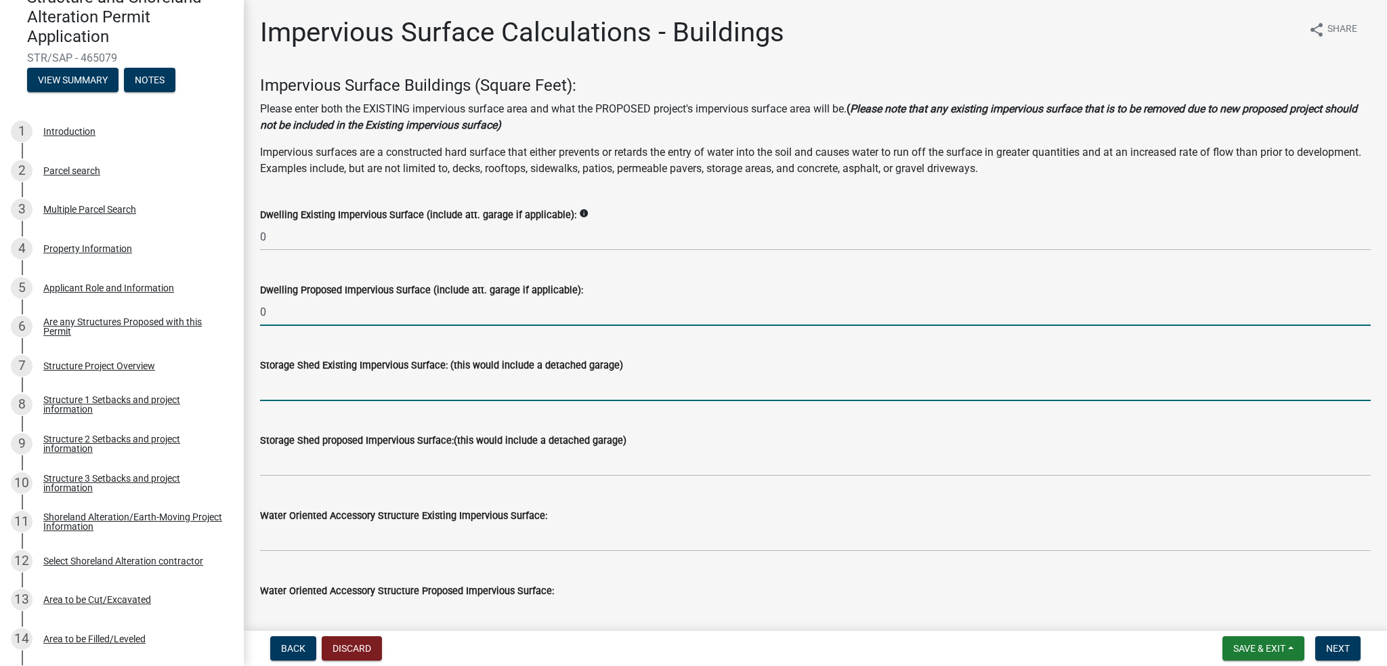
click at [295, 374] on input "text" at bounding box center [815, 387] width 1111 height 28
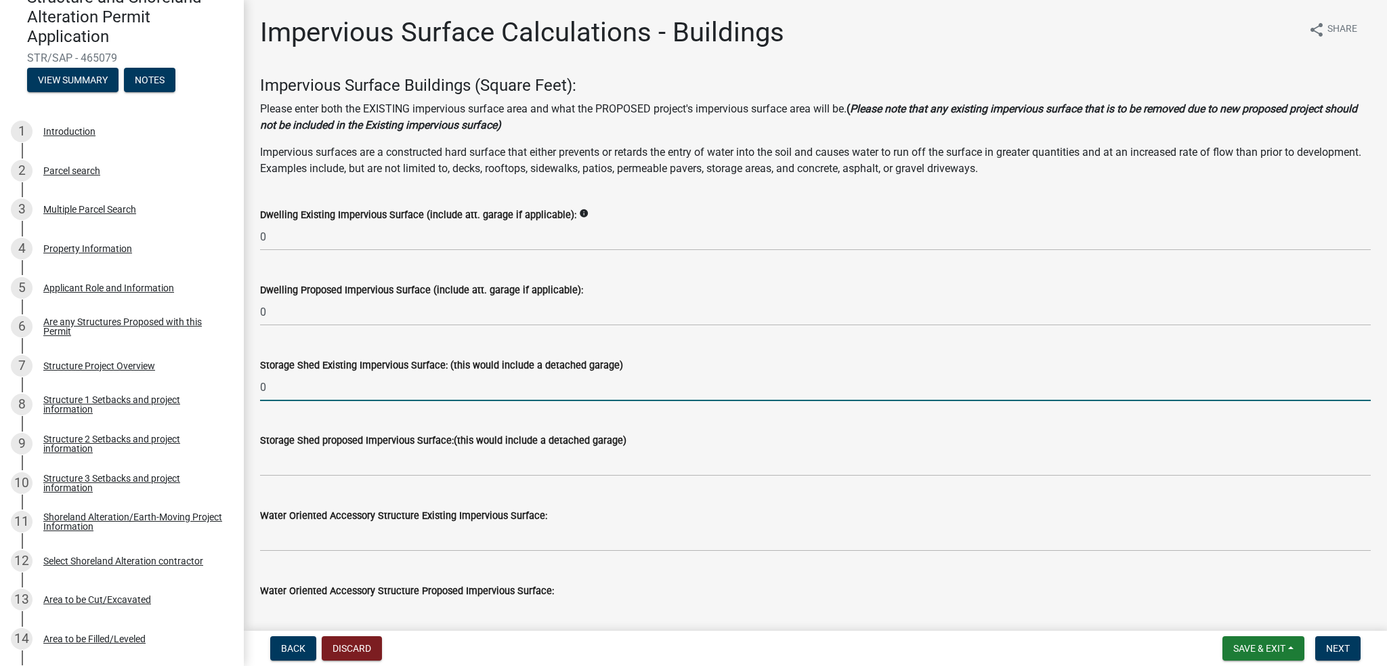
type input "0"
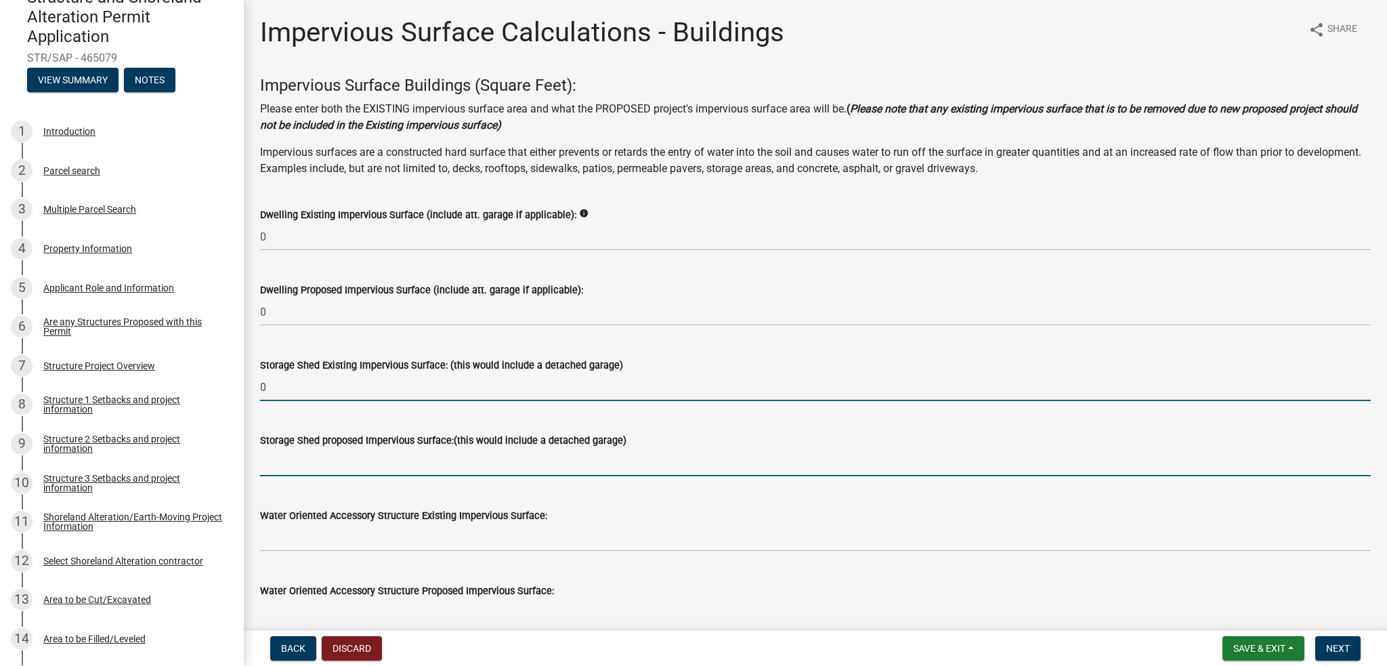
click at [286, 461] on input "text" at bounding box center [815, 462] width 1111 height 28
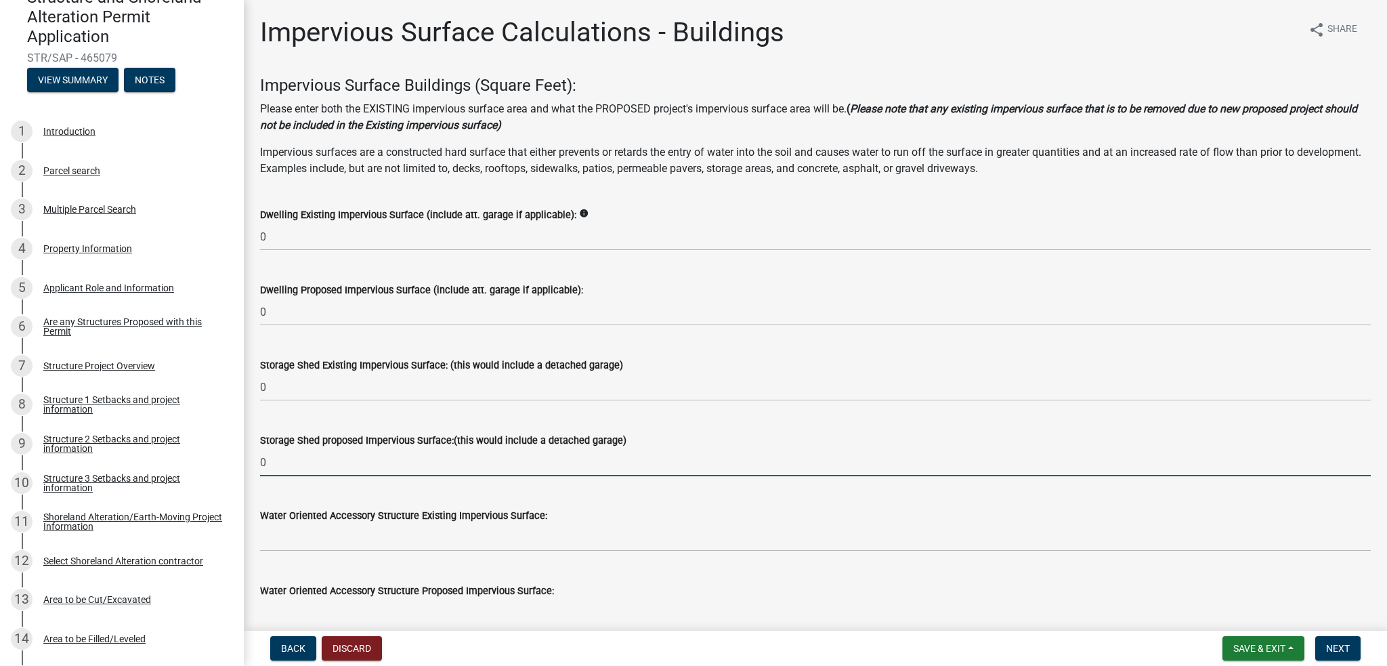
type input "0"
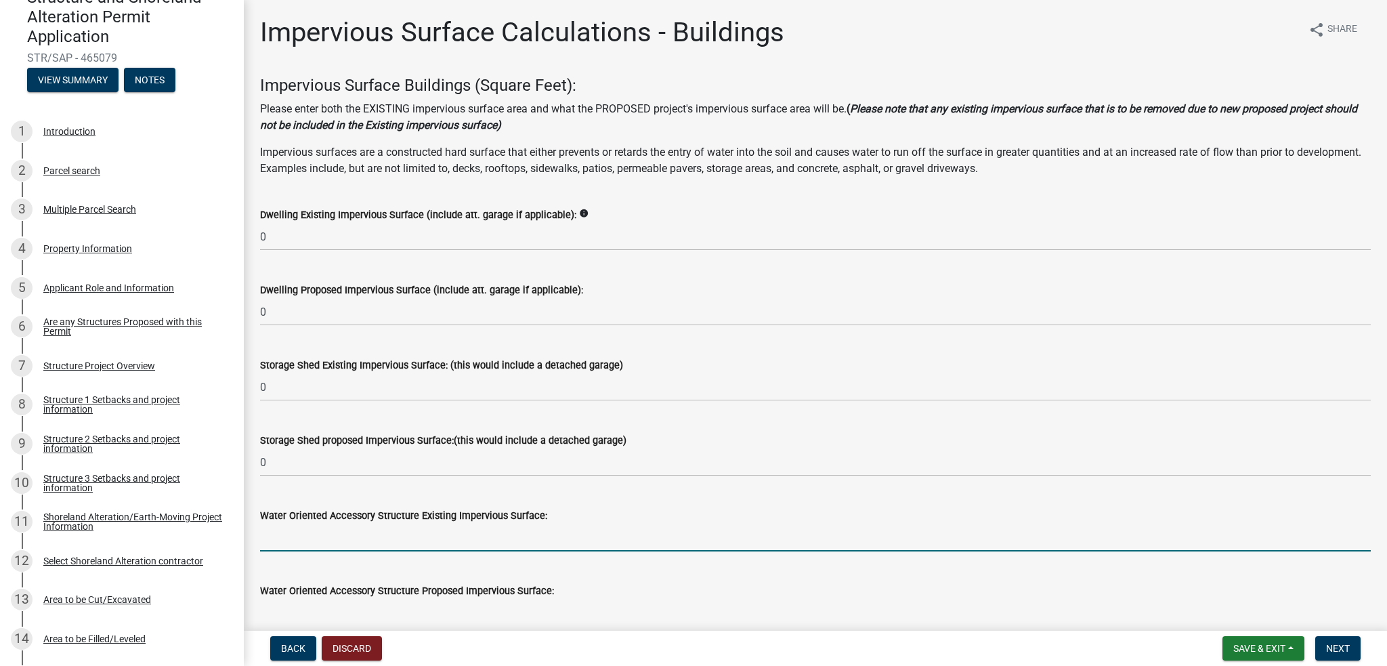
click at [293, 540] on input "text" at bounding box center [815, 537] width 1111 height 28
type input "0"
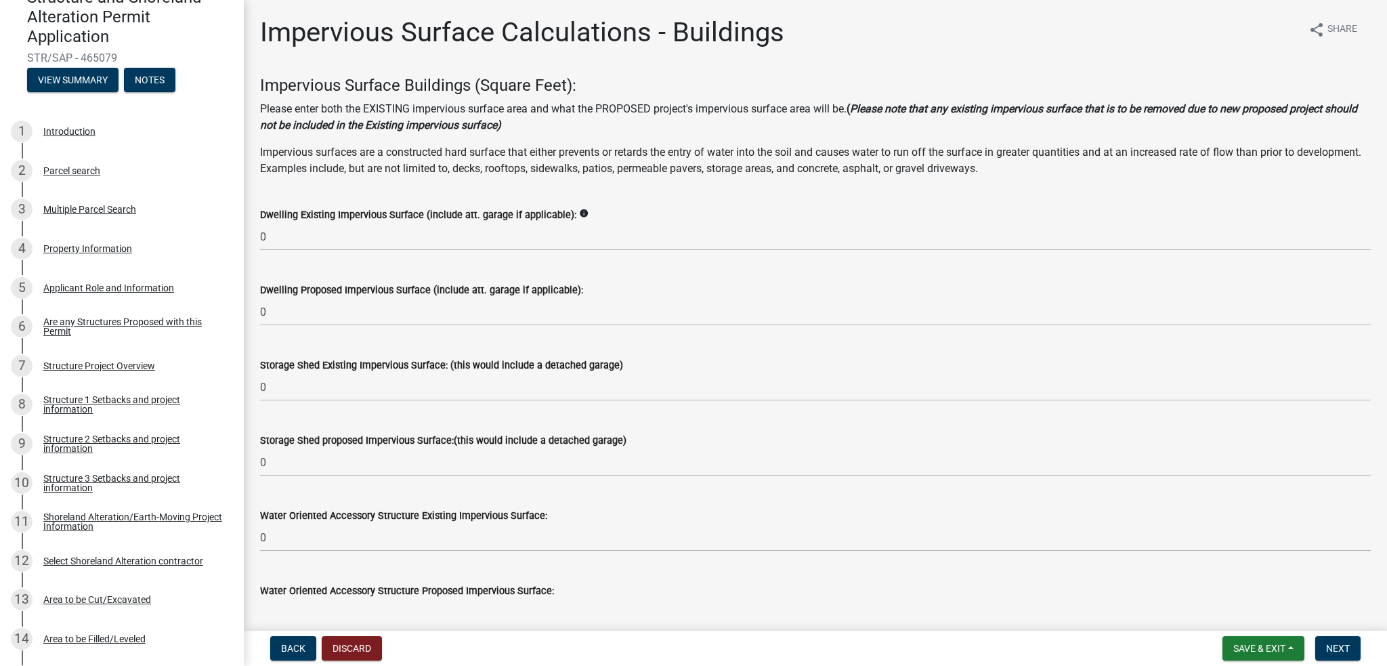
click at [301, 613] on input "text" at bounding box center [815, 613] width 1111 height 28
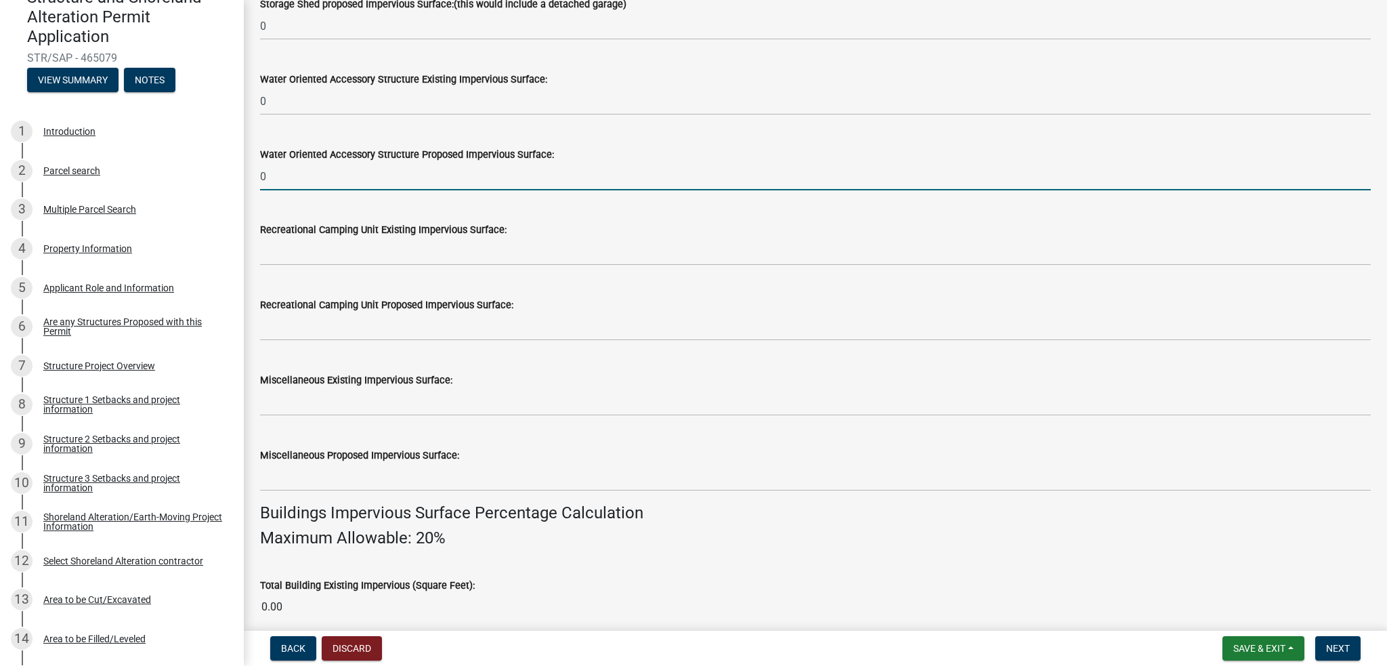
scroll to position [455, 0]
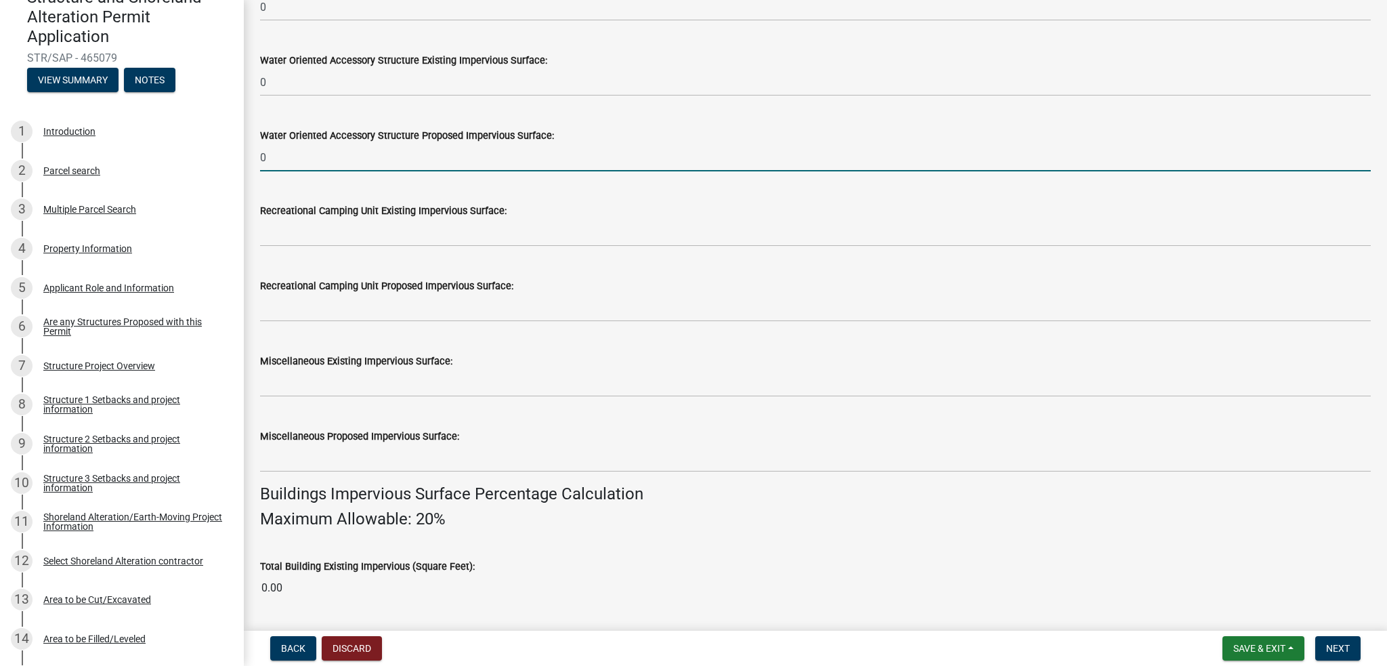
type input "0"
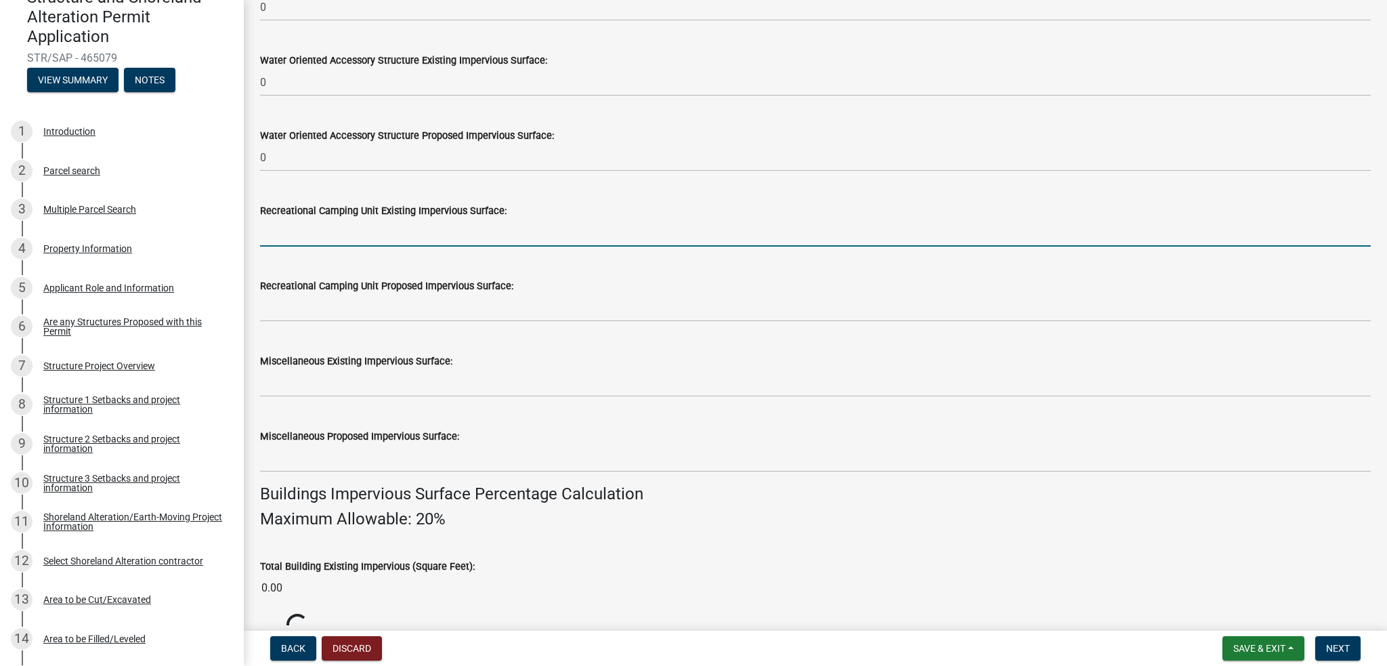
click at [361, 240] on input "text" at bounding box center [815, 233] width 1111 height 28
type input "0"
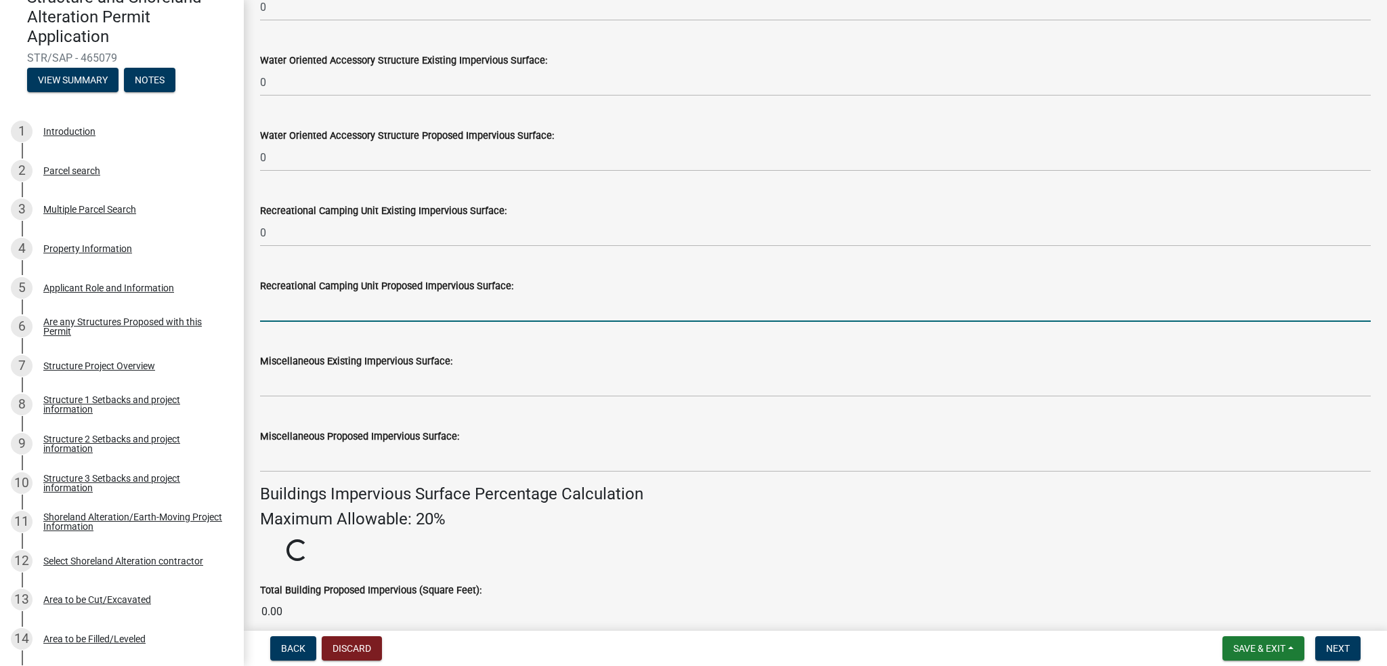
click at [337, 299] on input "text" at bounding box center [815, 308] width 1111 height 28
type input "0"
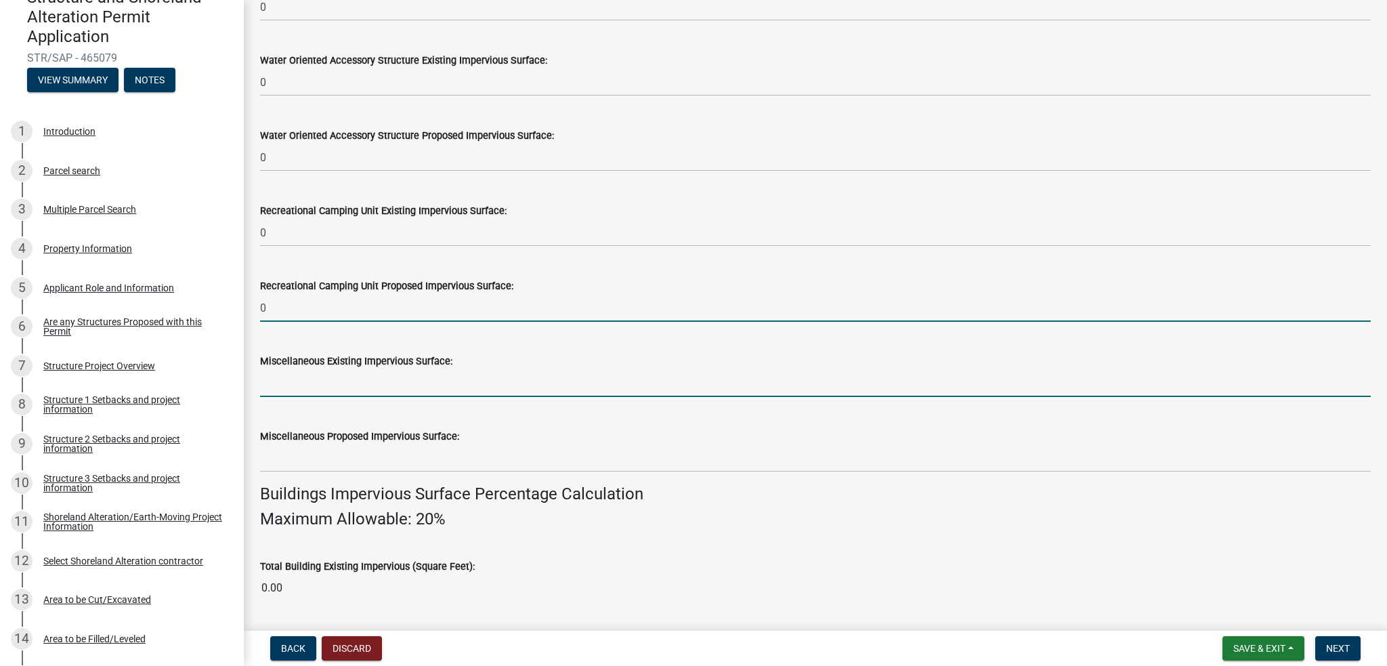
click at [316, 379] on input "text" at bounding box center [815, 383] width 1111 height 28
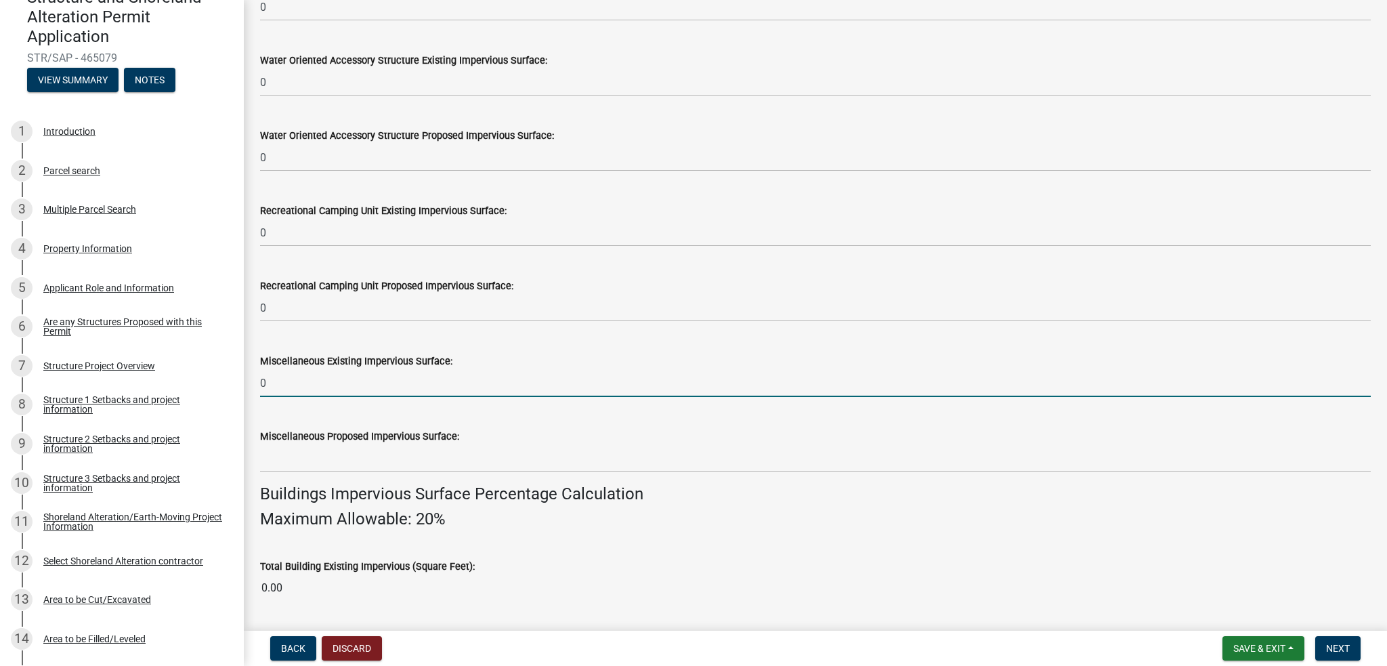
type input "0"
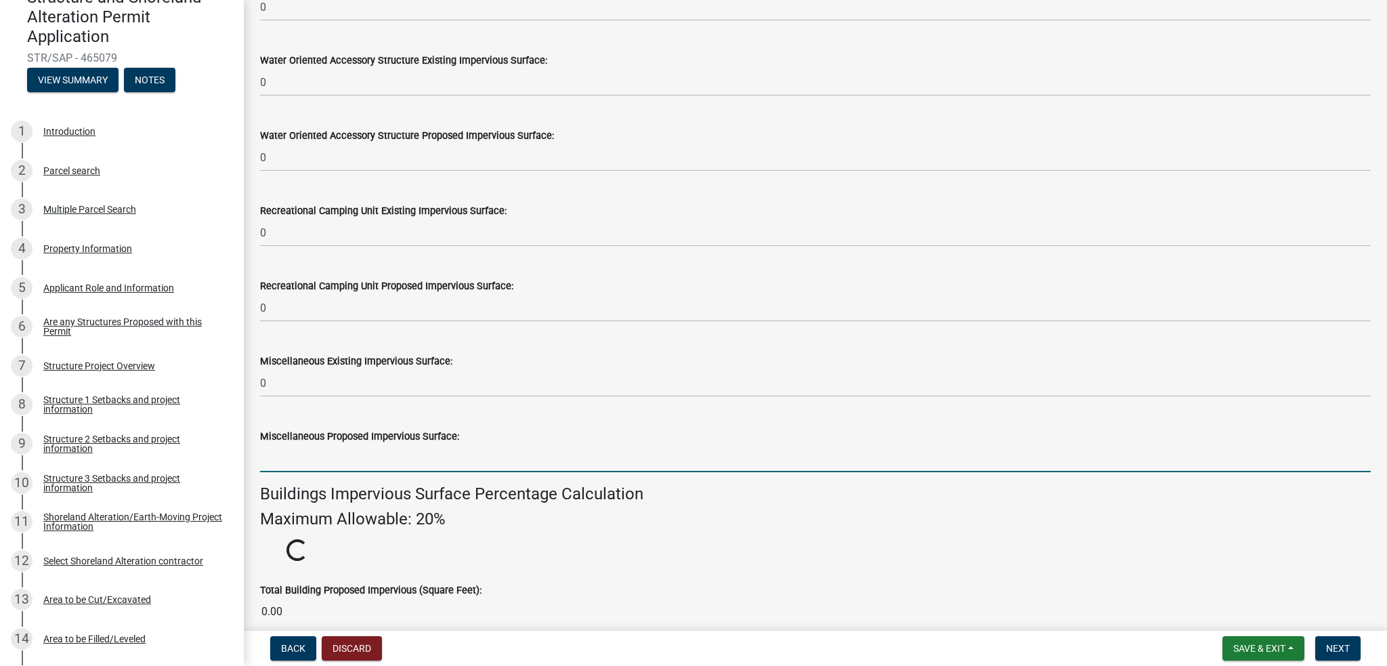
click at [291, 455] on input "text" at bounding box center [815, 458] width 1111 height 28
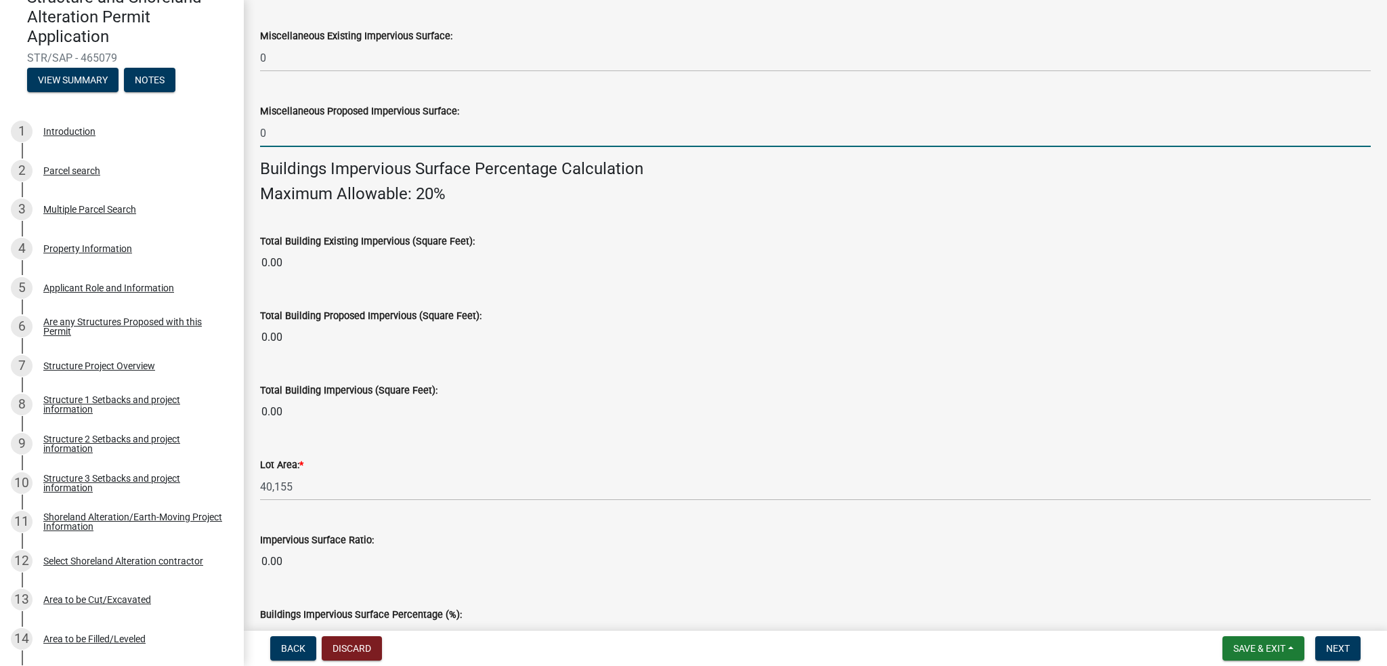
scroll to position [781, 0]
type input "0"
click at [1327, 643] on span "Next" at bounding box center [1338, 648] width 24 height 11
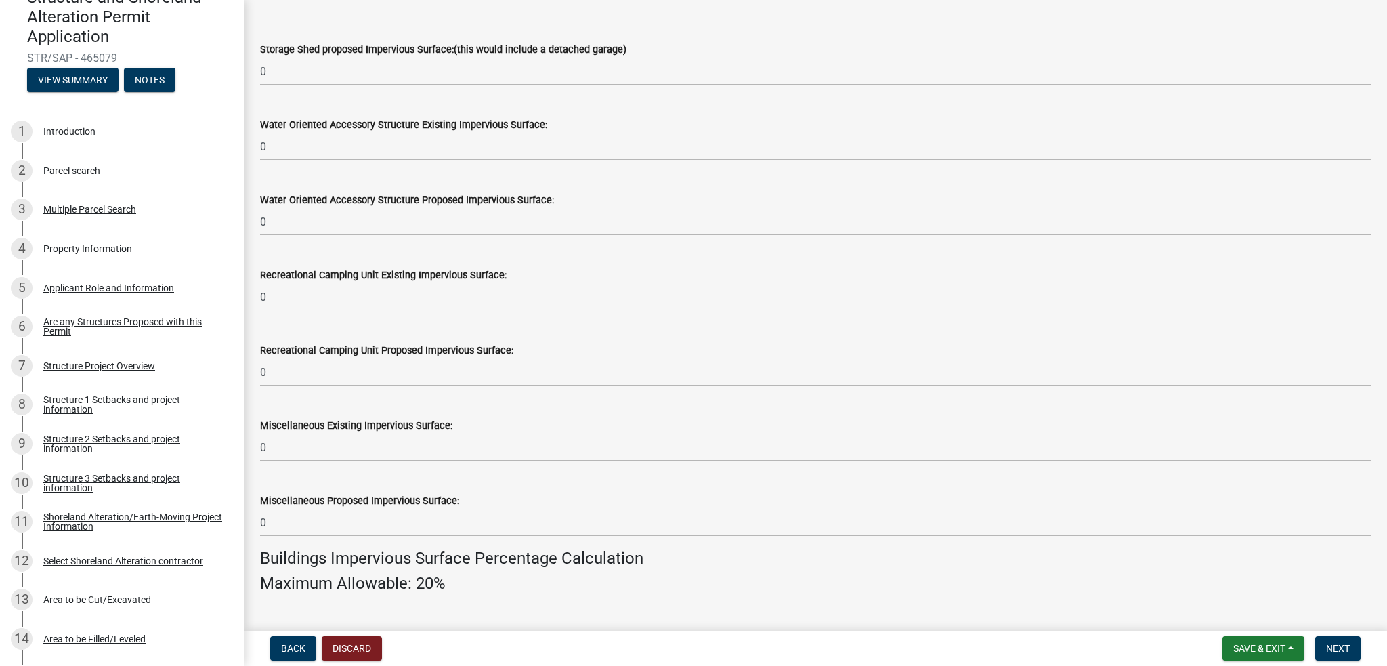
scroll to position [400, 0]
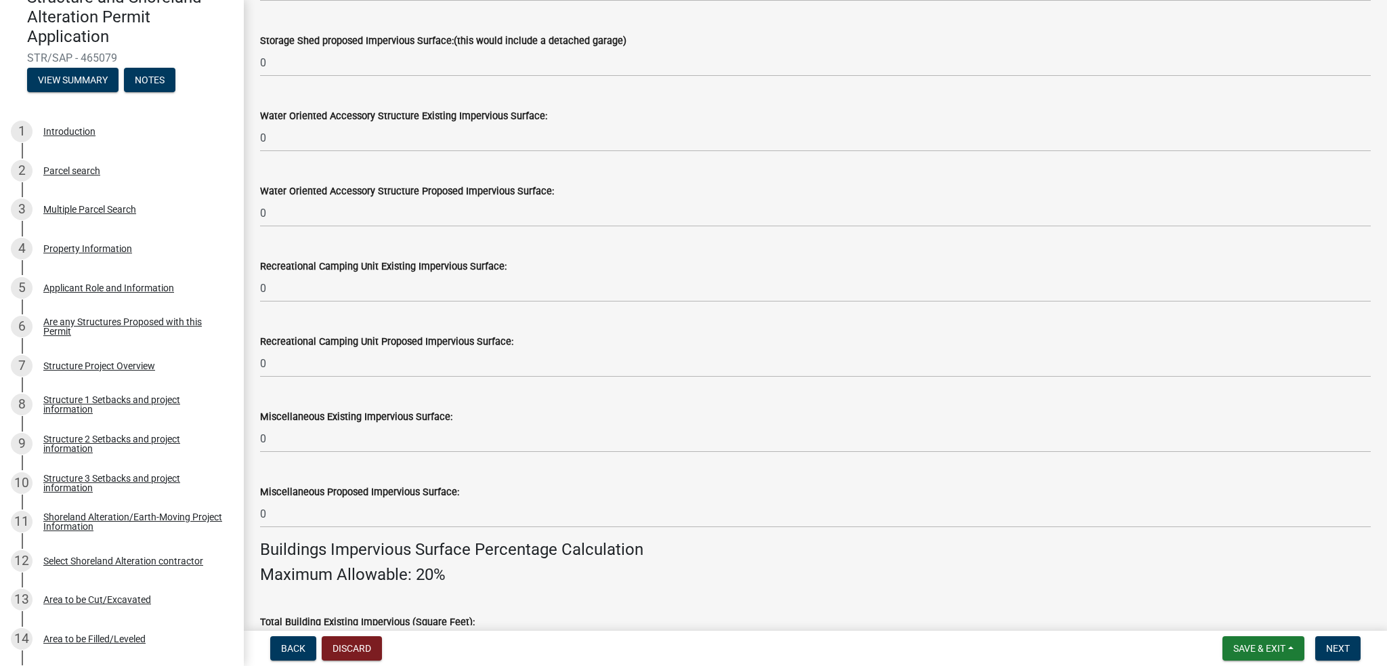
drag, startPoint x: 1045, startPoint y: 406, endPoint x: 953, endPoint y: 483, distance: 119.7
click at [953, 484] on div "Miscellaneous Proposed Impervious Surface:" at bounding box center [815, 492] width 1111 height 16
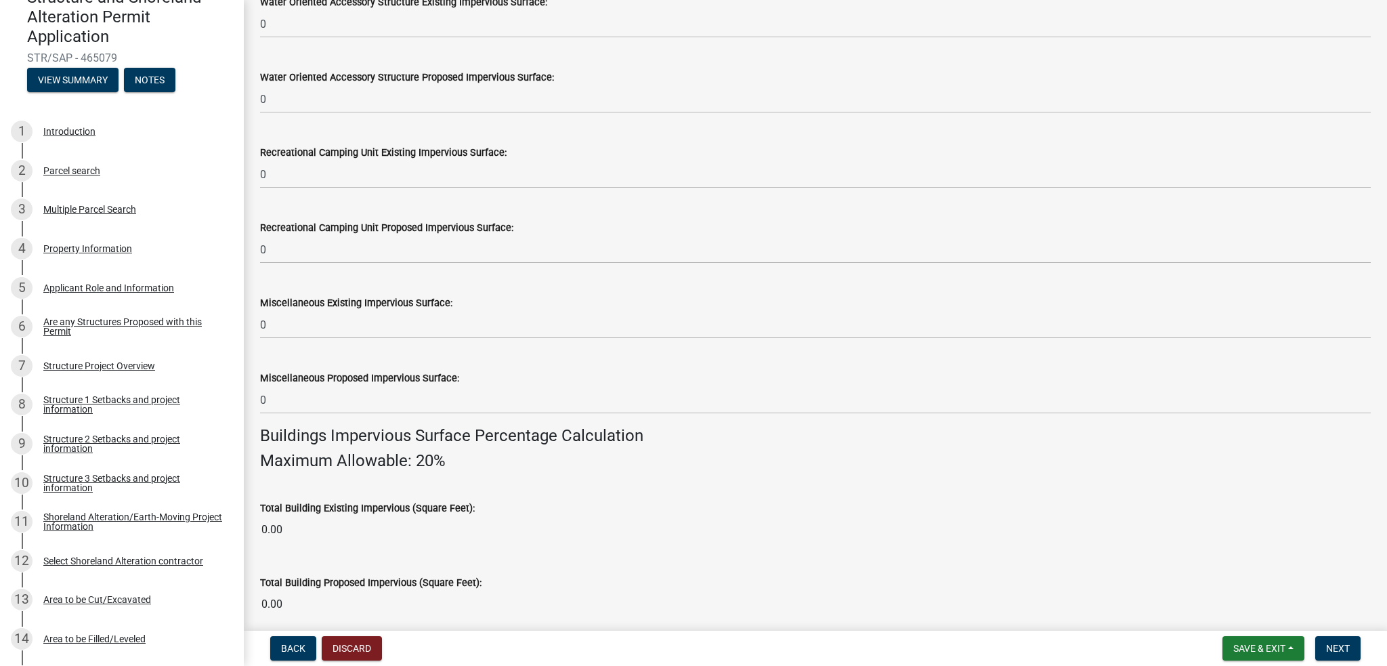
scroll to position [870, 0]
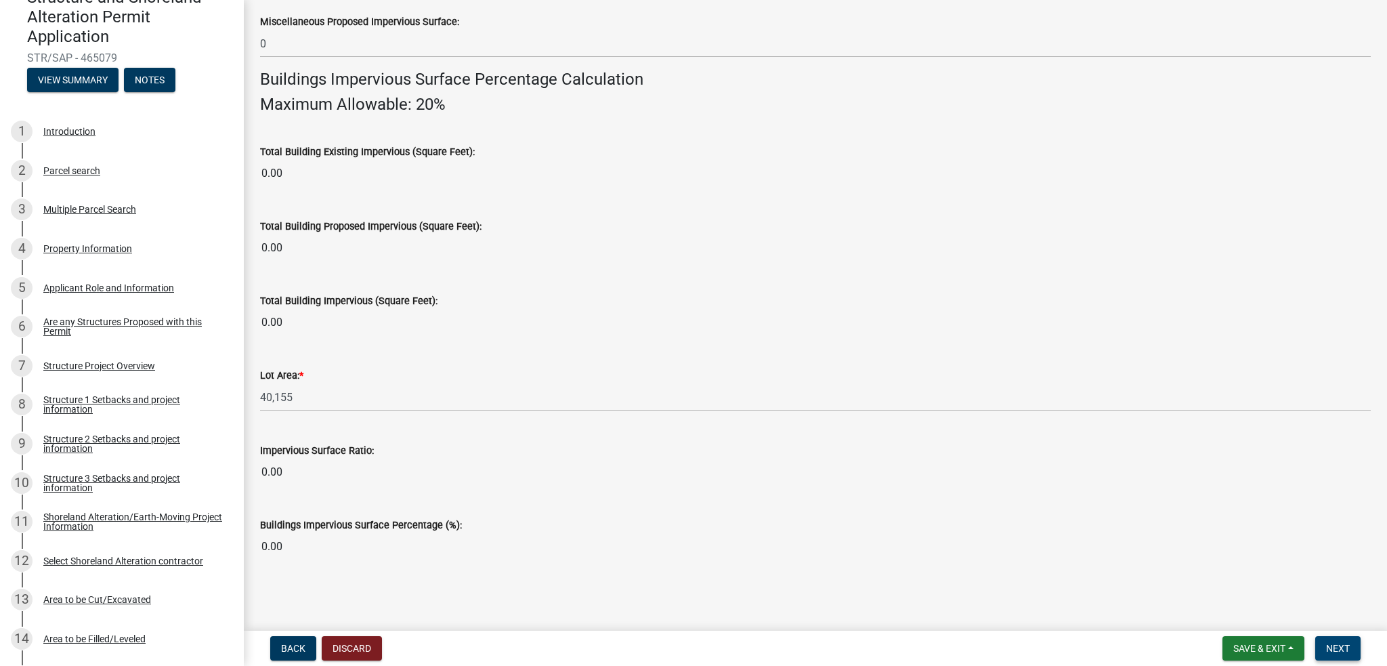
click at [1329, 651] on span "Next" at bounding box center [1338, 648] width 24 height 11
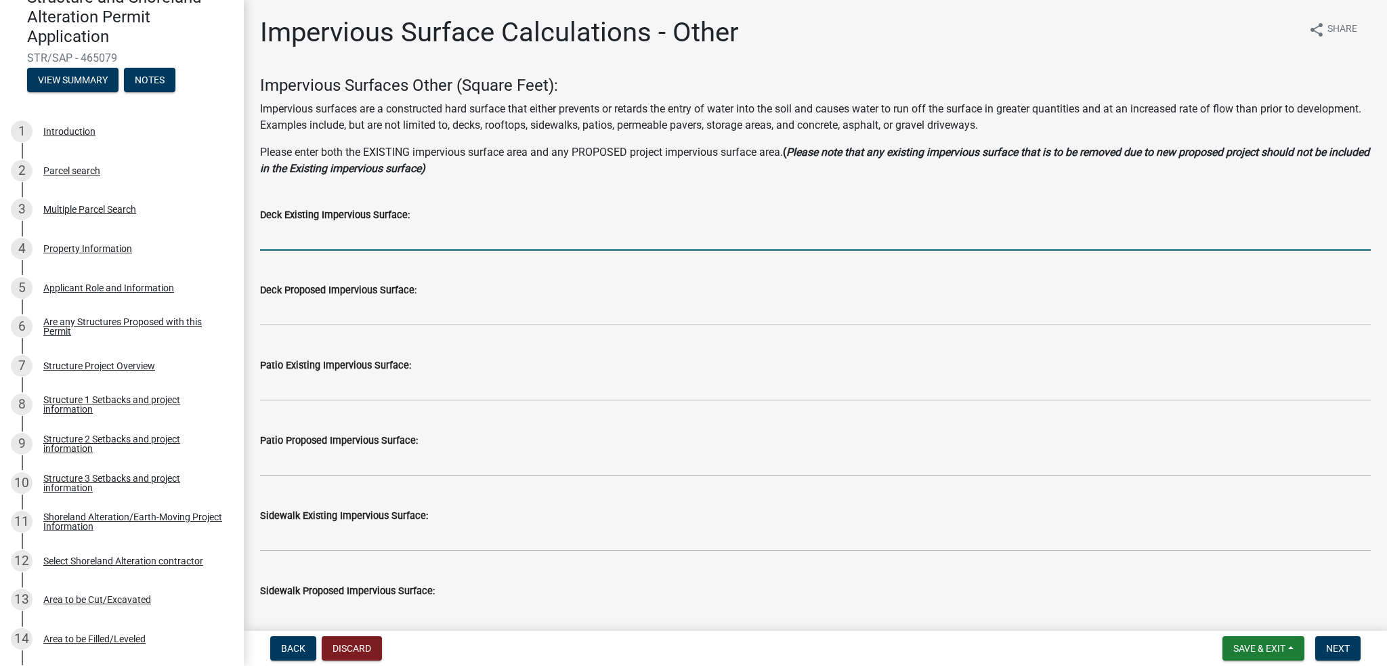
click at [302, 242] on input "text" at bounding box center [815, 237] width 1111 height 28
type input "0"
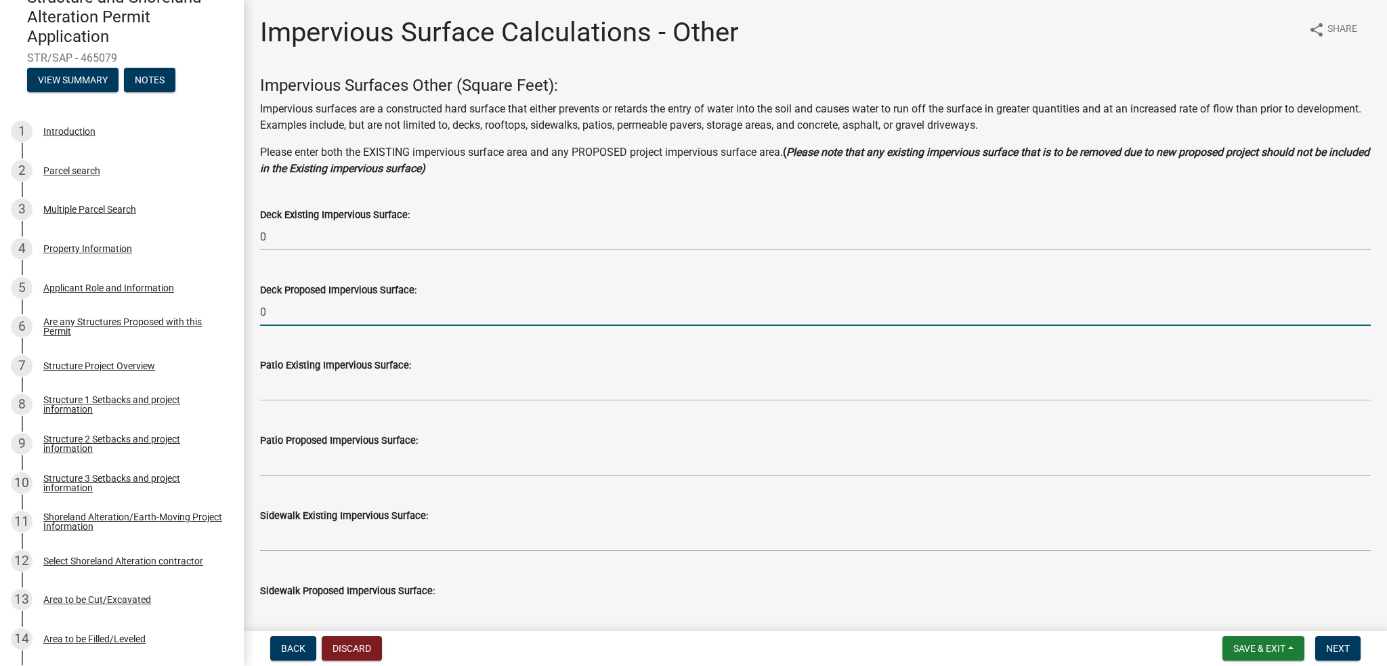
type input "0"
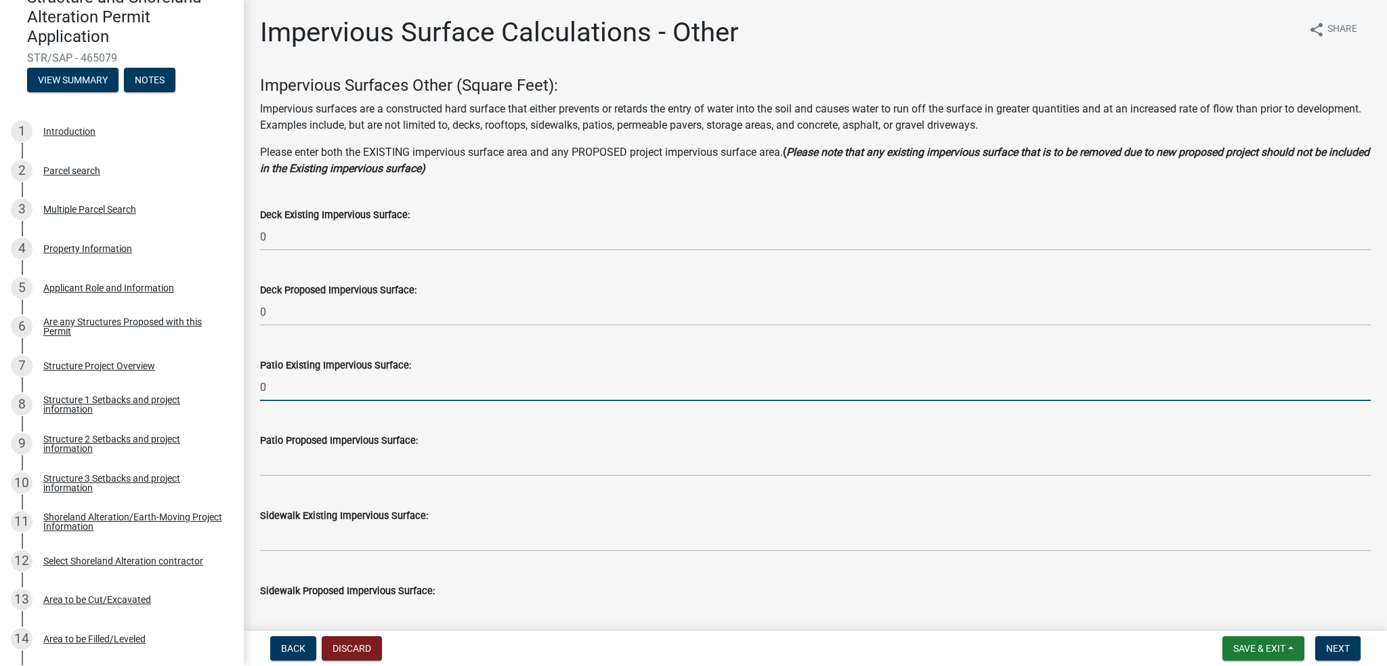
type input "0"
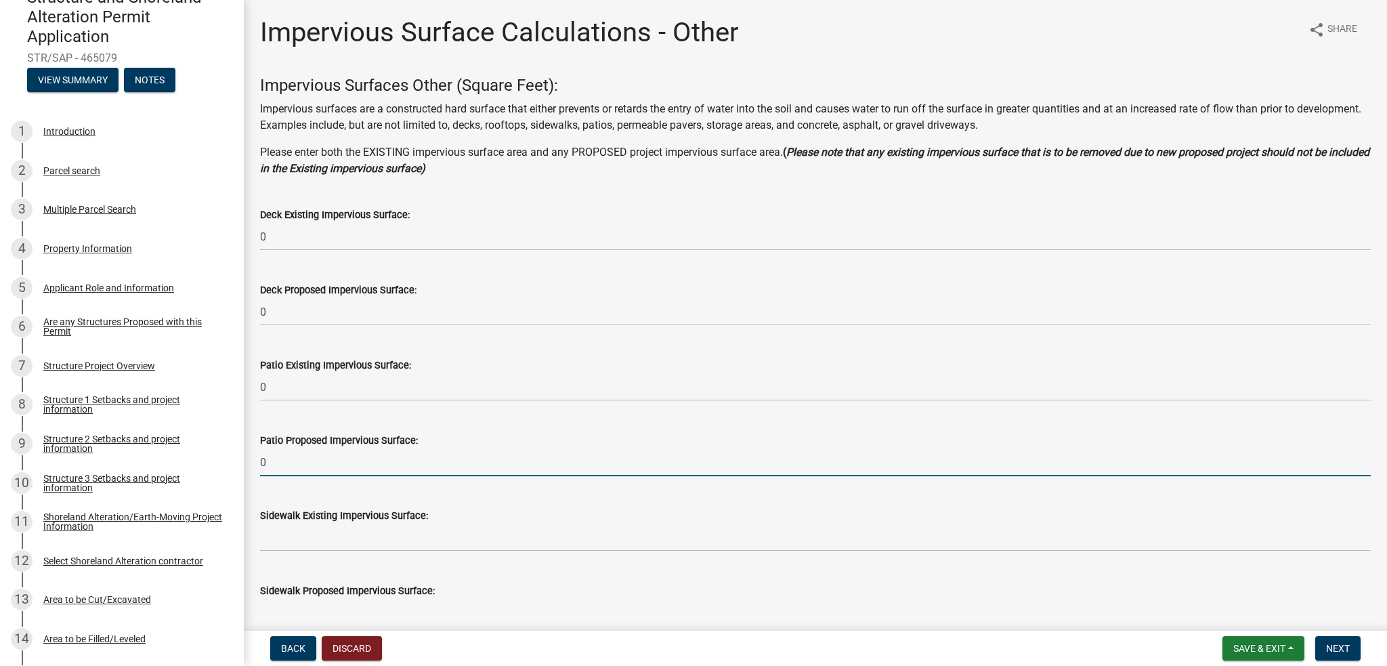
type input "0"
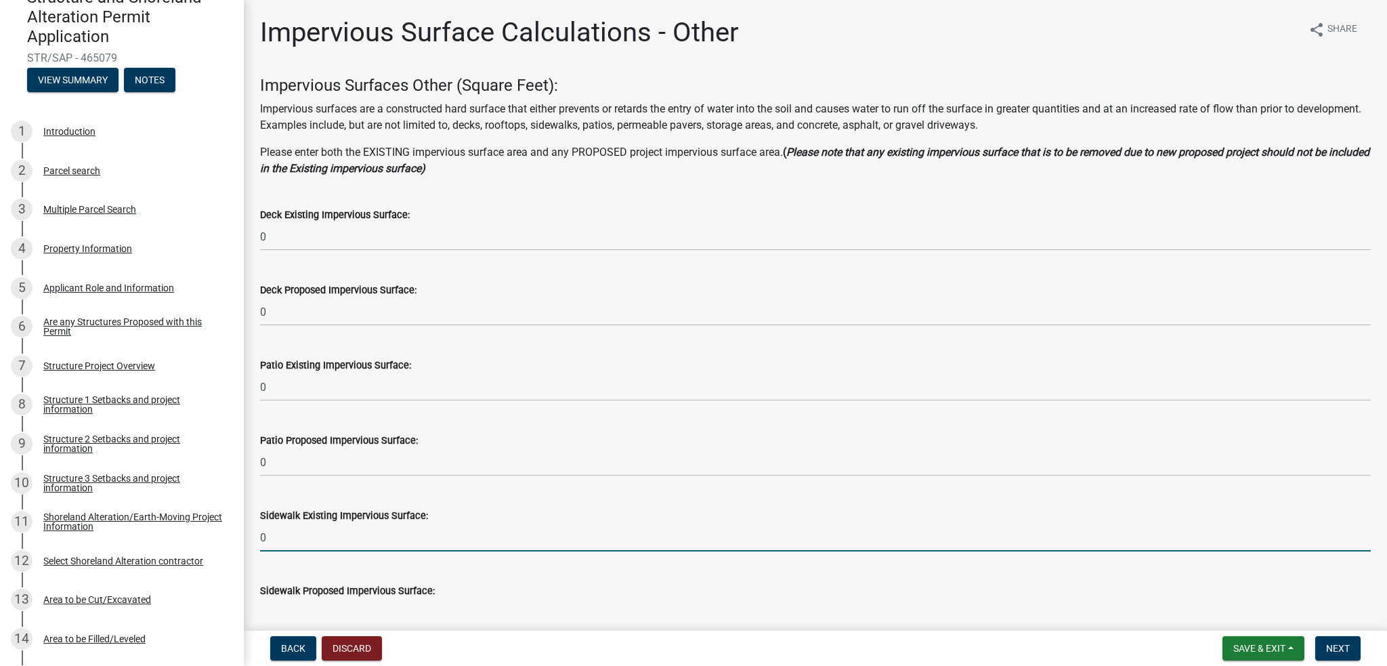
type input "0"
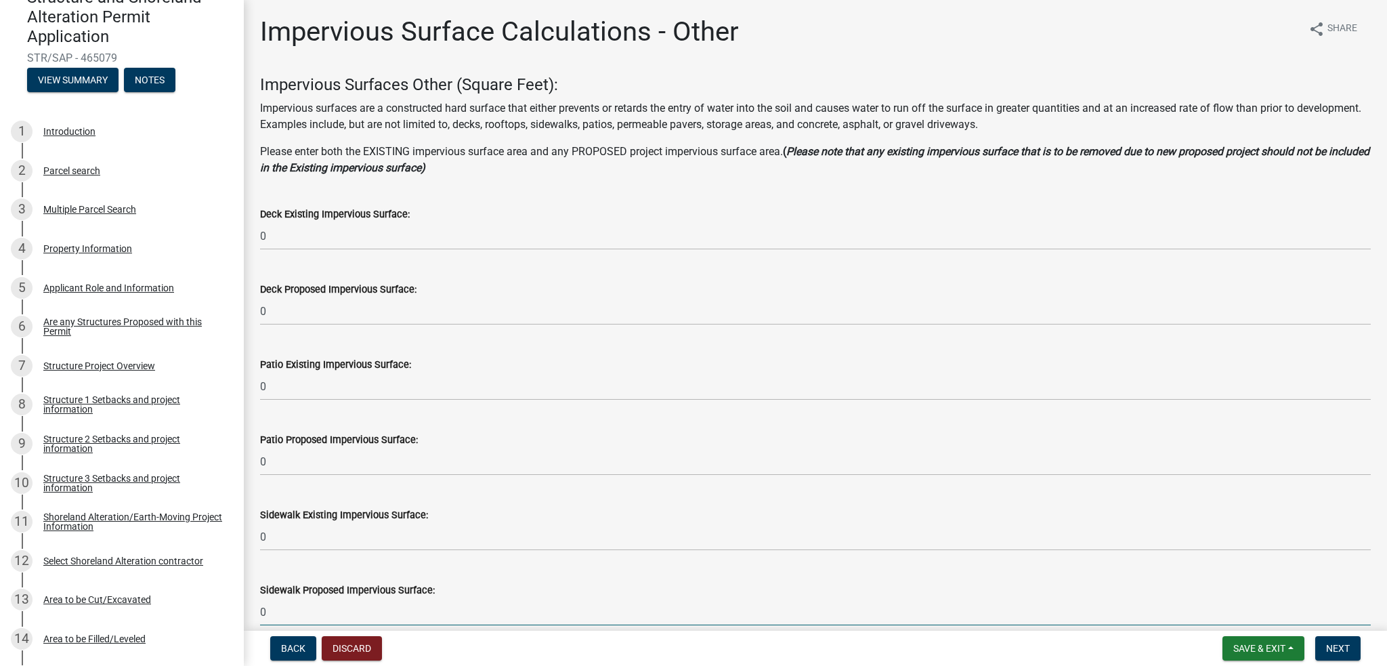
type input "0"
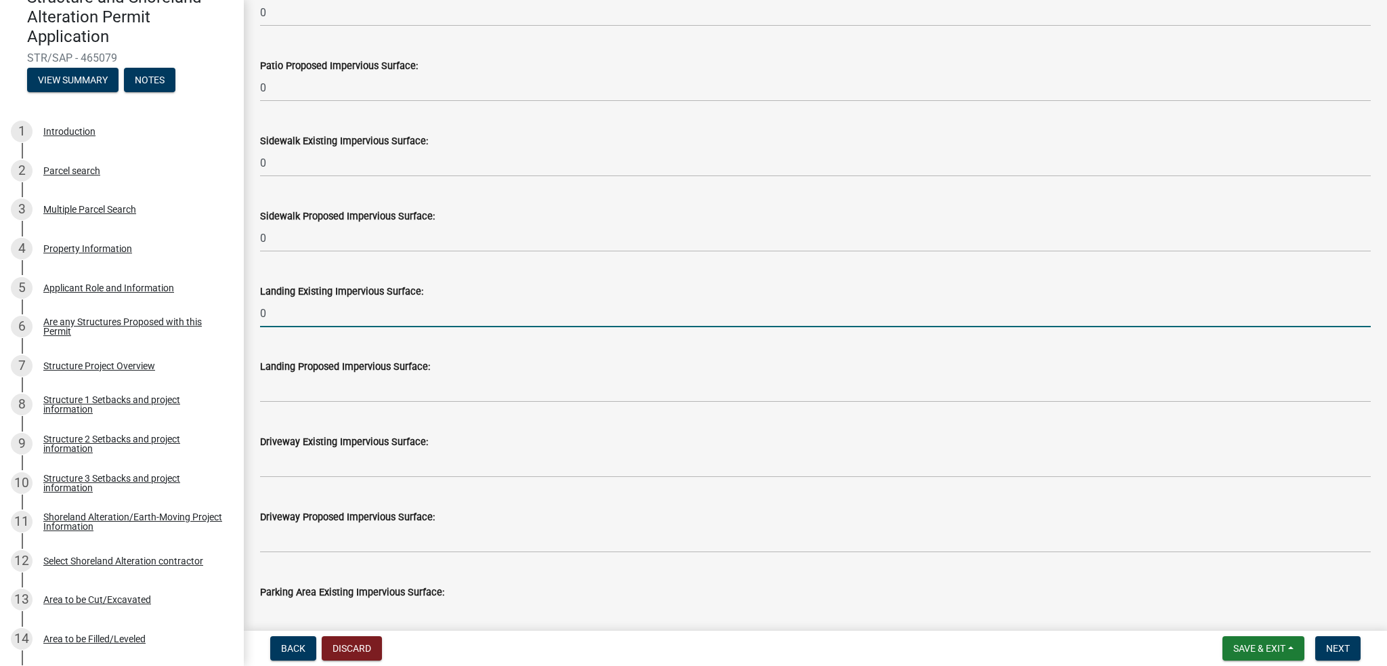
type input "0"
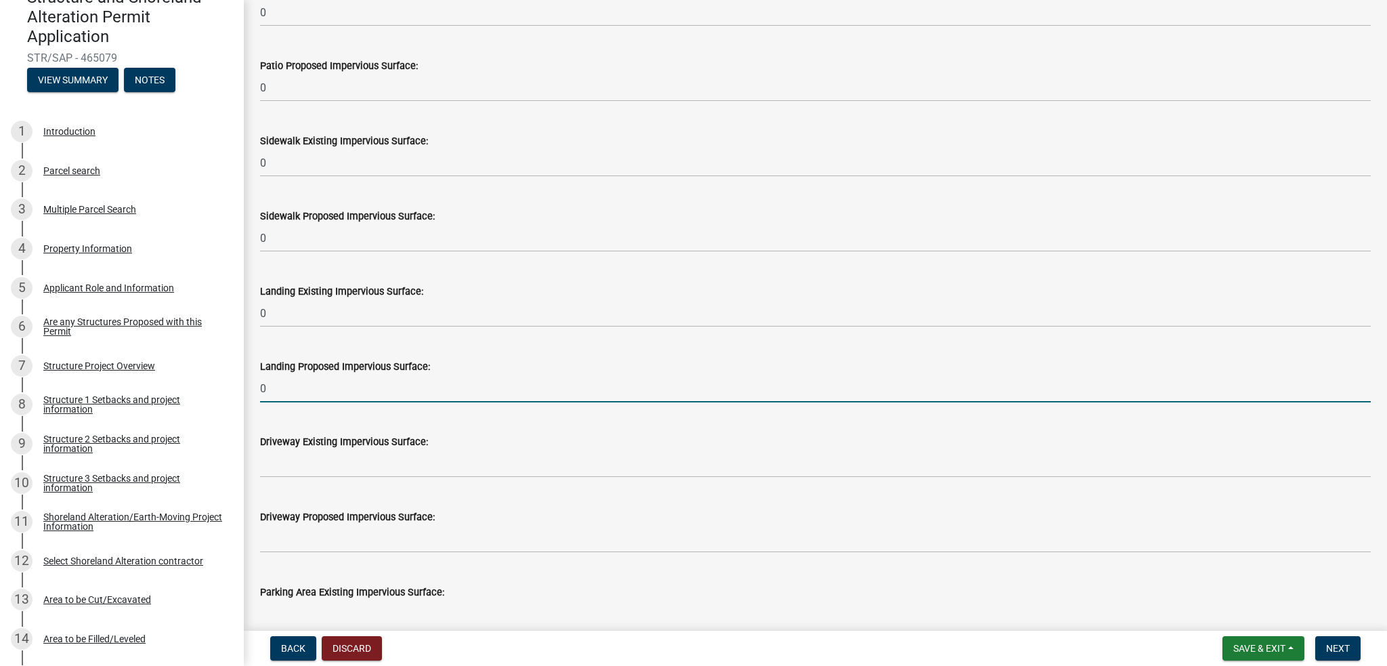
type input "0"
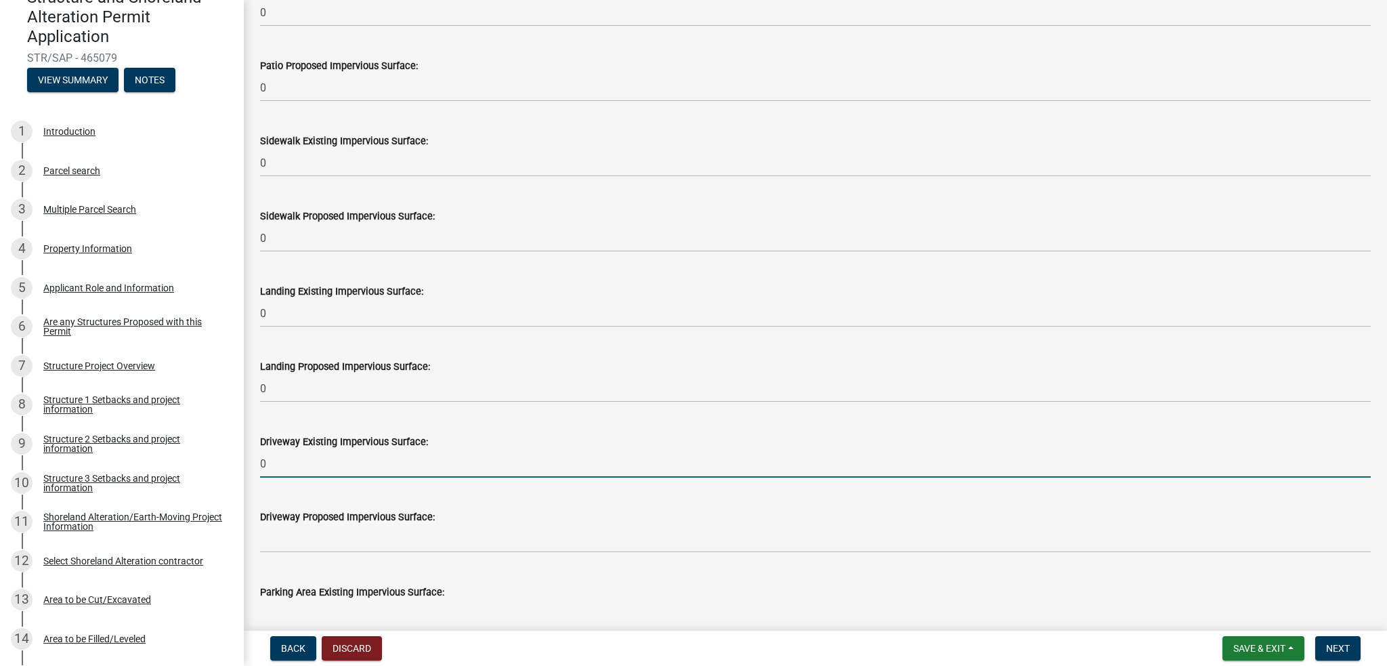
type input "0"
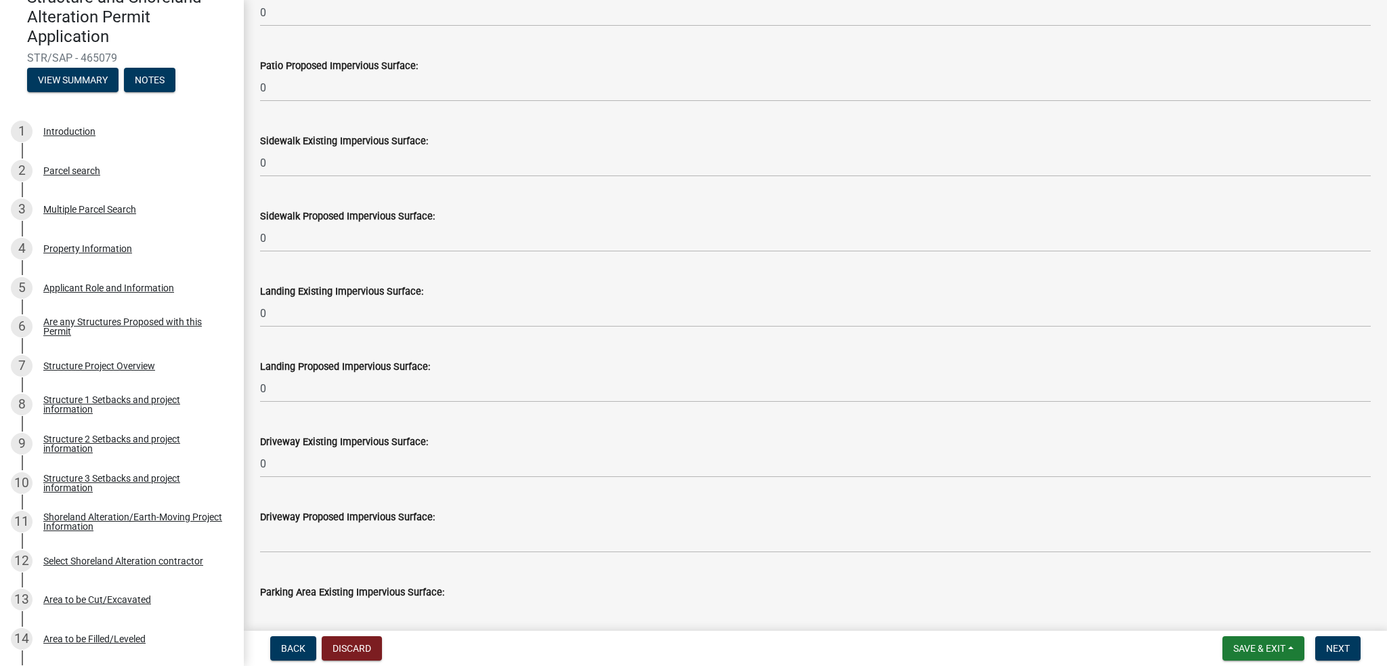
scroll to position [377, 0]
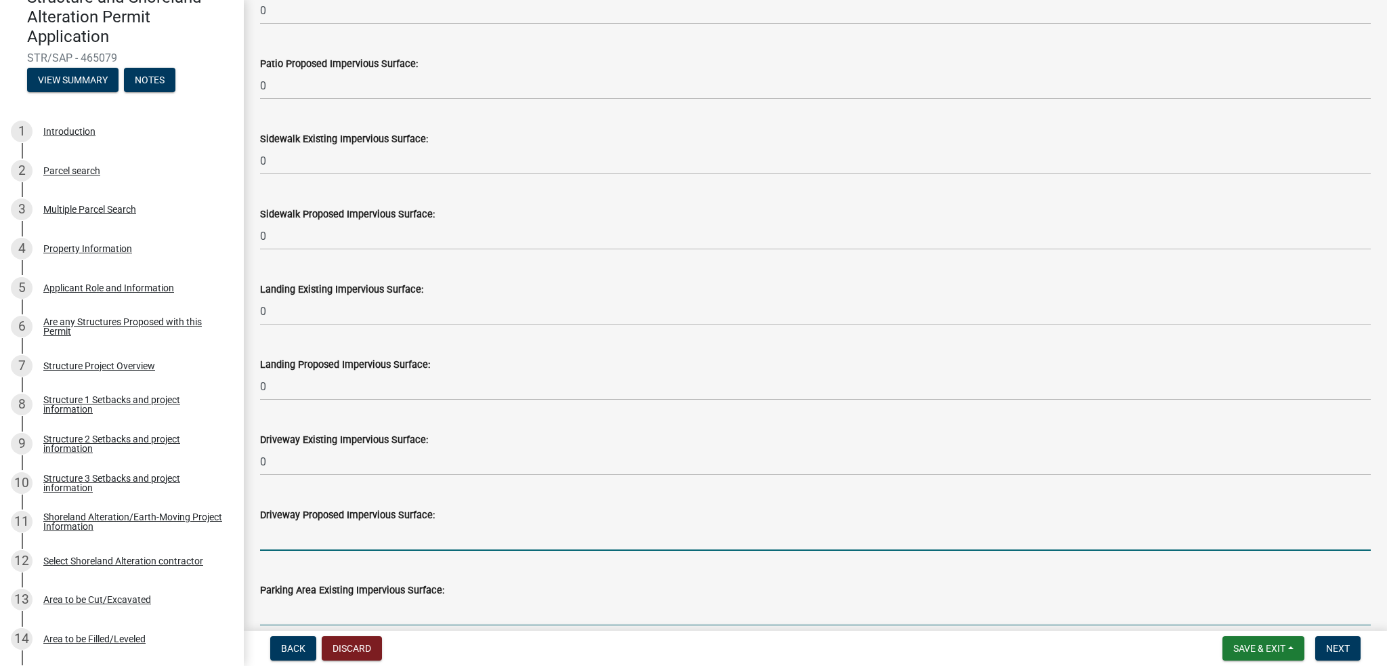
click at [282, 534] on input "text" at bounding box center [815, 537] width 1111 height 28
type input "0"
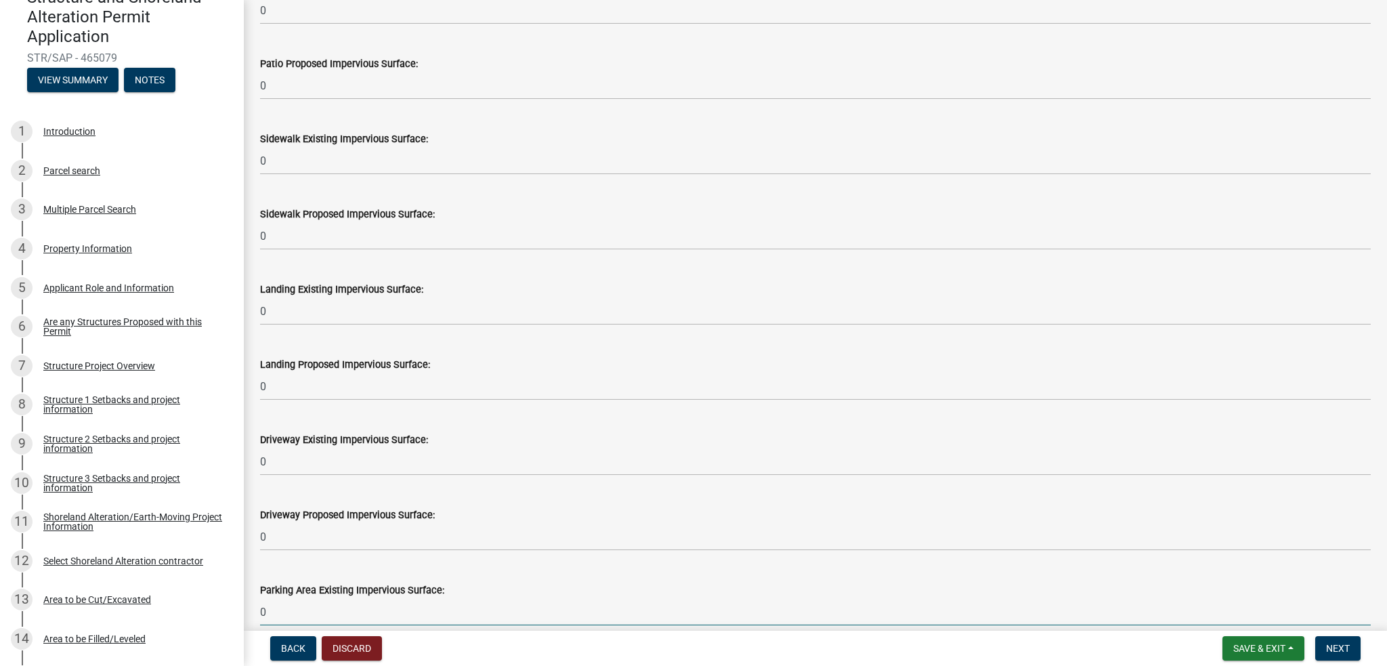
type input "0"
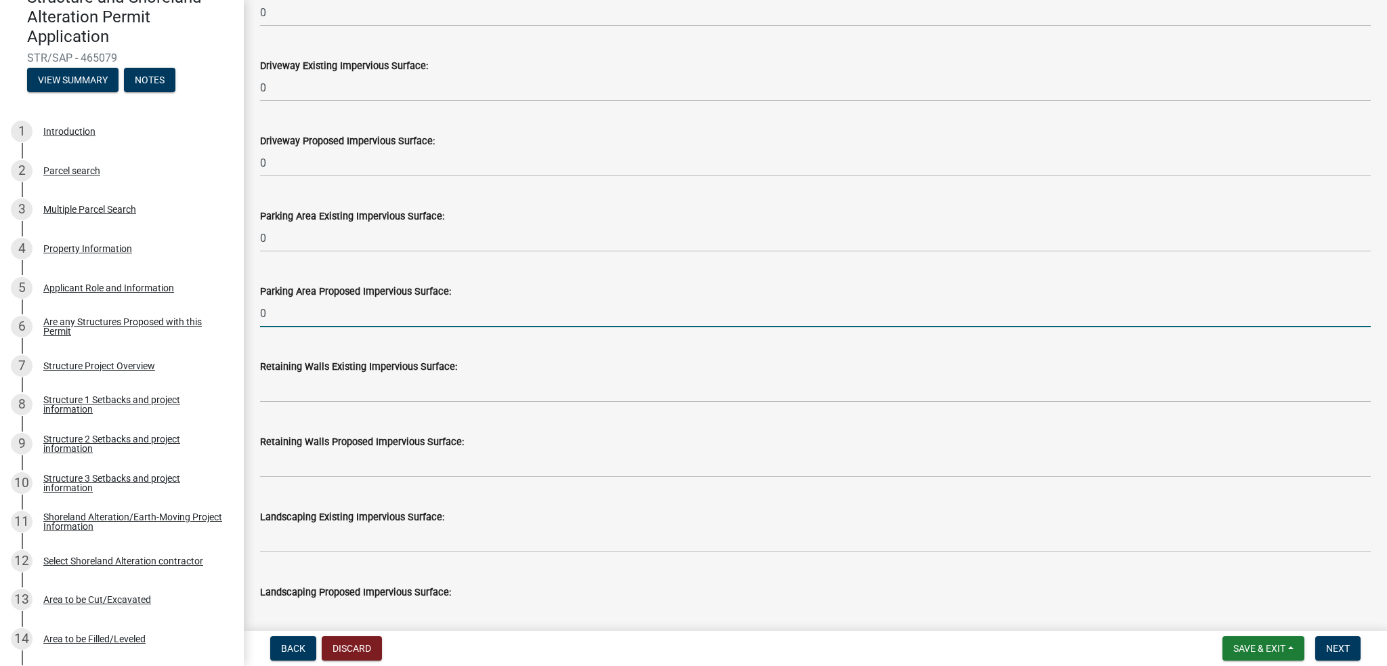
type input "0"
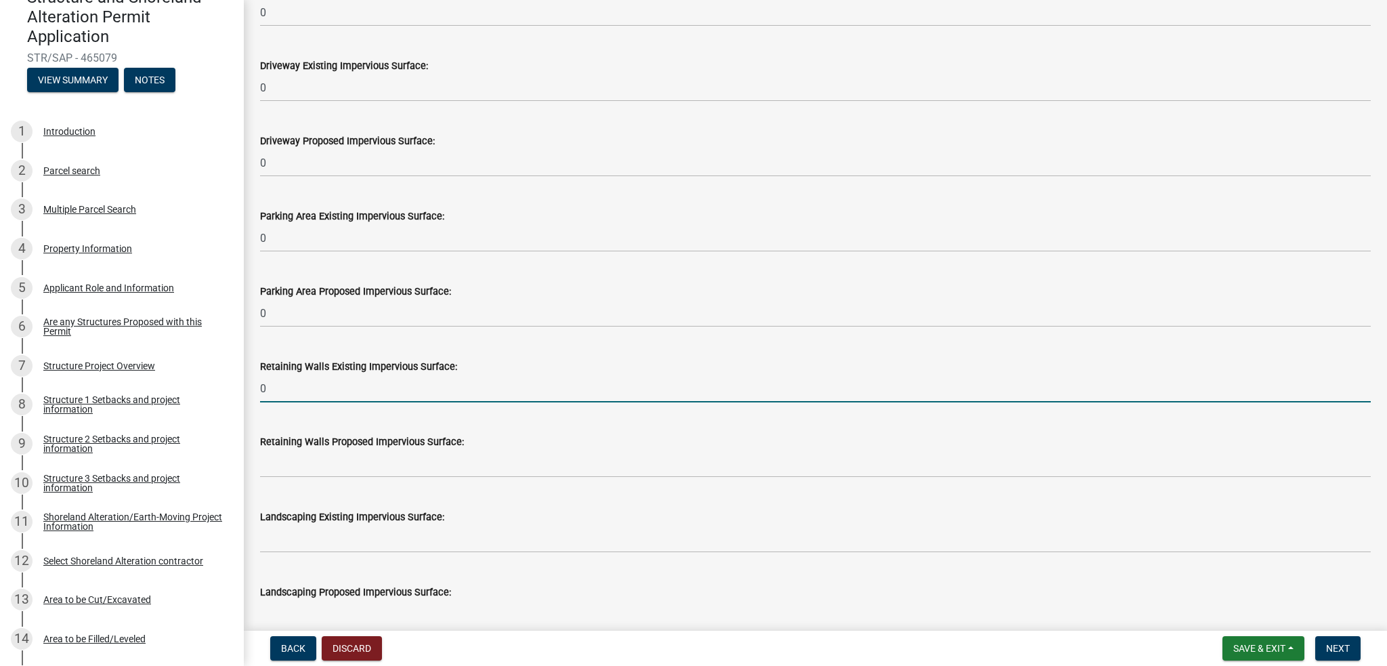
type input "0"
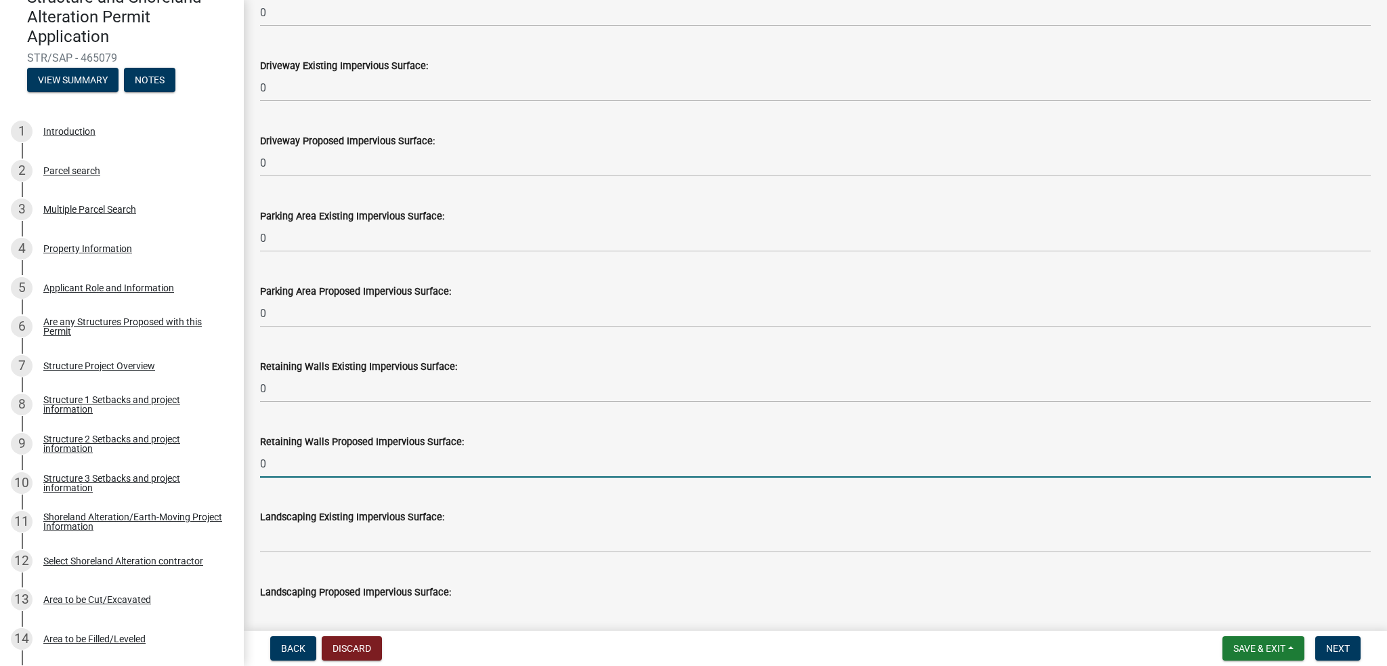
type input "0"
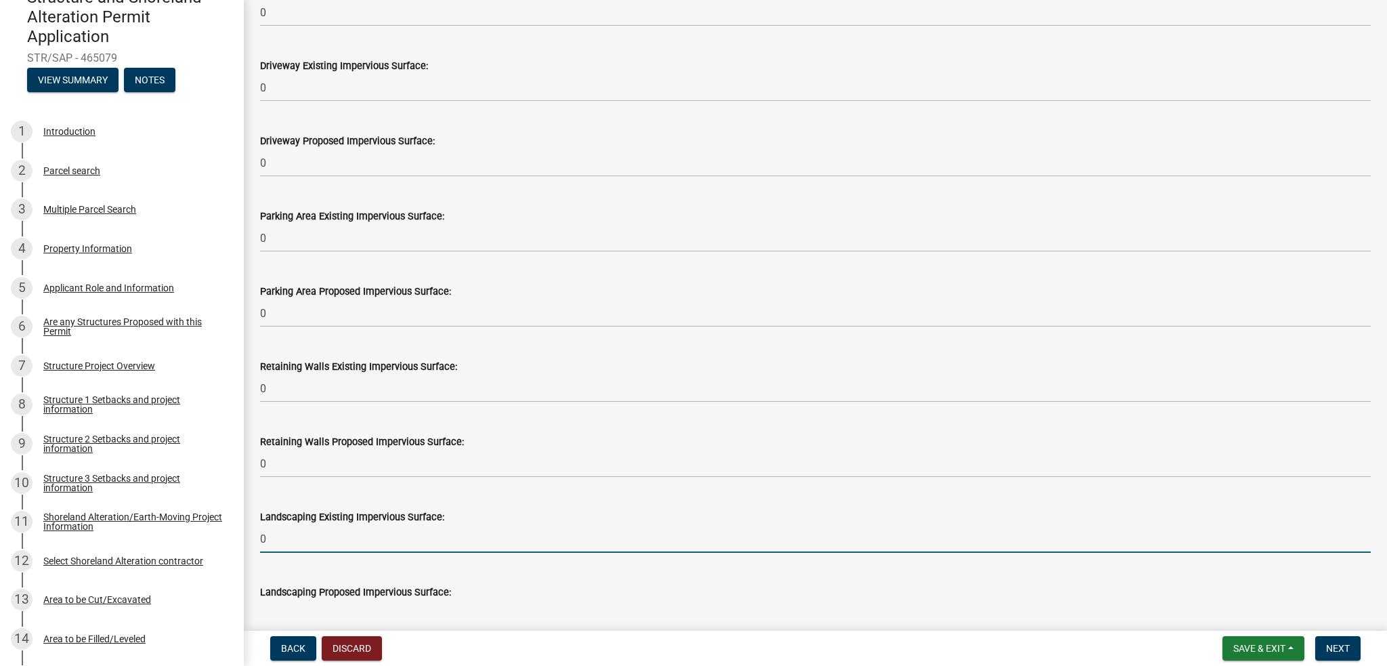
type input "0"
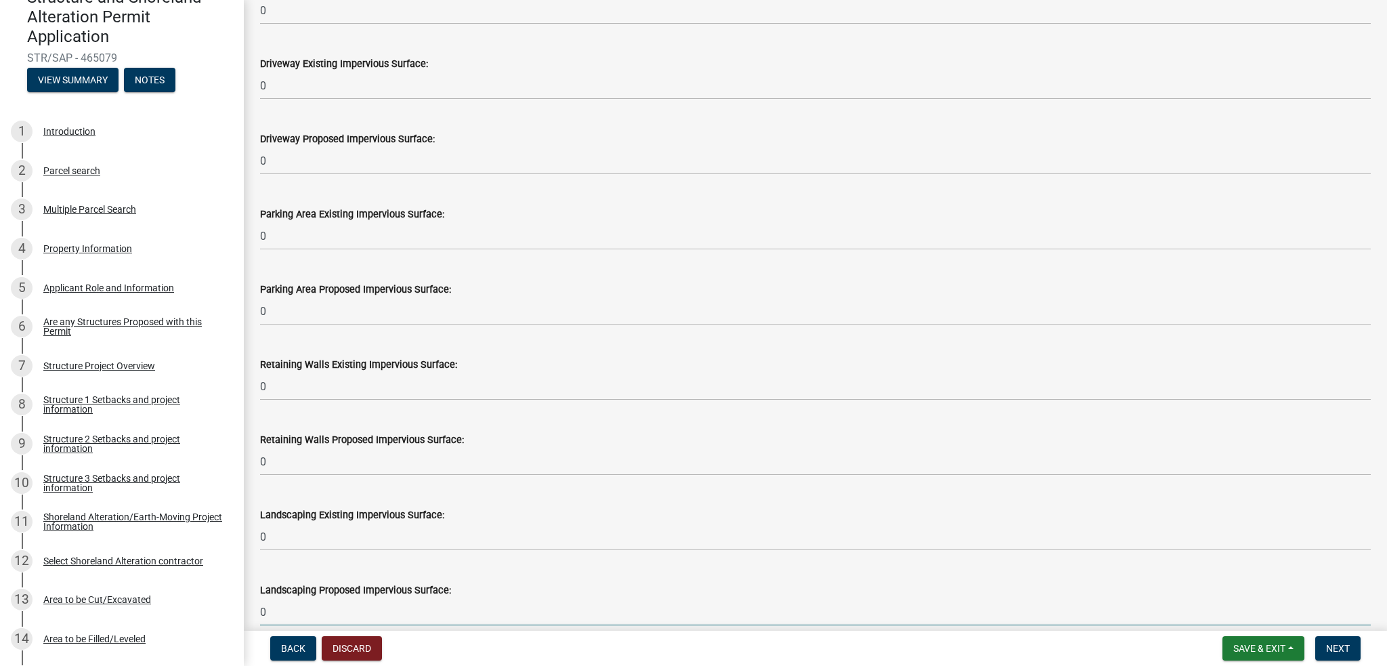
type input "0"
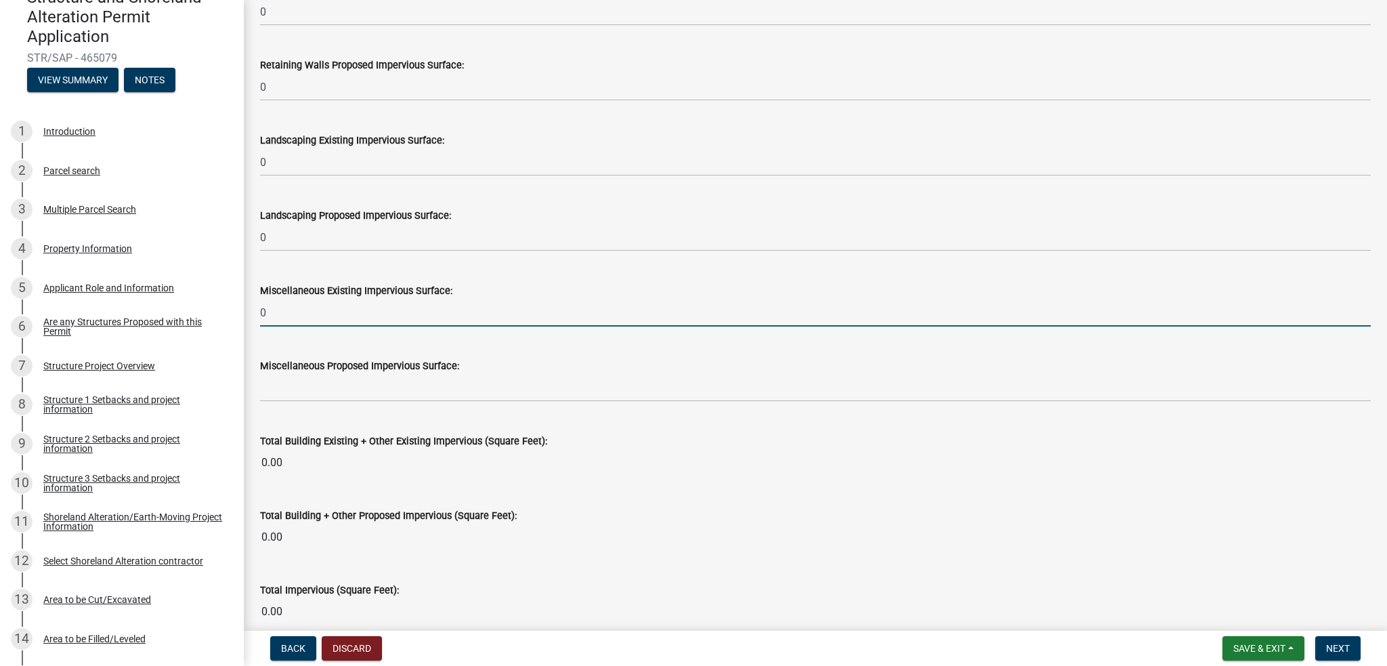
type input "0"
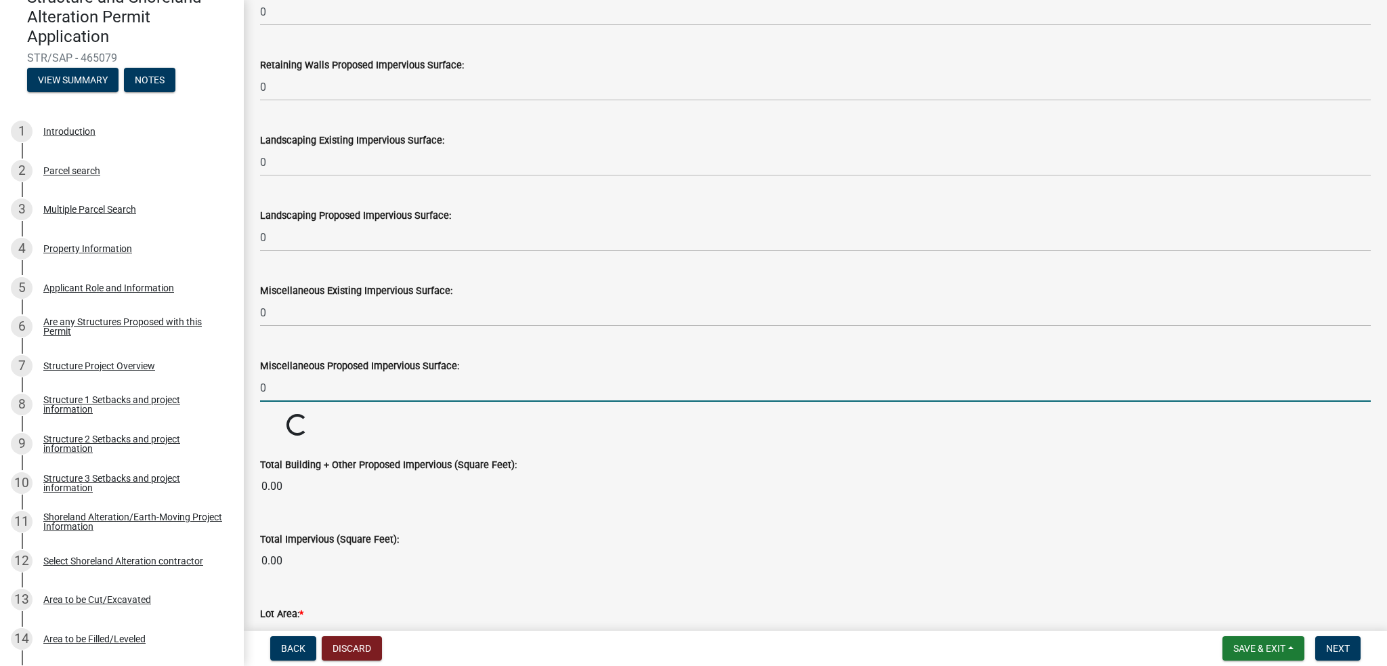
type input "0"
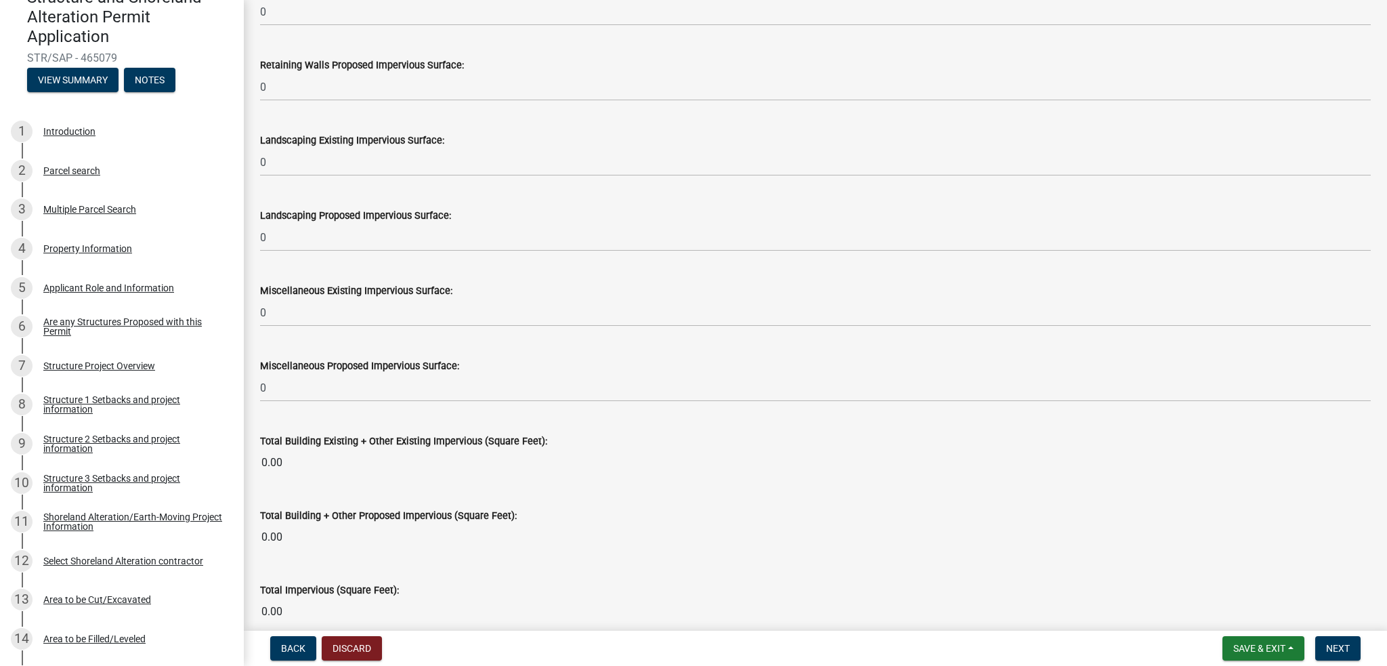
scroll to position [1415, 0]
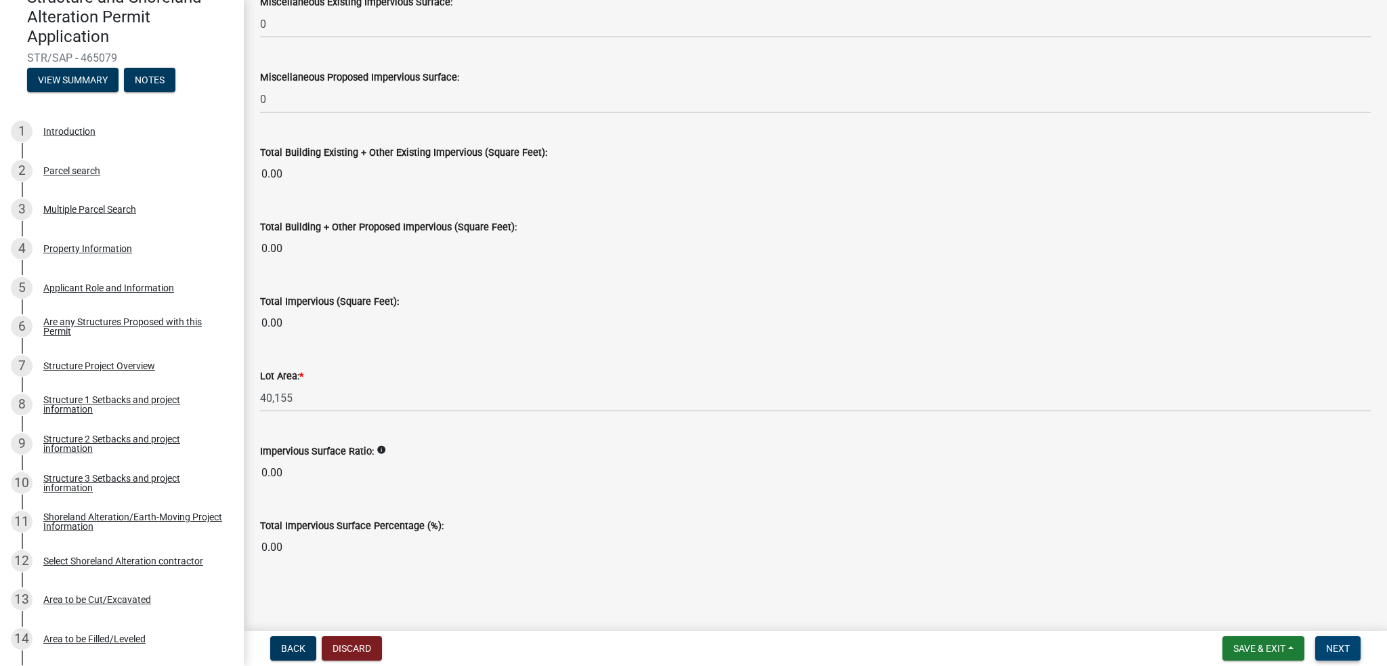
click at [1352, 648] on button "Next" at bounding box center [1337, 648] width 45 height 24
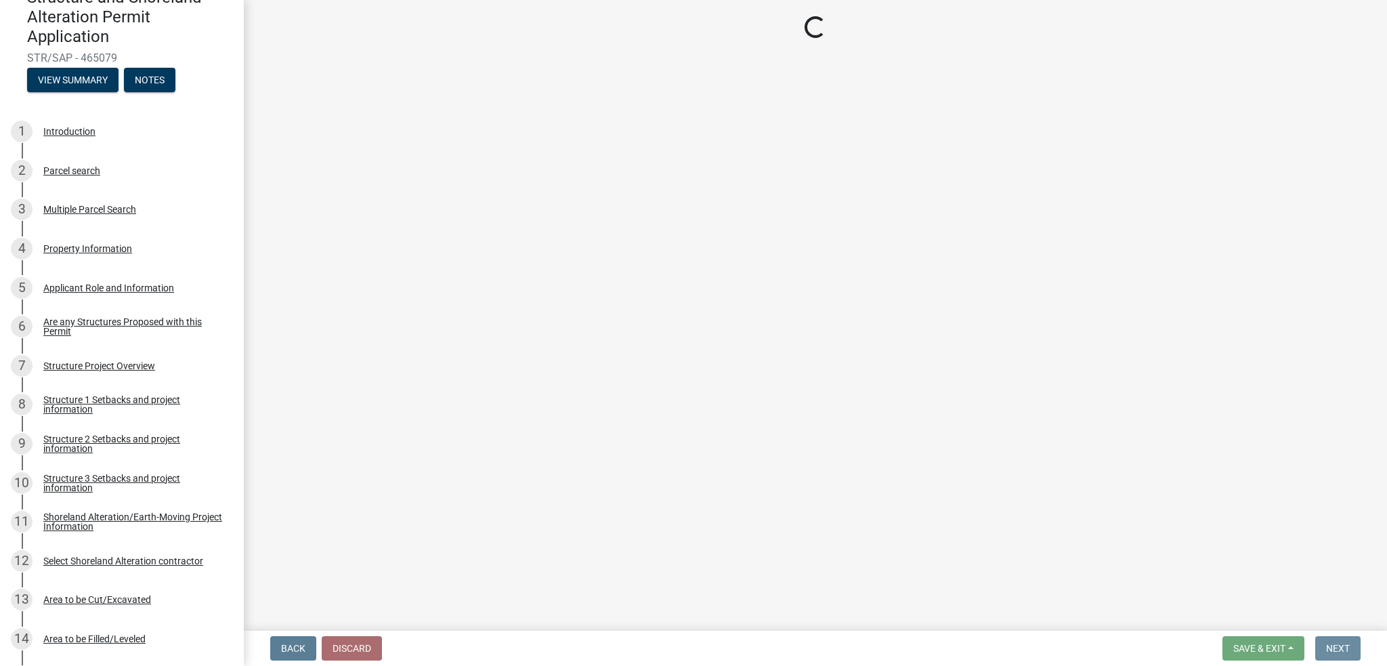
scroll to position [0, 0]
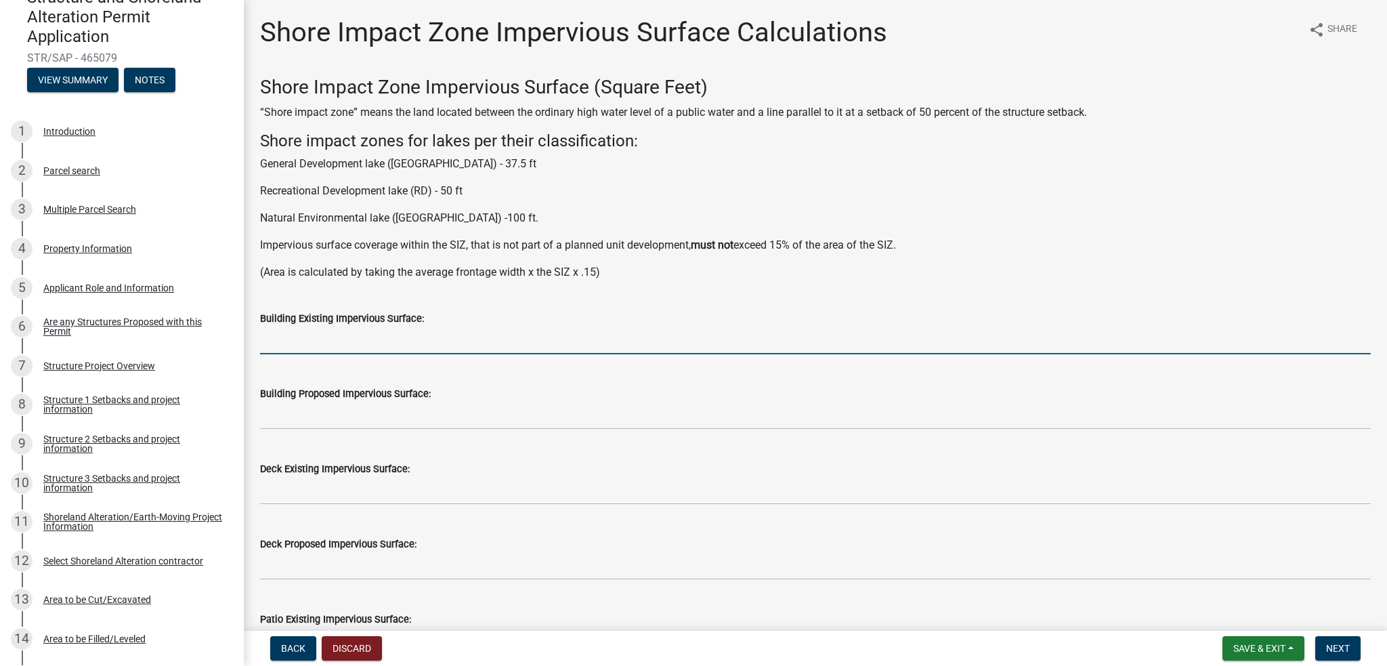
click at [311, 334] on input "text" at bounding box center [815, 340] width 1111 height 28
type input "0"
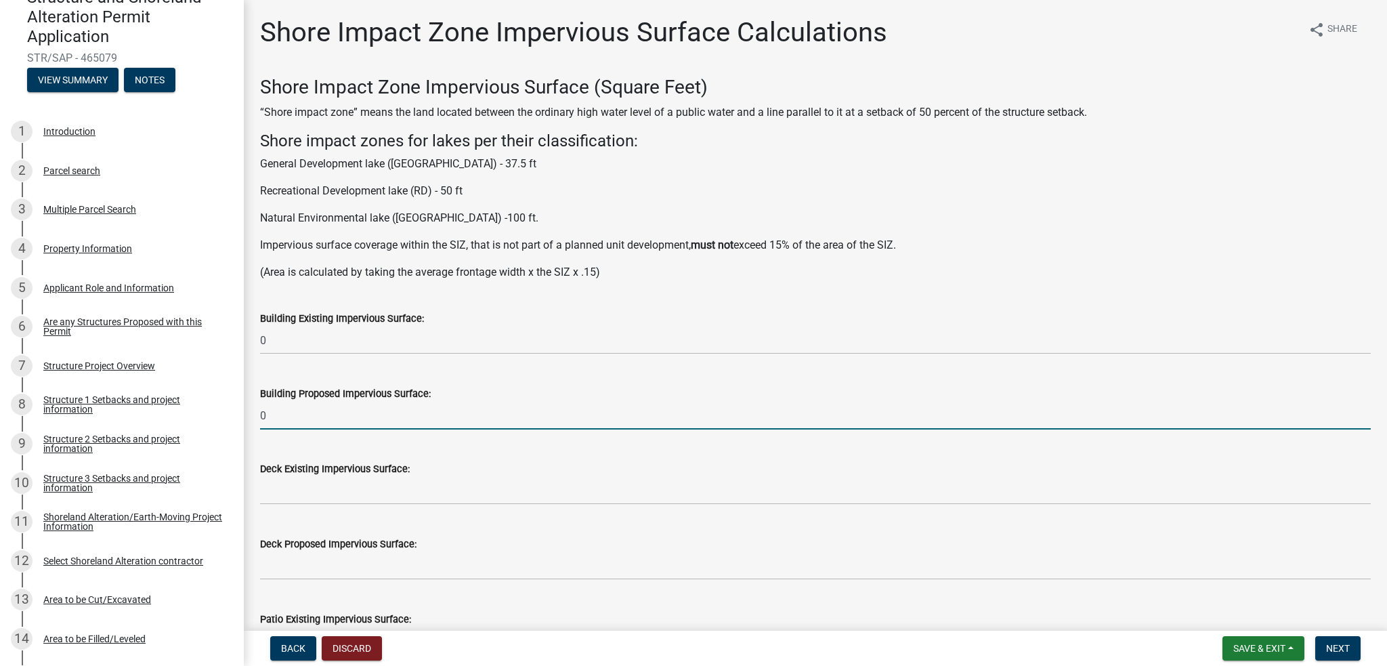
type input "0"
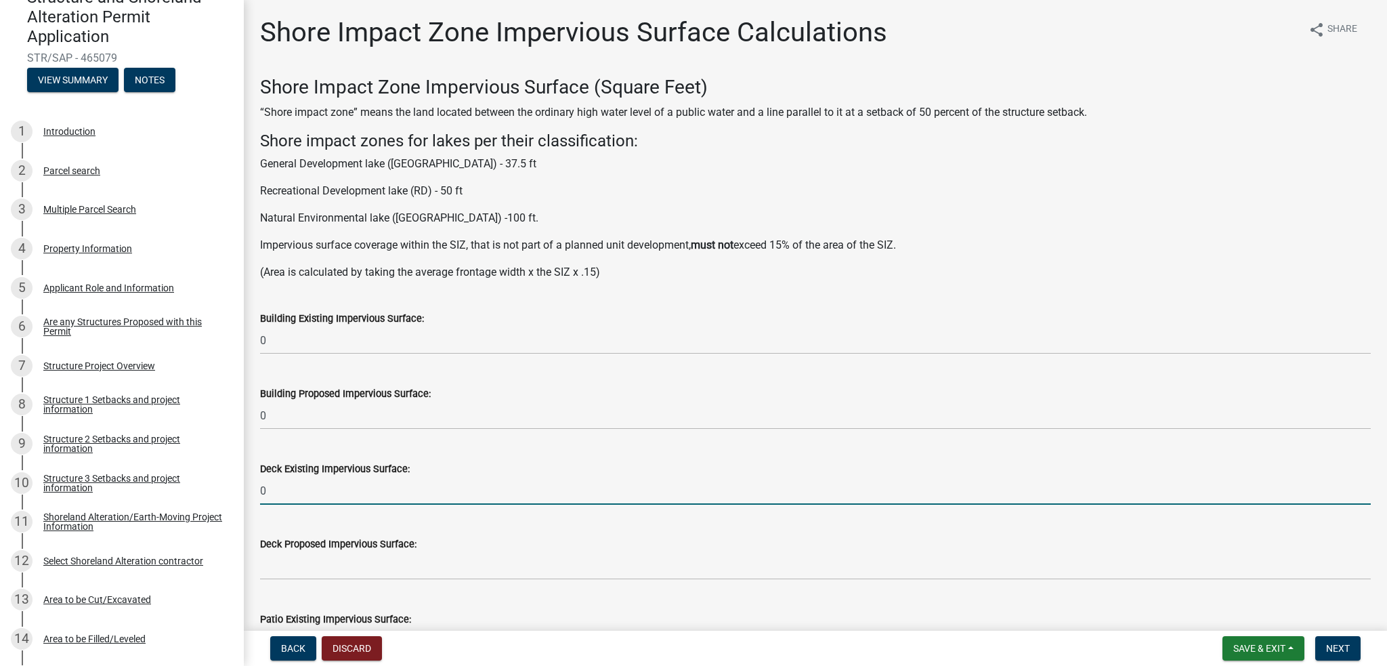
type input "0"
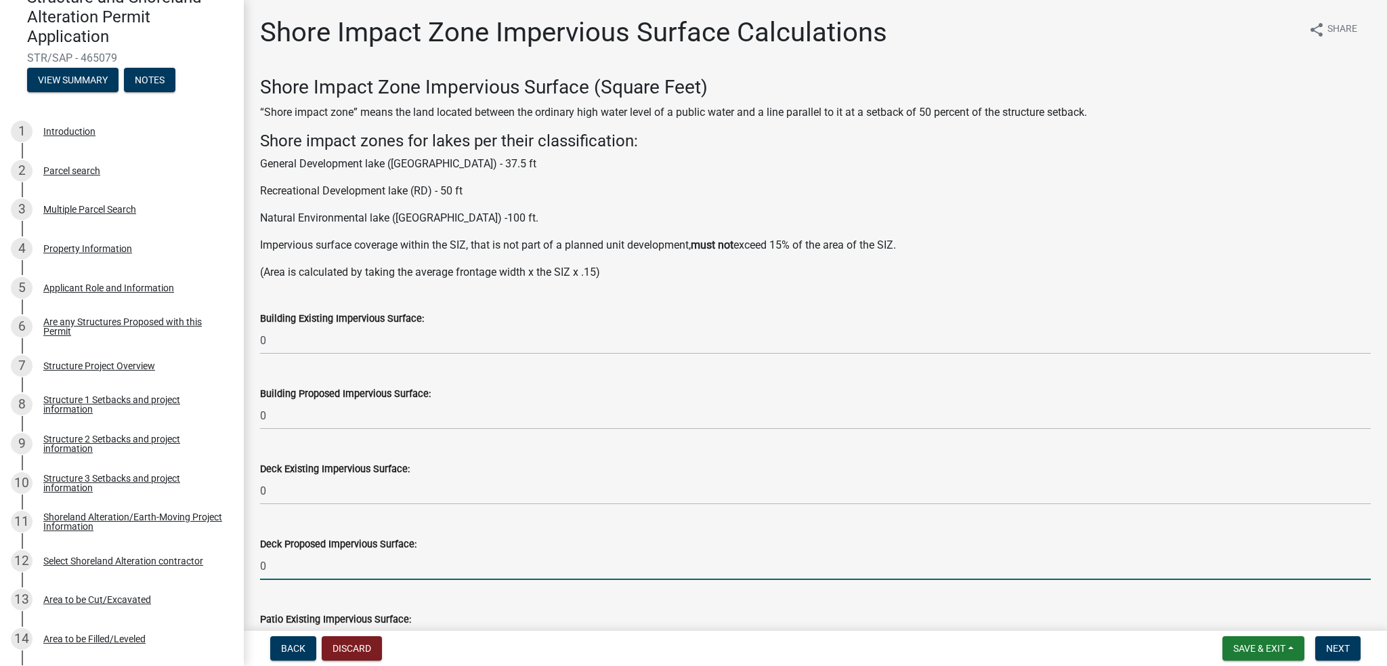
type input "0"
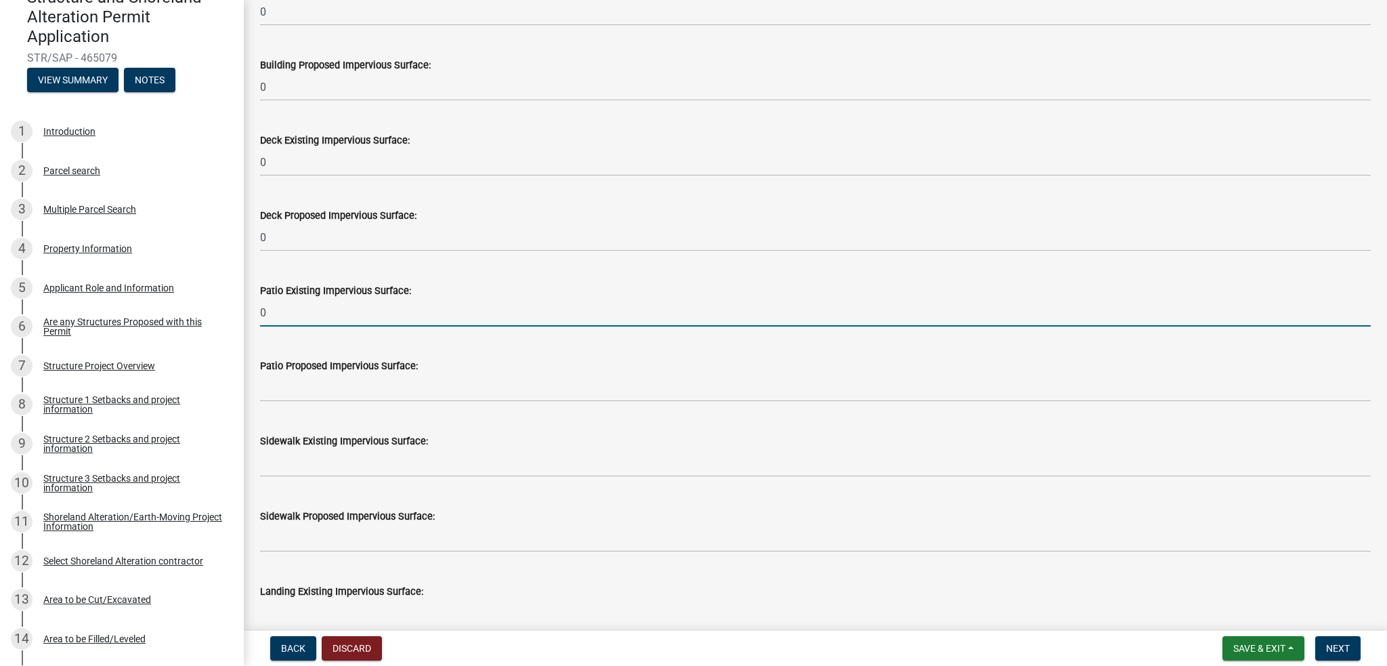
type input "0"
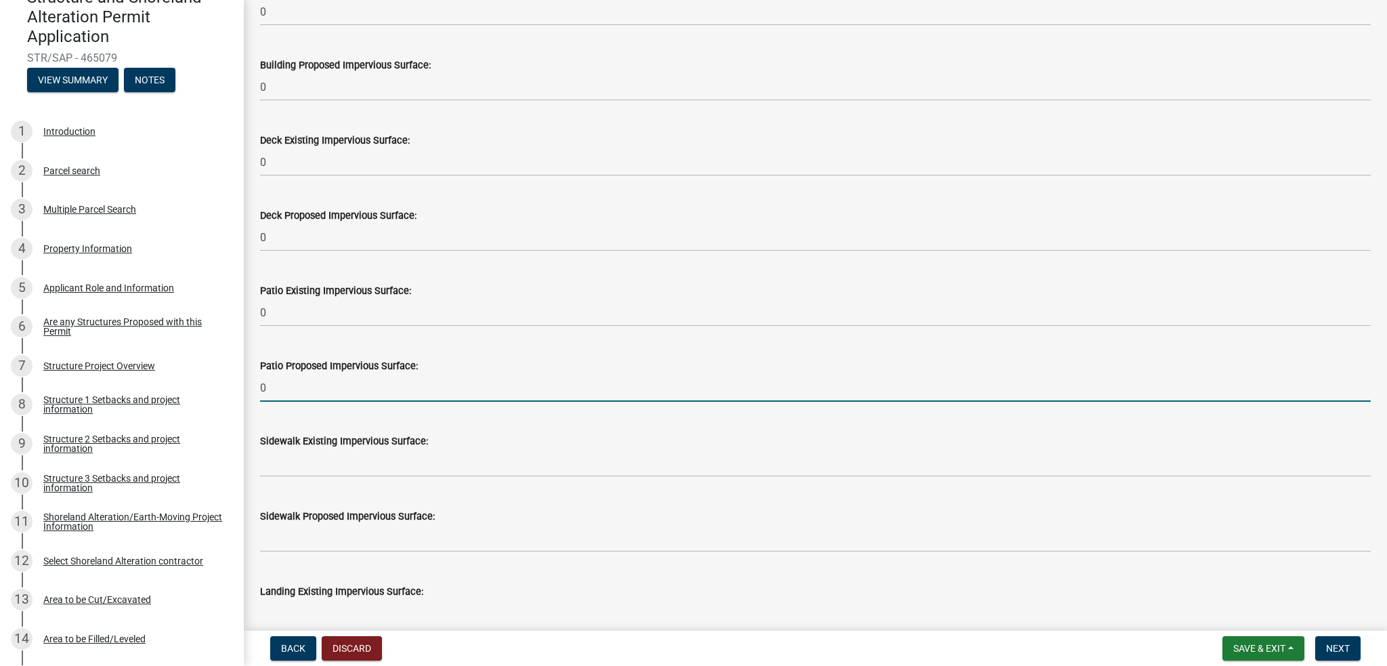
type input "0"
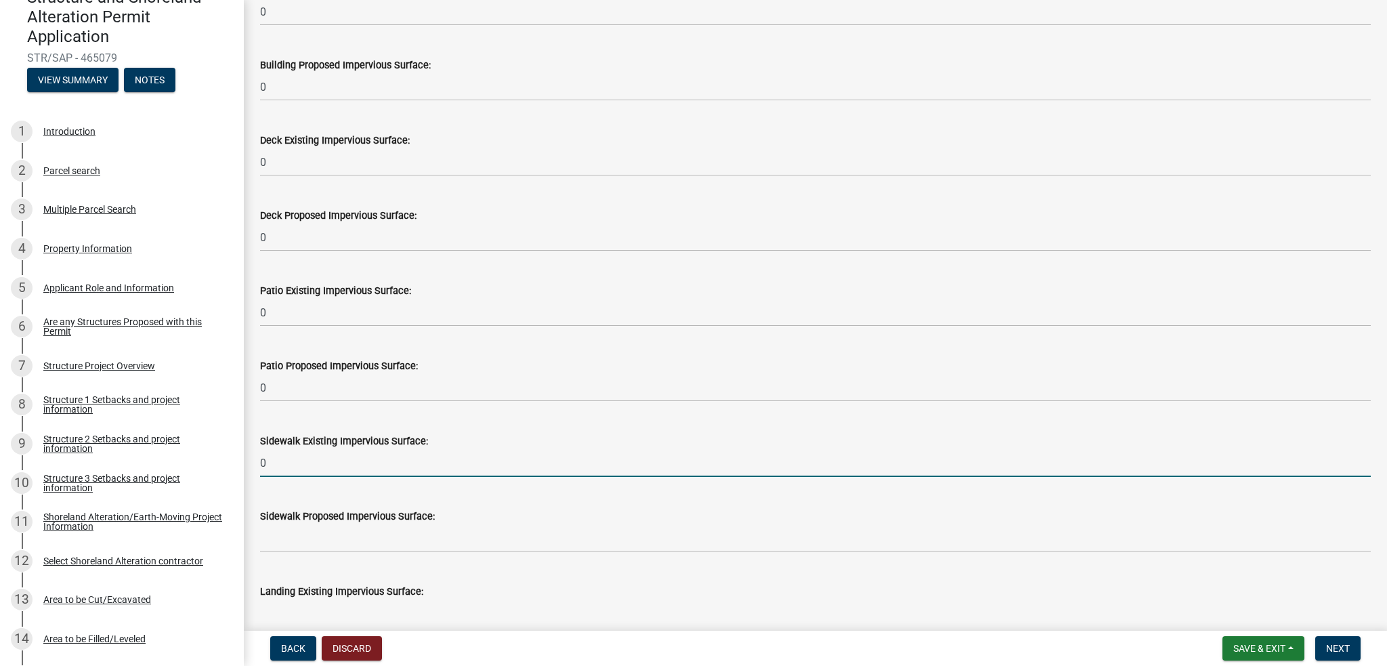
type input "0"
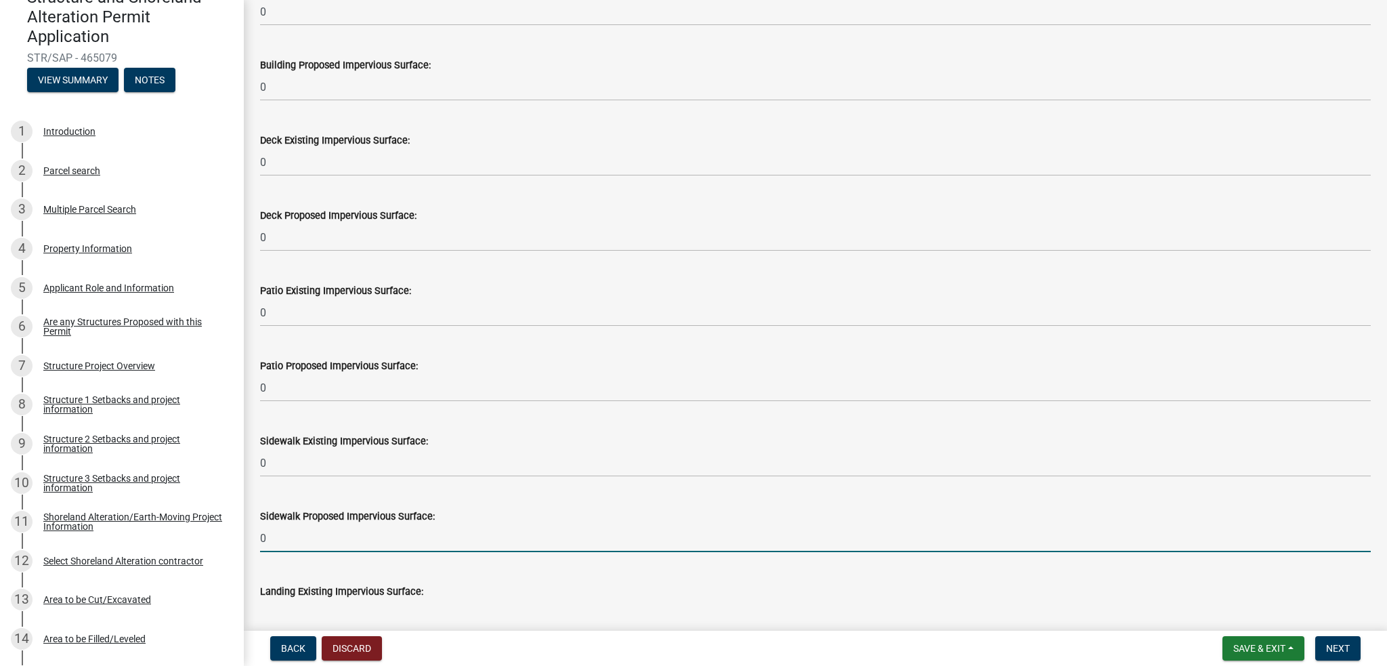
type input "0"
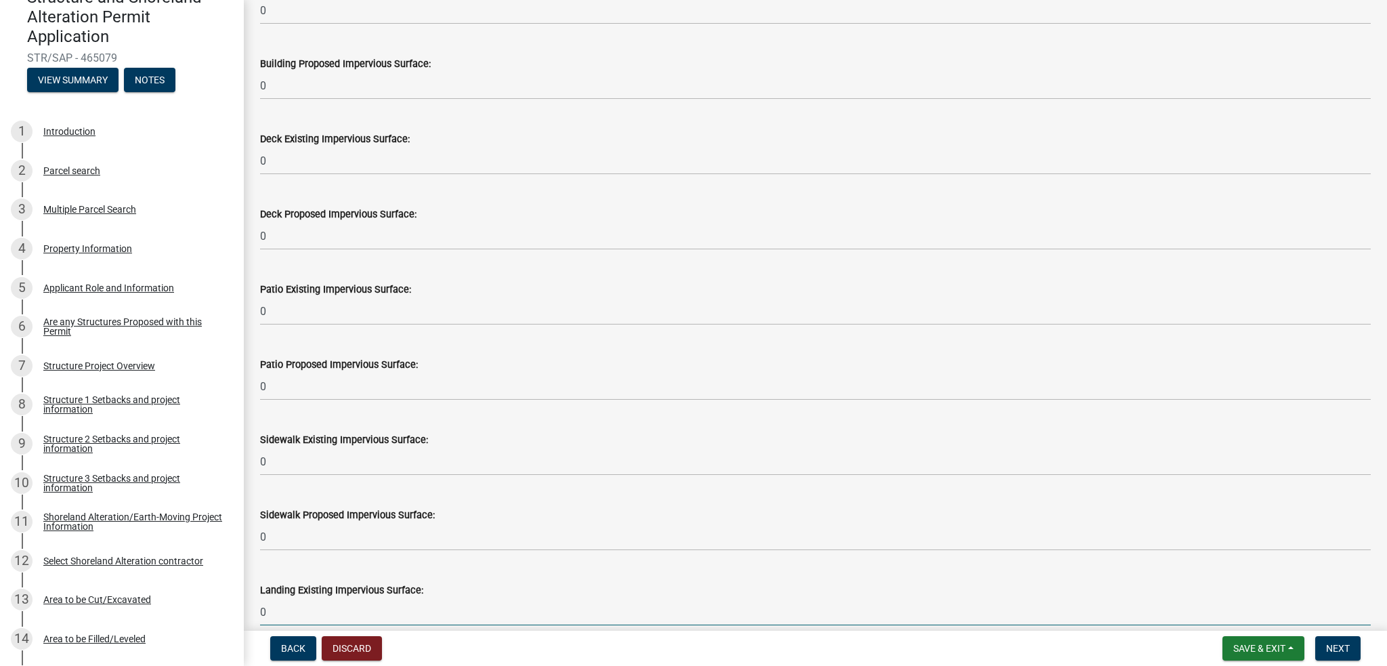
type input "0"
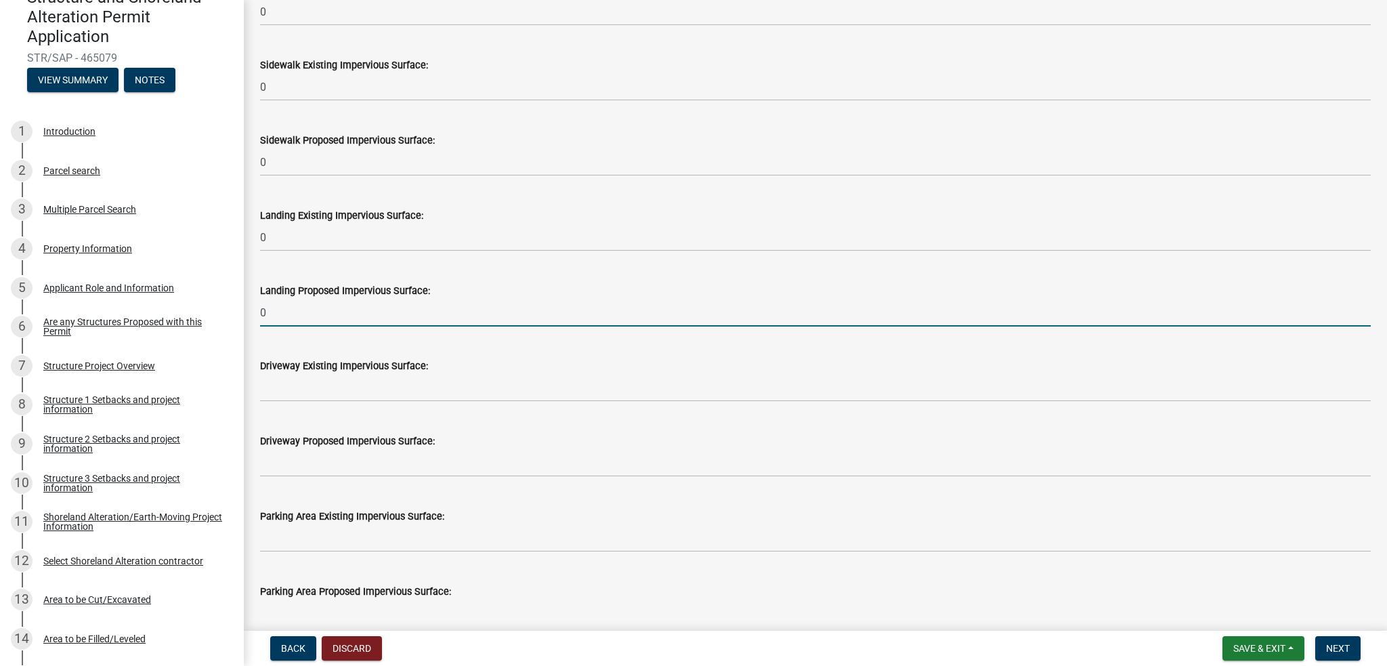
type input "0"
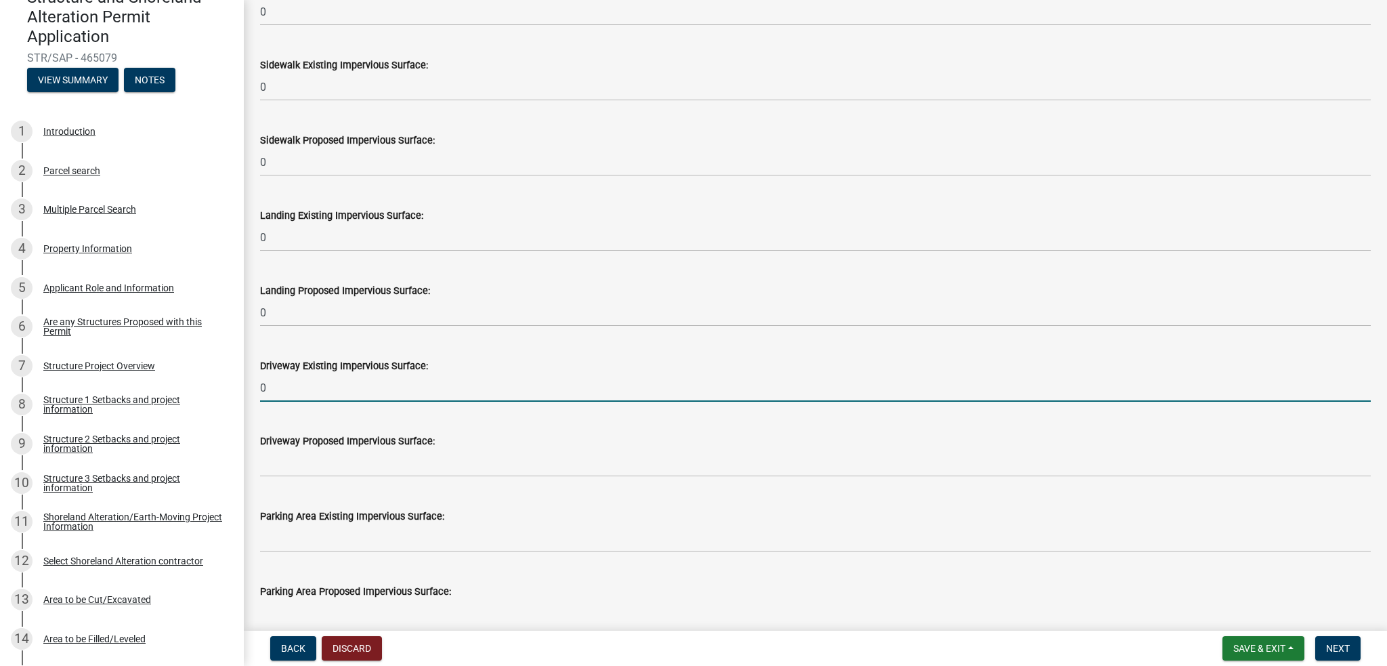
type input "0"
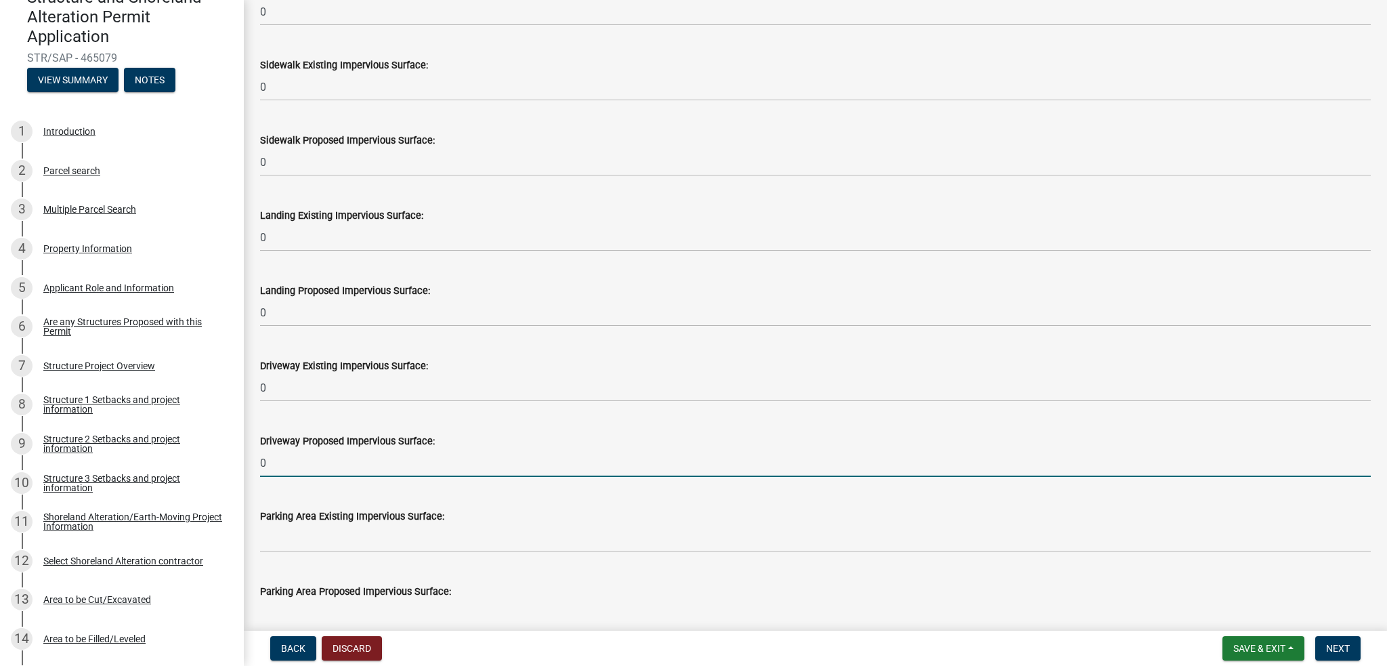
type input "0"
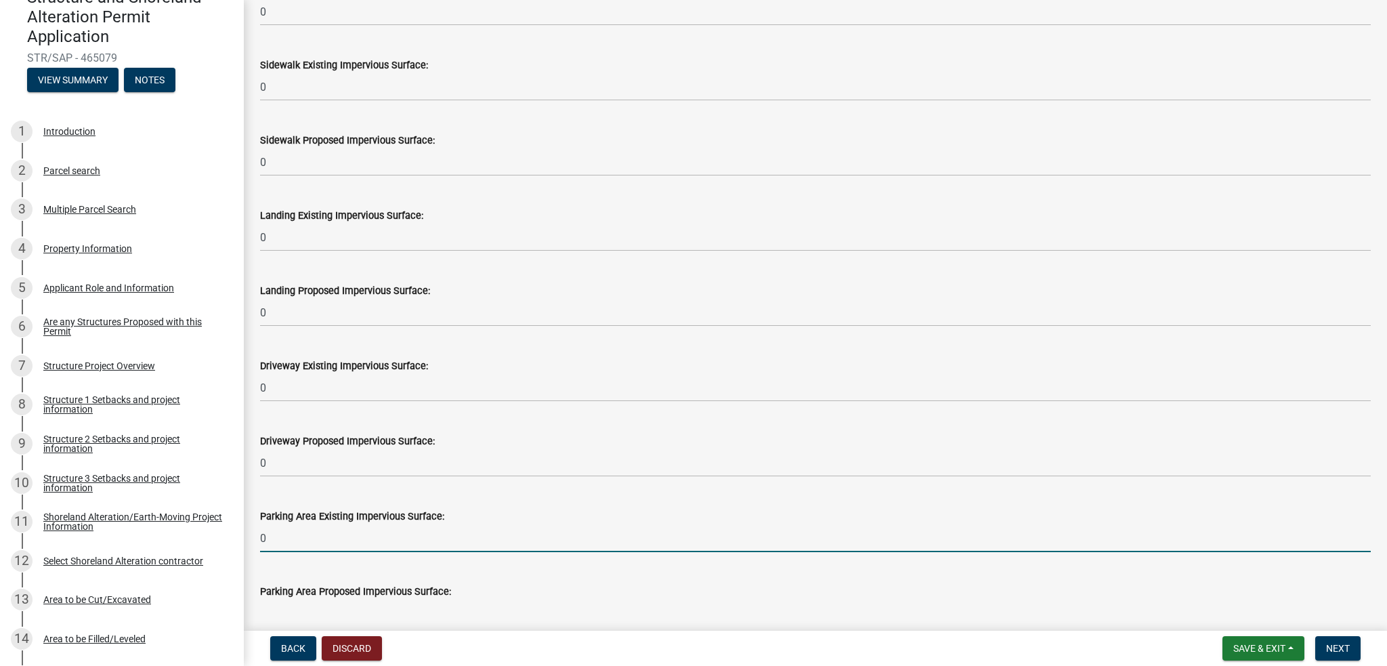
type input "0"
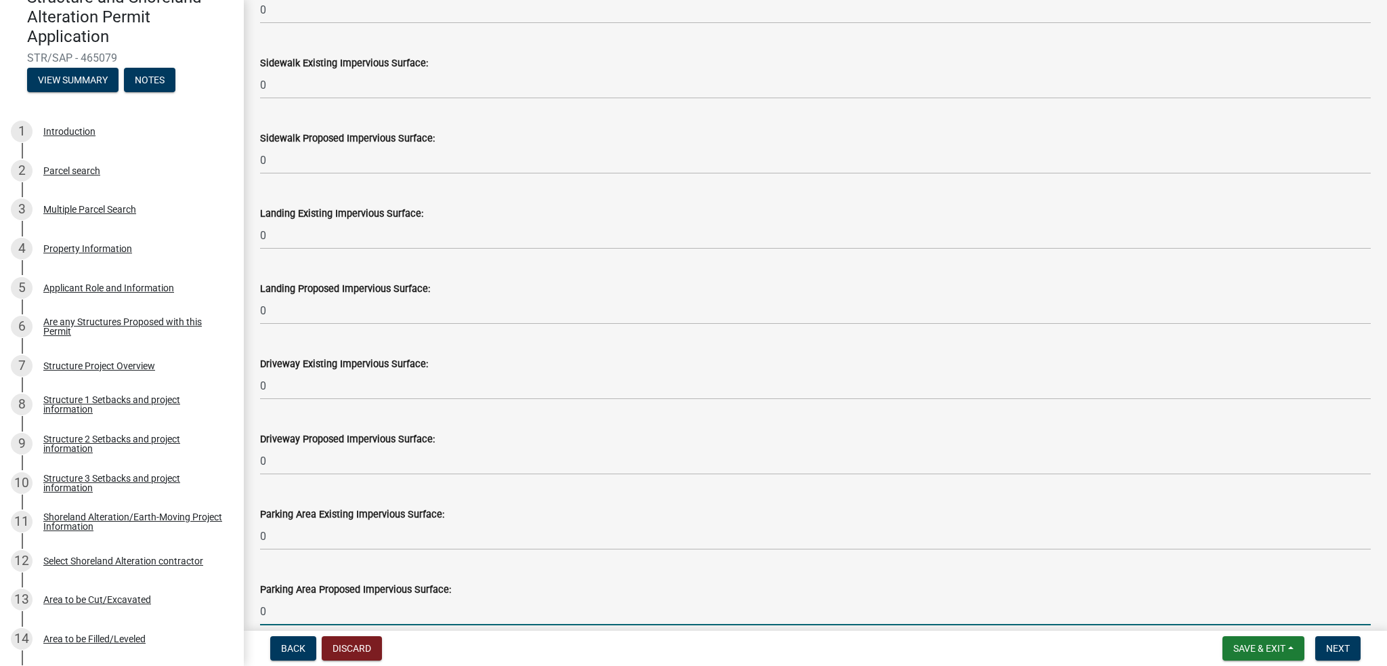
type input "0"
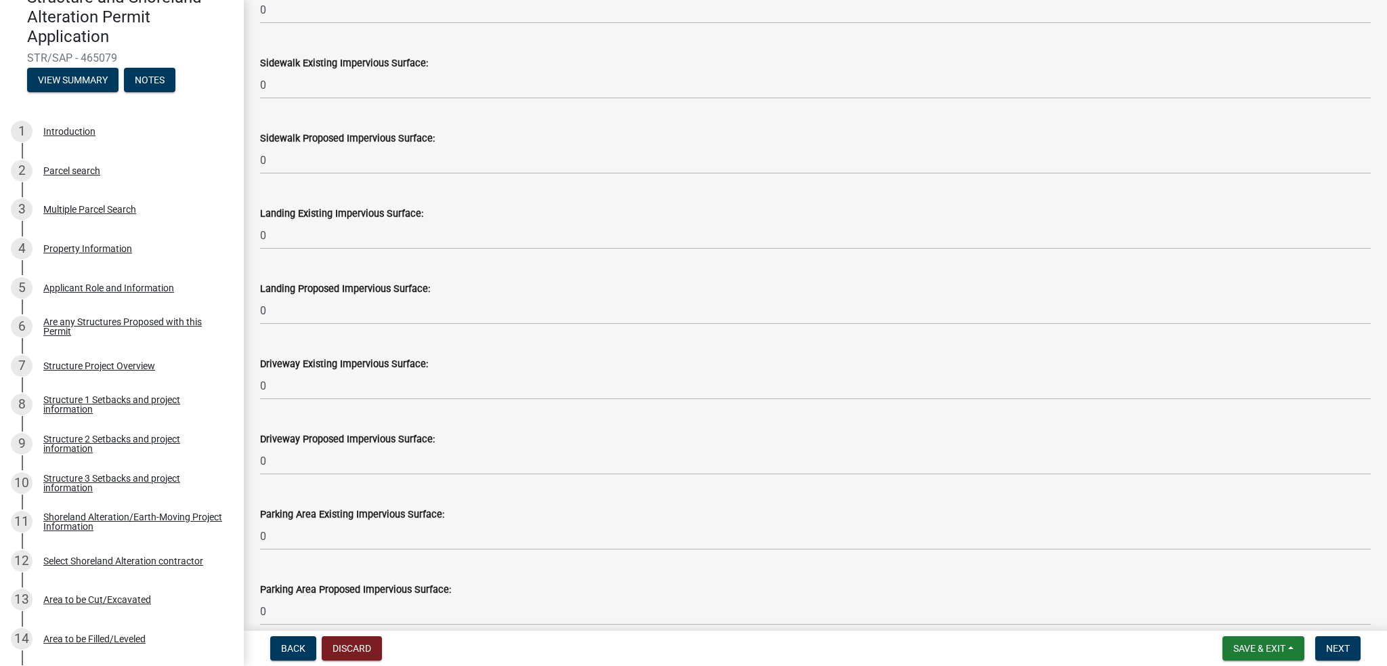
scroll to position [1079, 0]
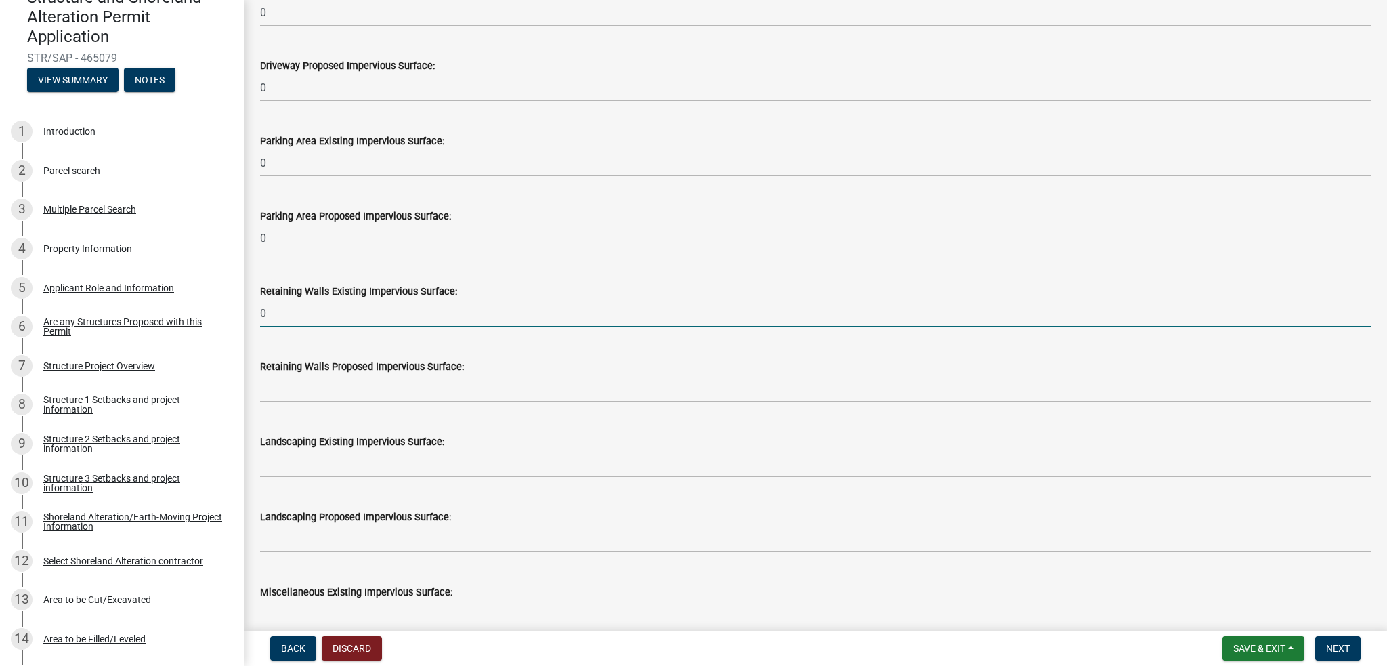
type input "0"
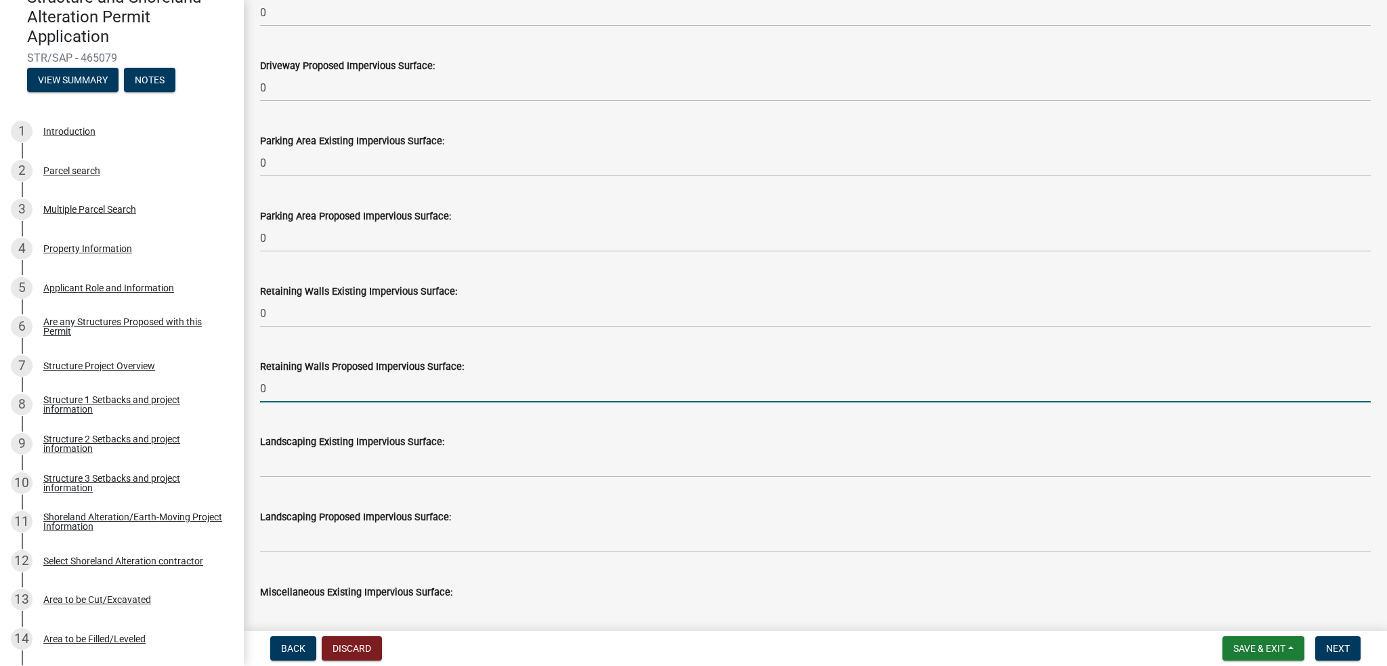
type input "0"
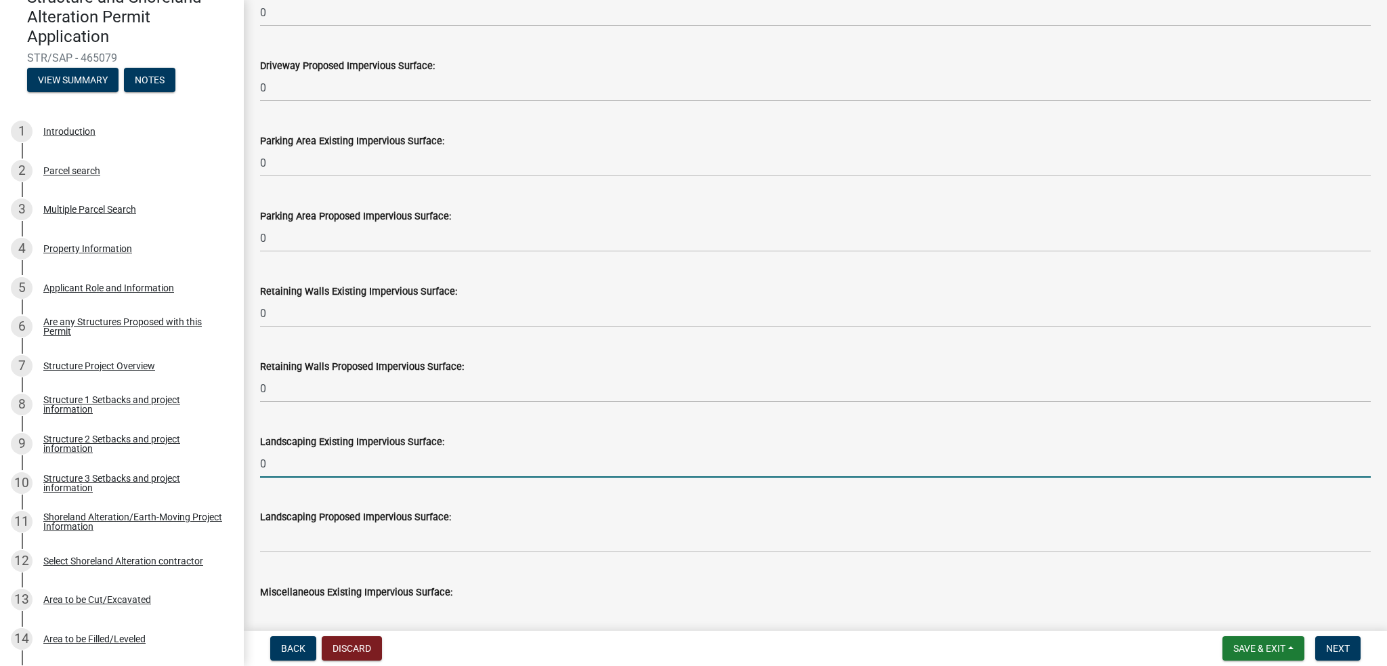
type input "0"
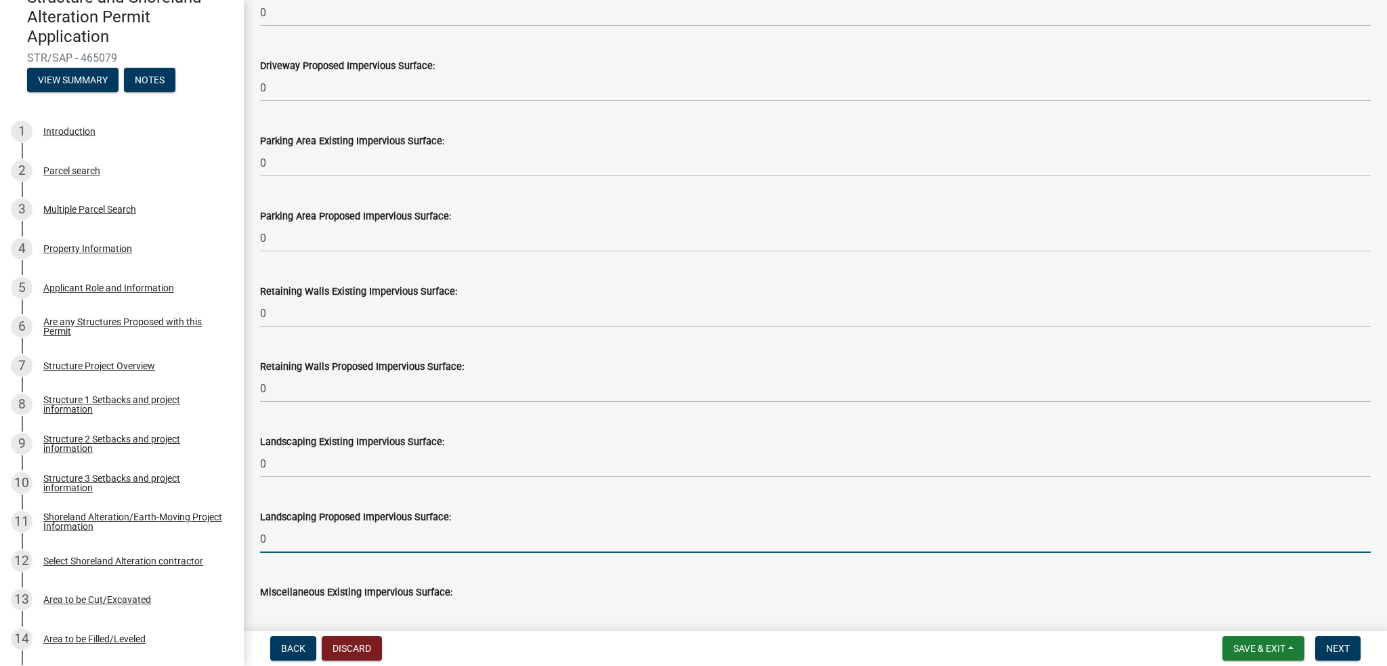
type input "0"
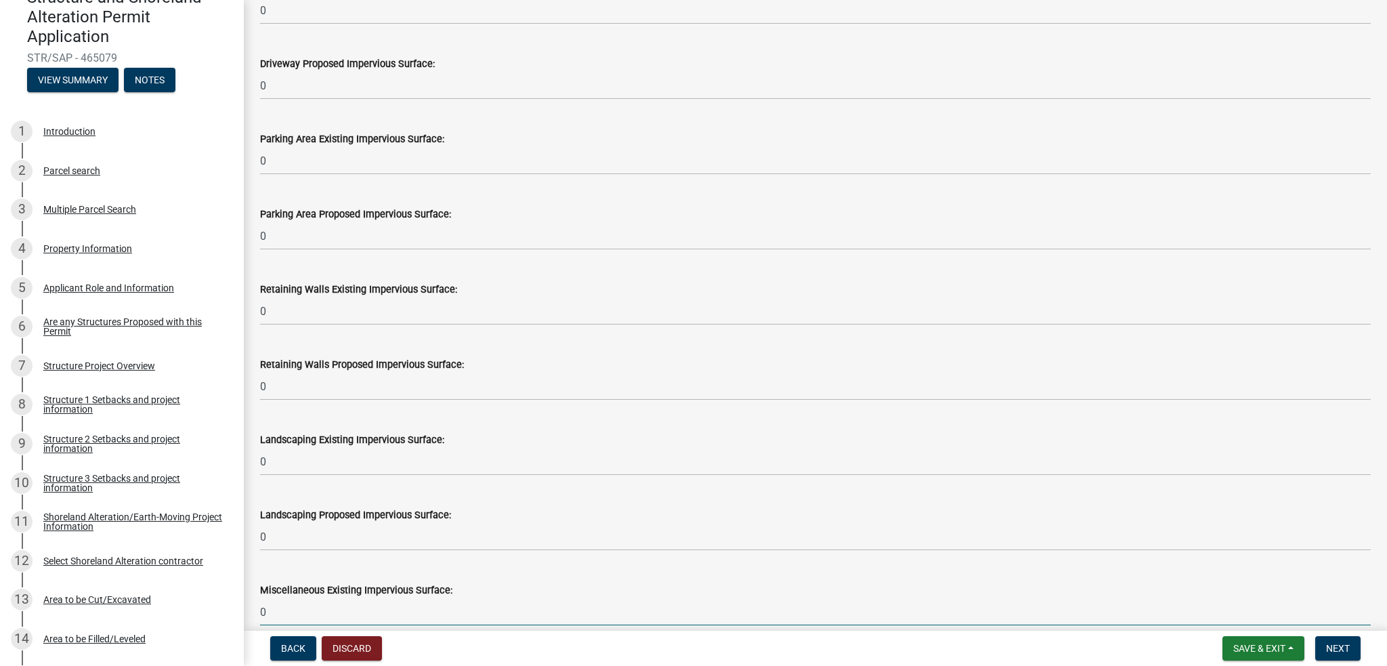
type input "0"
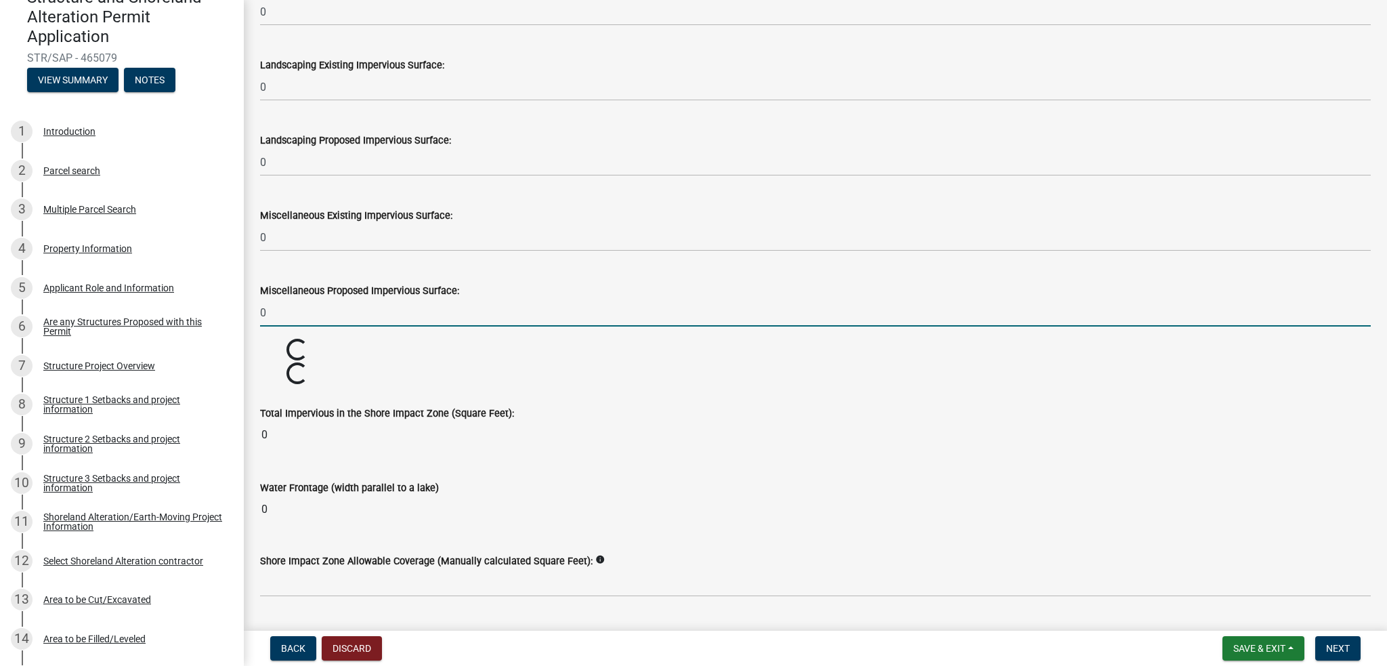
type input "0"
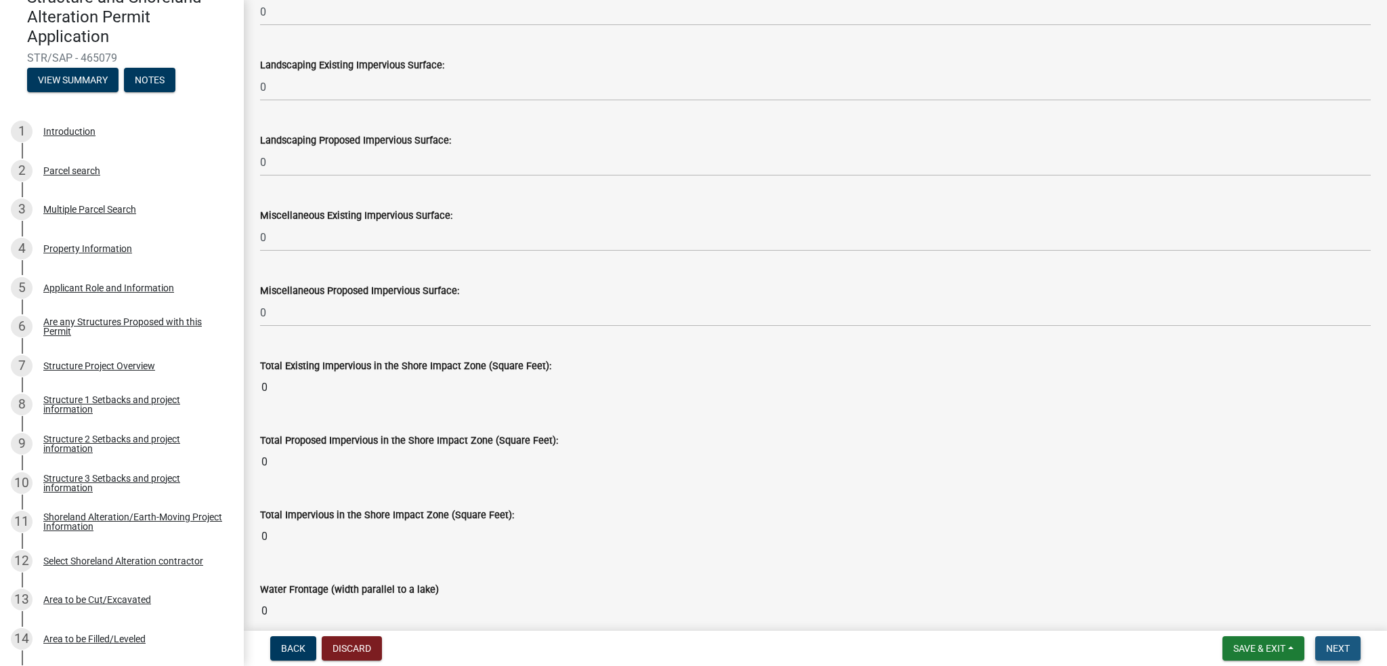
click at [1340, 643] on span "Next" at bounding box center [1338, 648] width 24 height 11
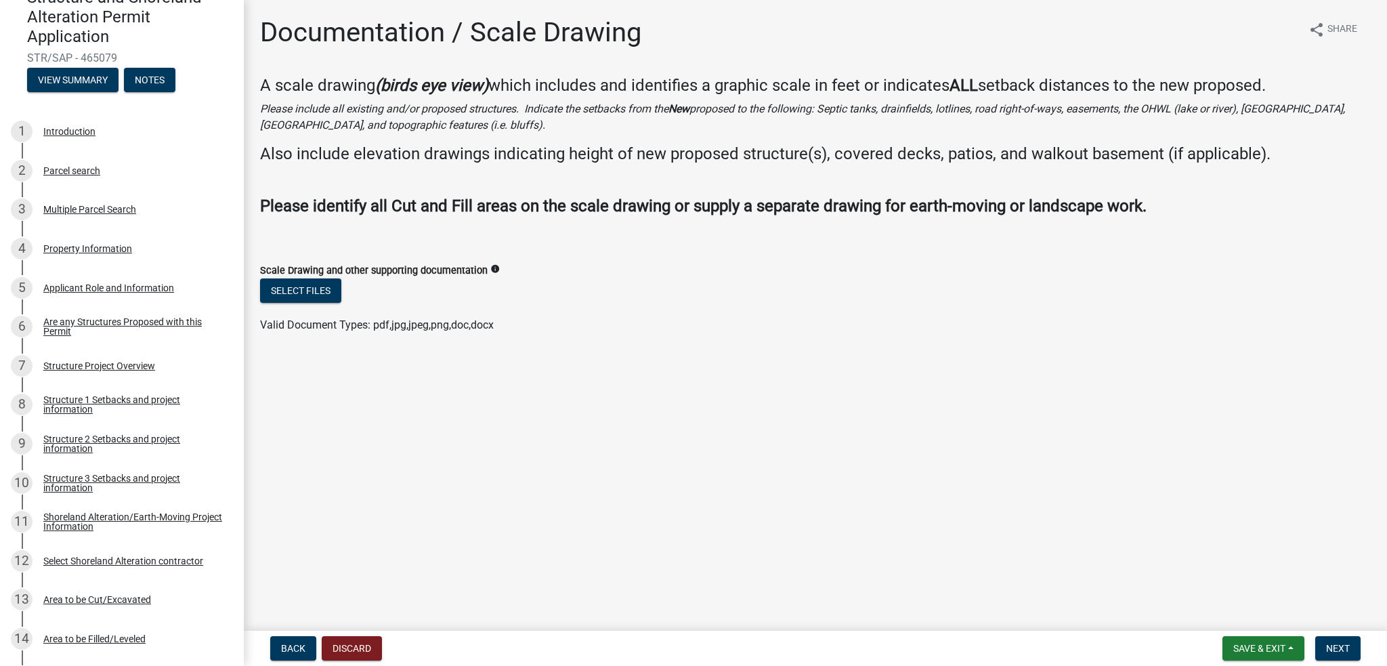
click at [1012, 413] on main "Documentation / Scale Drawing share Share A scale drawing (birds eye view) whic…" at bounding box center [815, 312] width 1143 height 625
click at [315, 287] on button "Select files" at bounding box center [300, 290] width 81 height 24
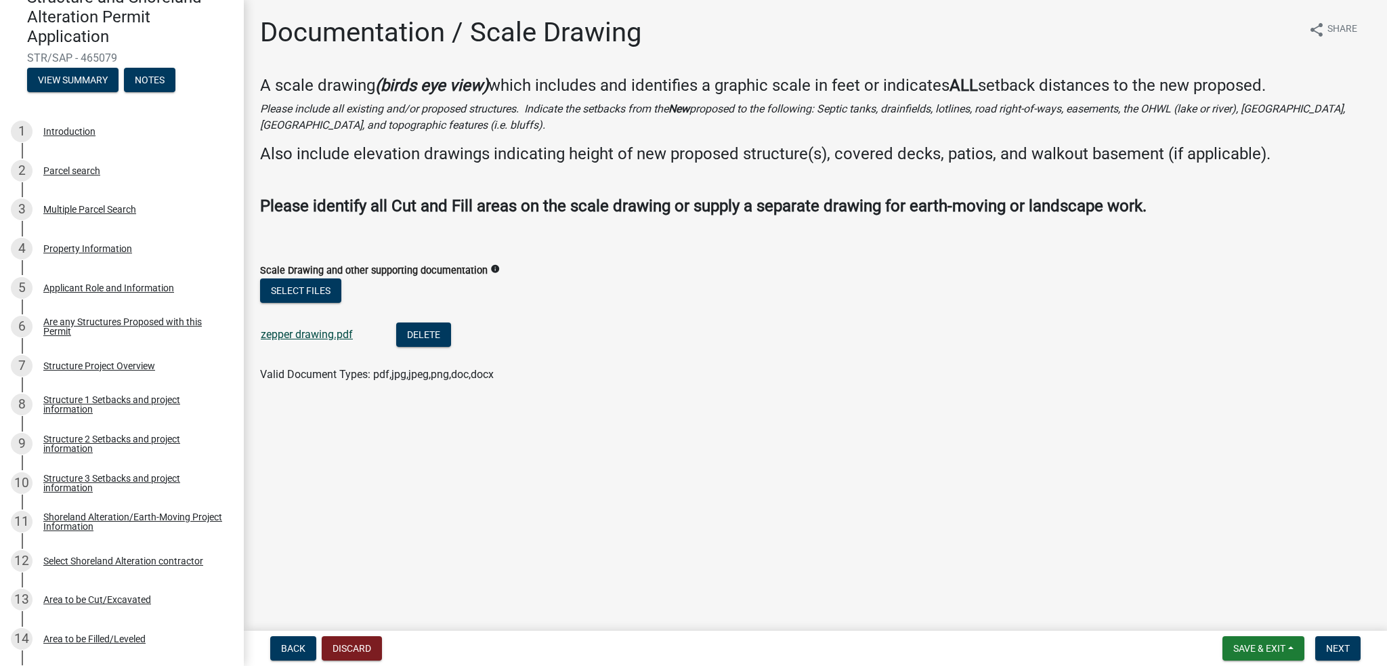
click at [282, 336] on link "zepper drawing.pdf" at bounding box center [307, 334] width 92 height 13
click at [1336, 649] on span "Next" at bounding box center [1338, 648] width 24 height 11
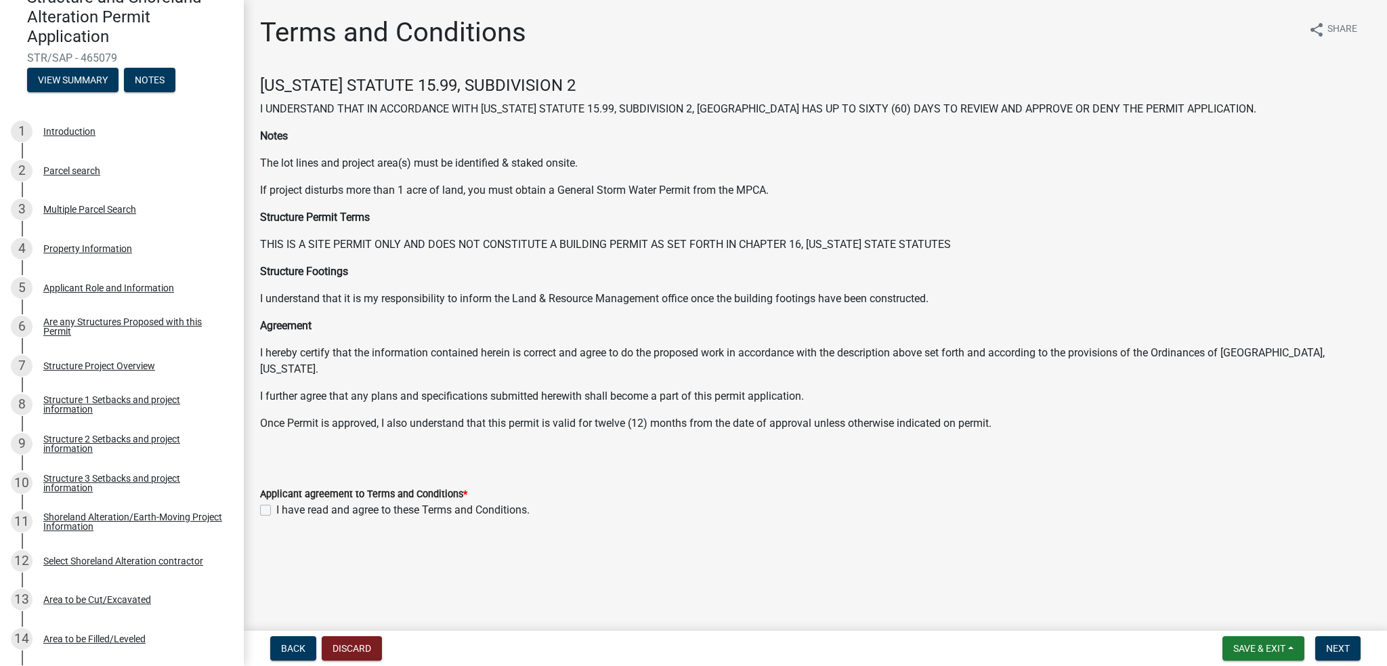
click at [276, 502] on label "I have read and agree to these Terms and Conditions." at bounding box center [402, 510] width 253 height 16
click at [276, 502] on input "I have read and agree to these Terms and Conditions." at bounding box center [280, 506] width 9 height 9
checkbox input "true"
click at [1347, 643] on span "Next" at bounding box center [1338, 648] width 24 height 11
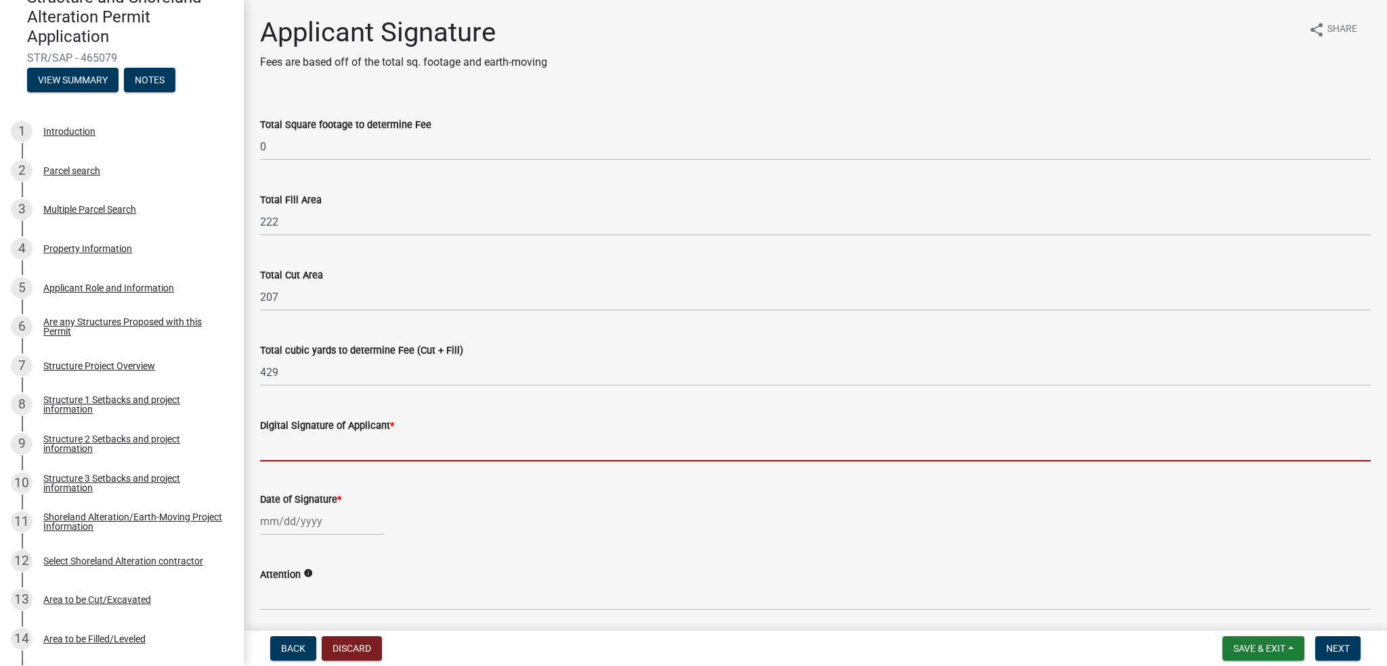
click at [347, 453] on input "Digital Signature of Applicant *" at bounding box center [815, 447] width 1111 height 28
type input "[PERSON_NAME]"
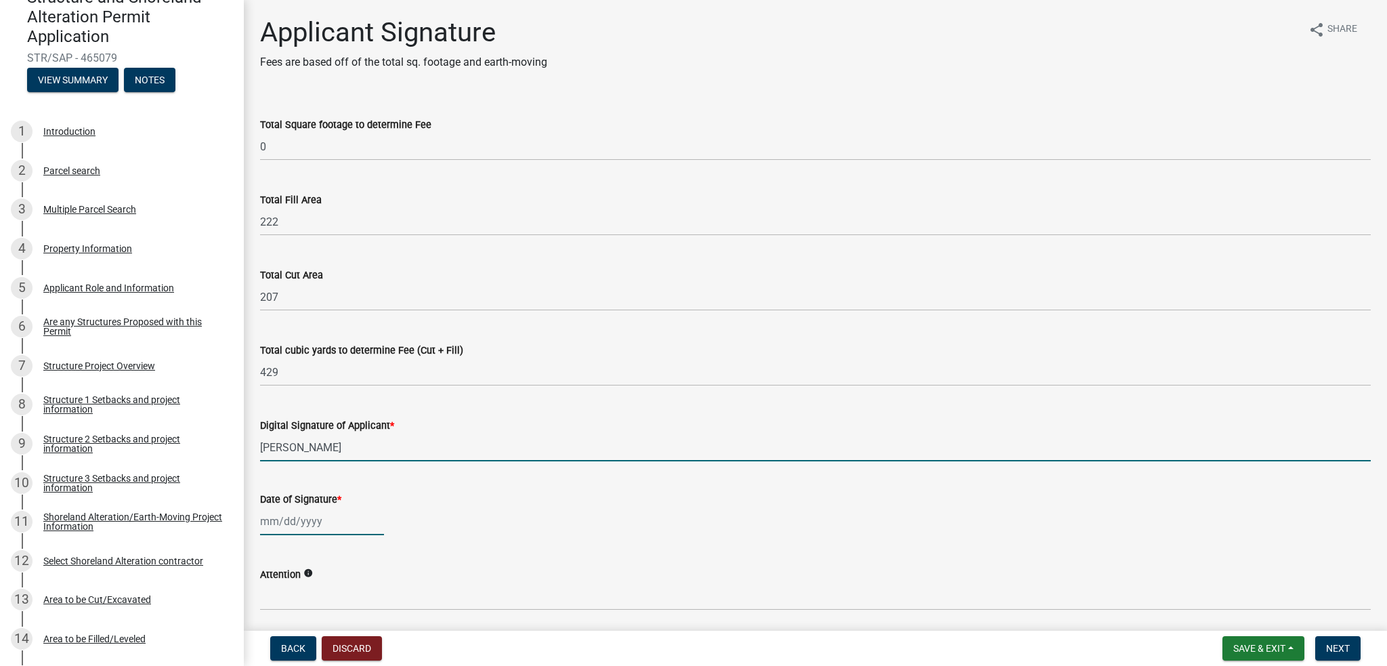
click at [293, 520] on div at bounding box center [322, 521] width 124 height 28
select select "8"
select select "2025"
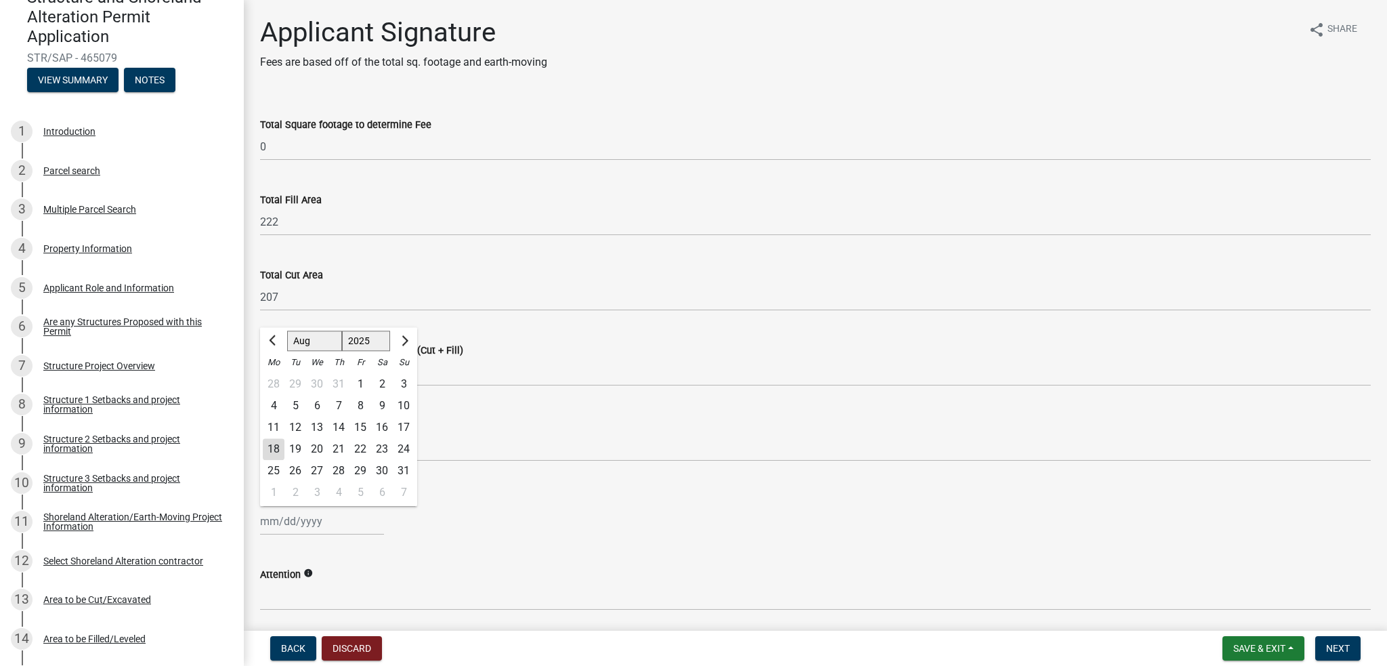
click at [273, 452] on div "18" at bounding box center [274, 449] width 22 height 22
type input "[DATE]"
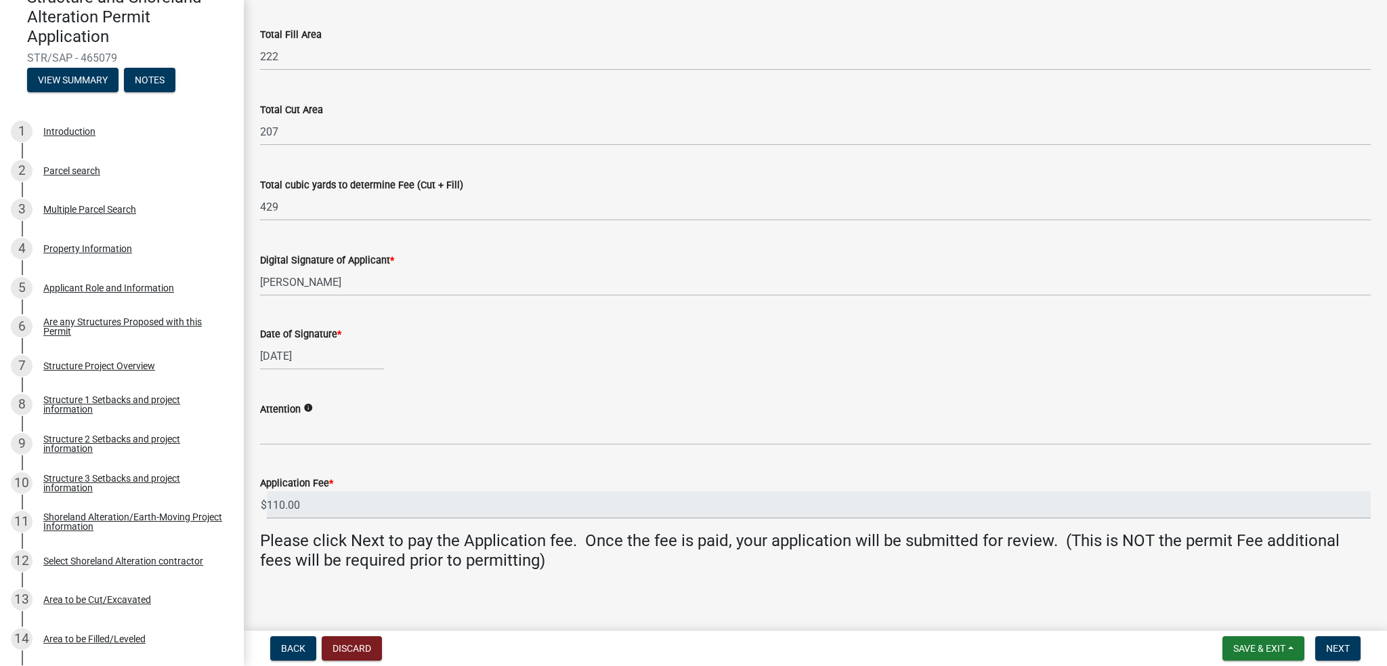
scroll to position [173, 0]
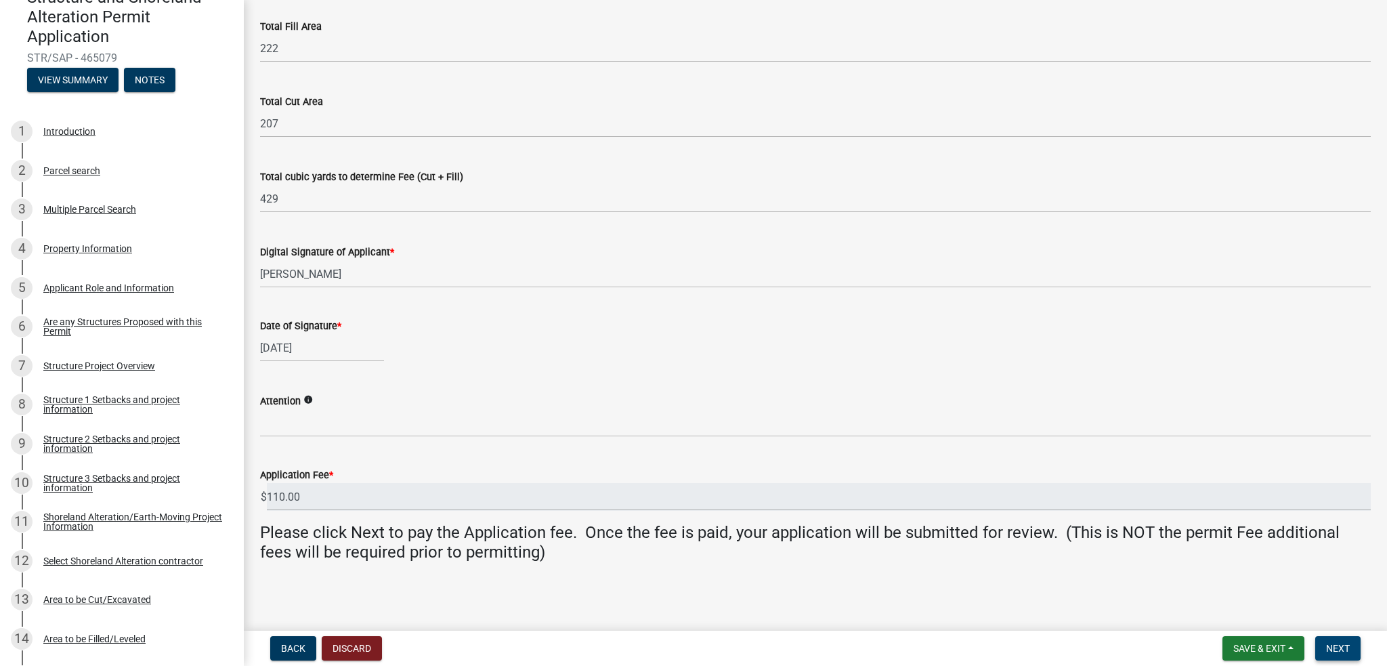
click at [1342, 652] on span "Next" at bounding box center [1338, 648] width 24 height 11
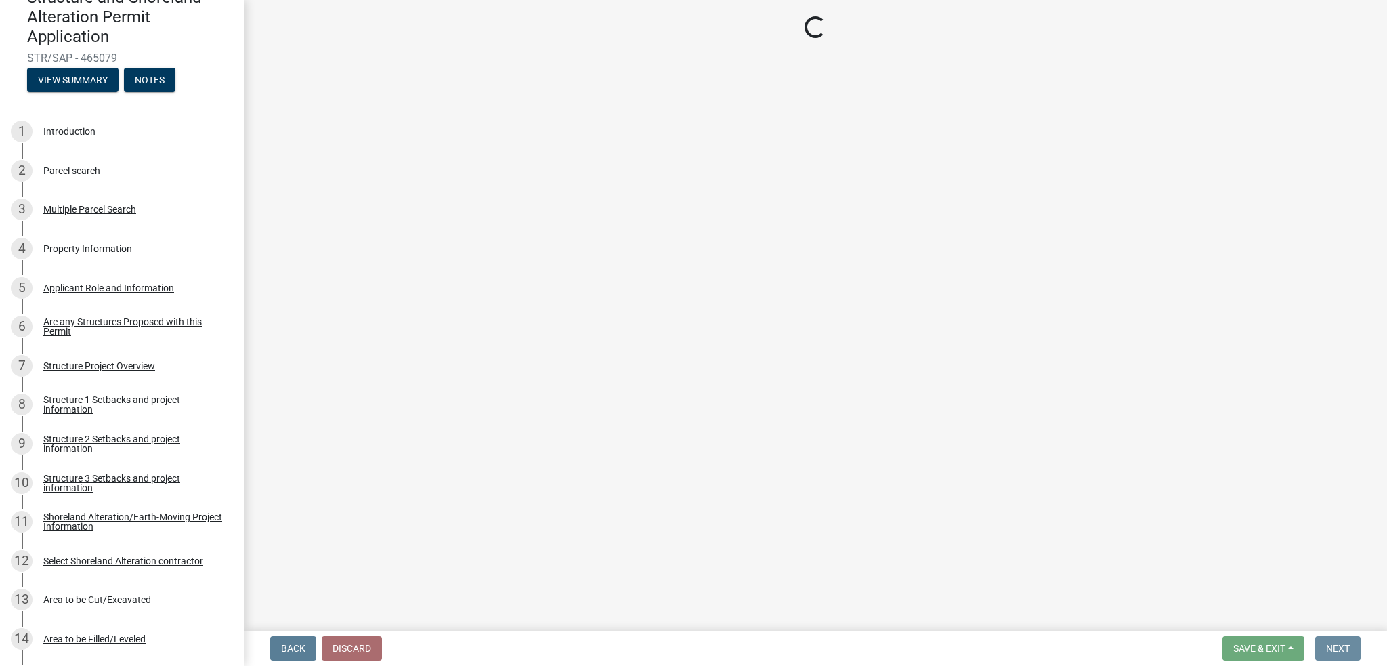
scroll to position [0, 0]
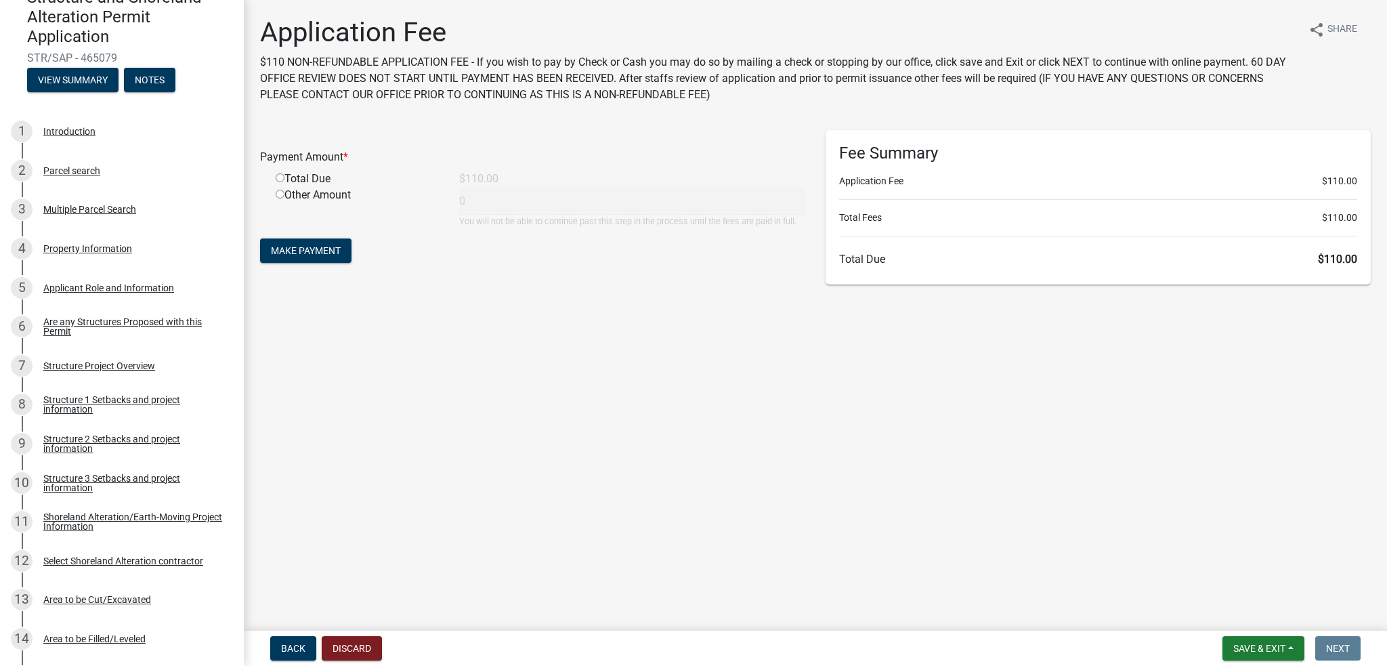
click at [282, 176] on input "radio" at bounding box center [280, 177] width 9 height 9
radio input "true"
type input "110"
click at [299, 253] on span "Make Payment" at bounding box center [306, 250] width 70 height 11
